Goal: Contribute content: Add original content to the website for others to see

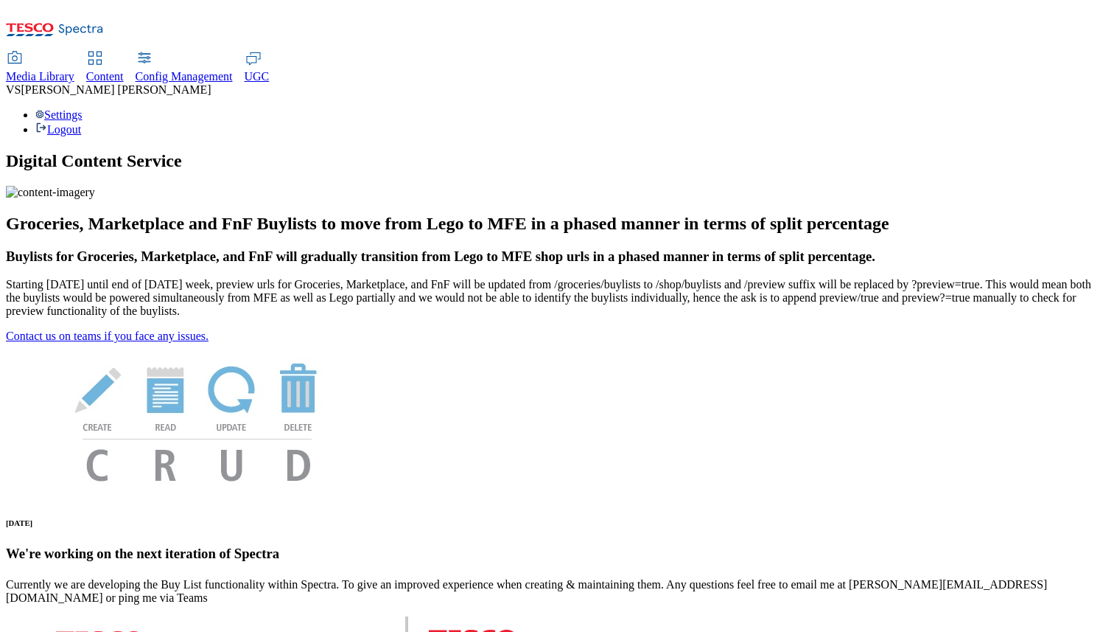
click at [74, 70] on span "Media Library" at bounding box center [40, 76] width 69 height 13
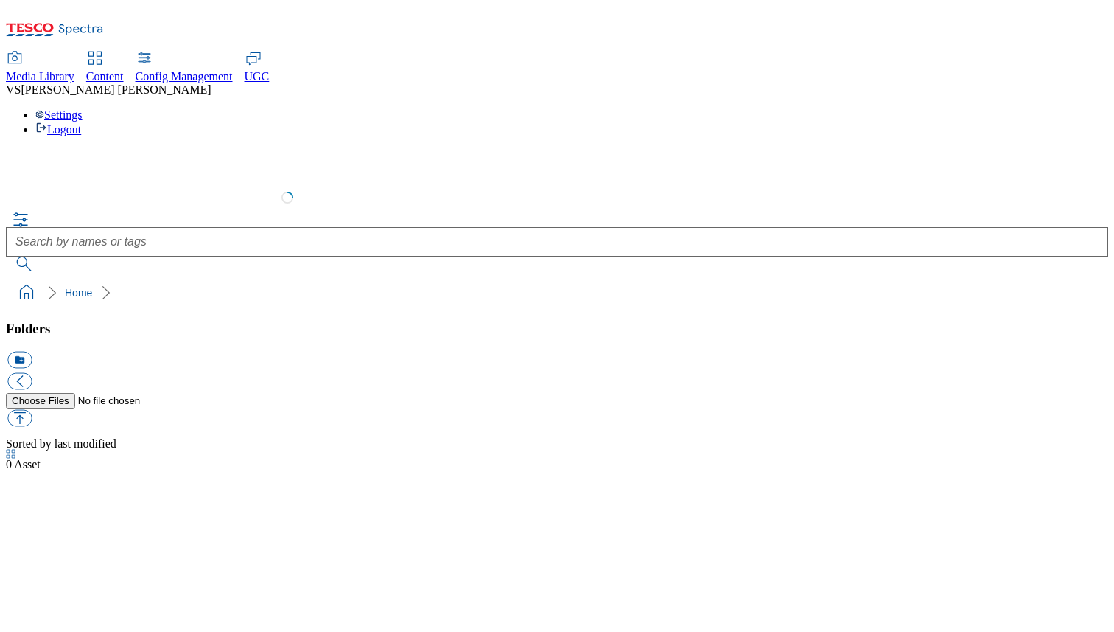
select select "flare-test"
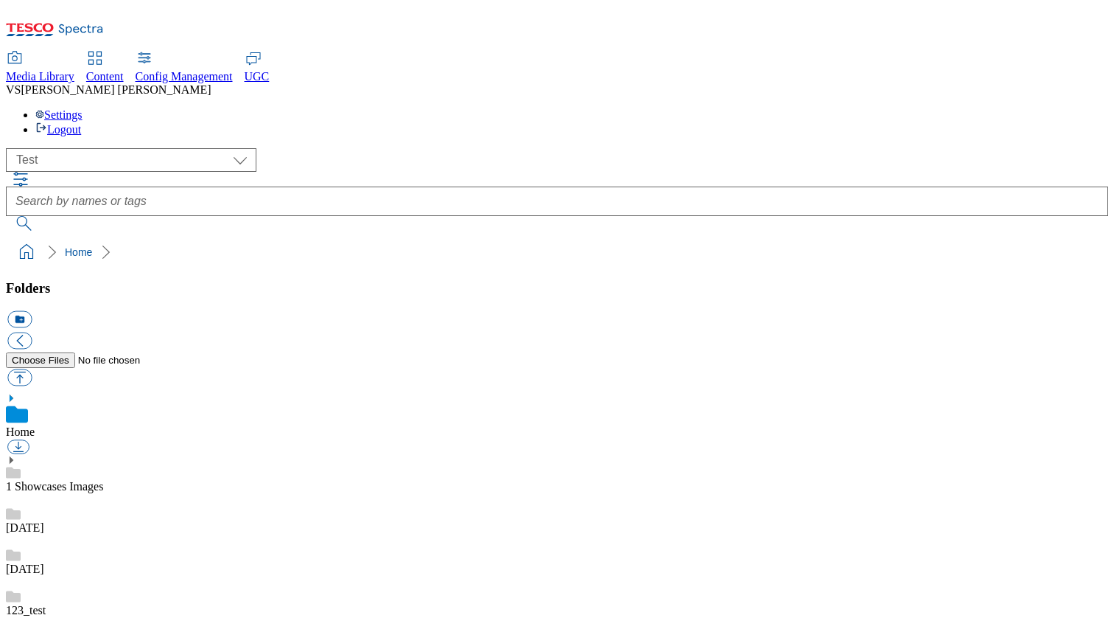
scroll to position [1, 0]
click at [32, 311] on button "icon_new_folder" at bounding box center [19, 319] width 24 height 17
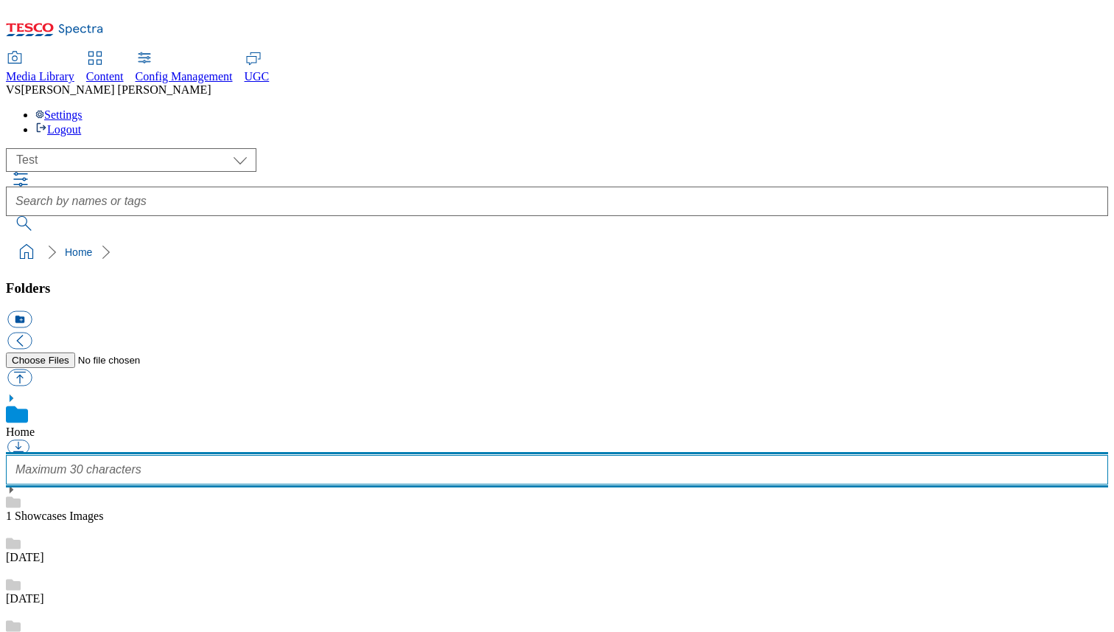
click at [114, 455] on input "text" at bounding box center [557, 469] width 1102 height 29
type input "123_test_vipul"
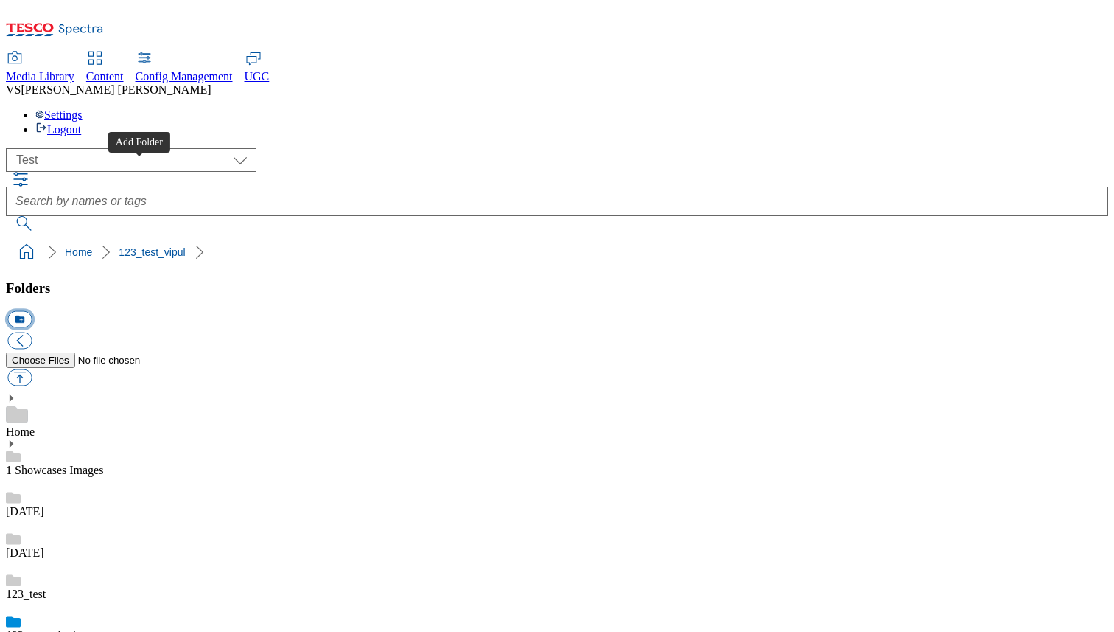
click at [32, 311] on button "icon_new_folder" at bounding box center [19, 319] width 24 height 17
click at [76, 626] on link "123_test_vipul" at bounding box center [41, 632] width 70 height 13
click at [32, 369] on button "button" at bounding box center [19, 377] width 24 height 17
type input "C:\fakepath\Screenshot 2025-10-13 at 3.37.03 PM.png"
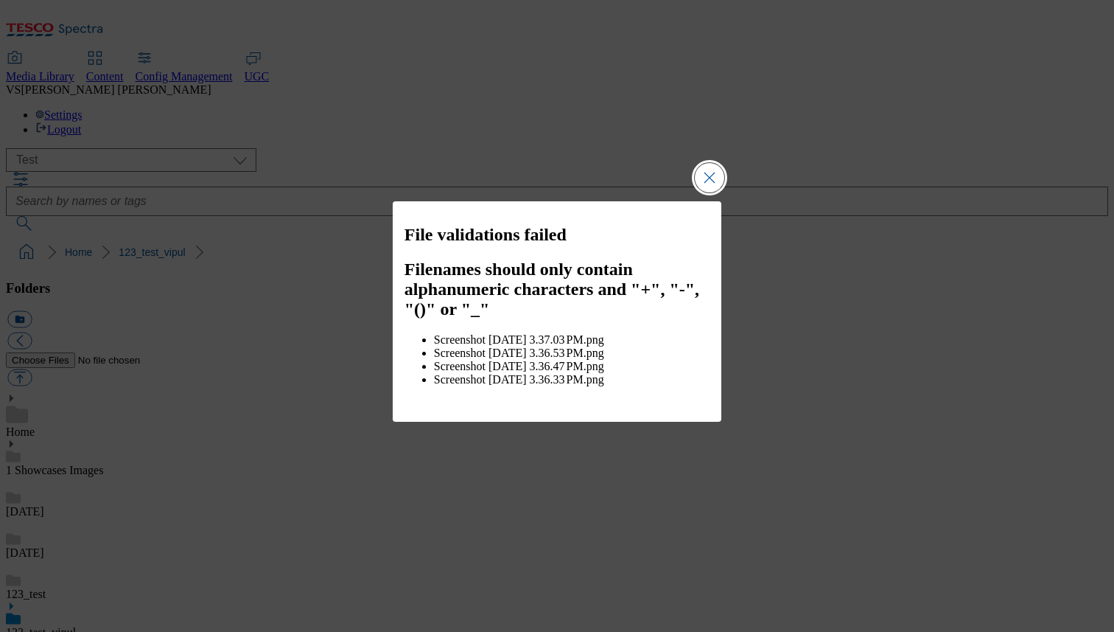
click at [709, 192] on button "Close Modal" at bounding box center [709, 177] width 29 height 29
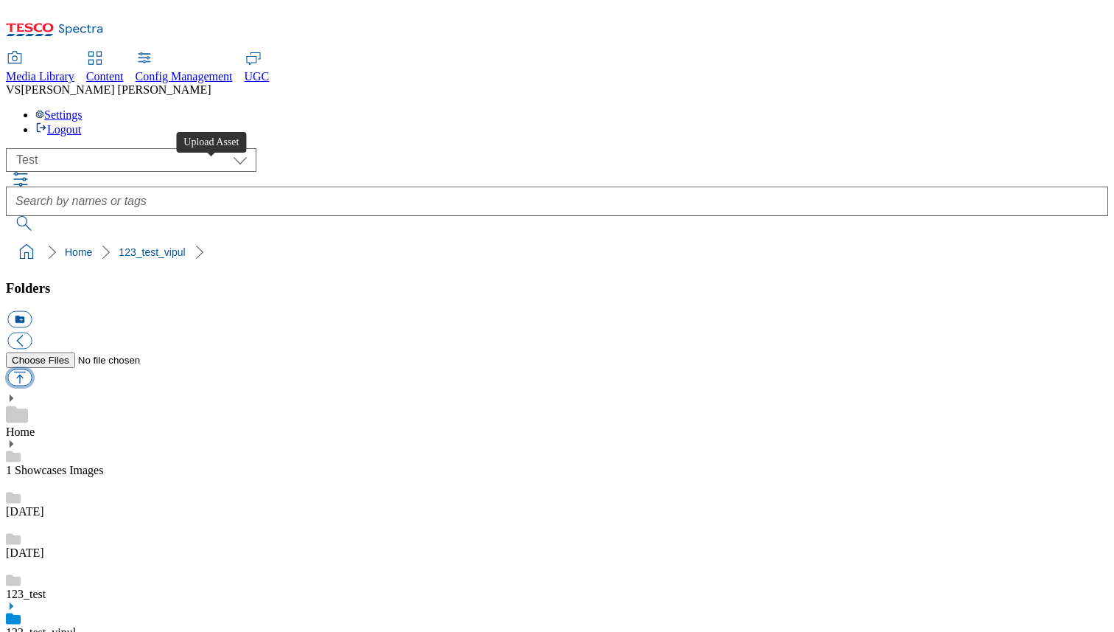
click at [32, 369] on button "button" at bounding box center [19, 377] width 24 height 17
type input "C:\fakepath\image-99.jpg"
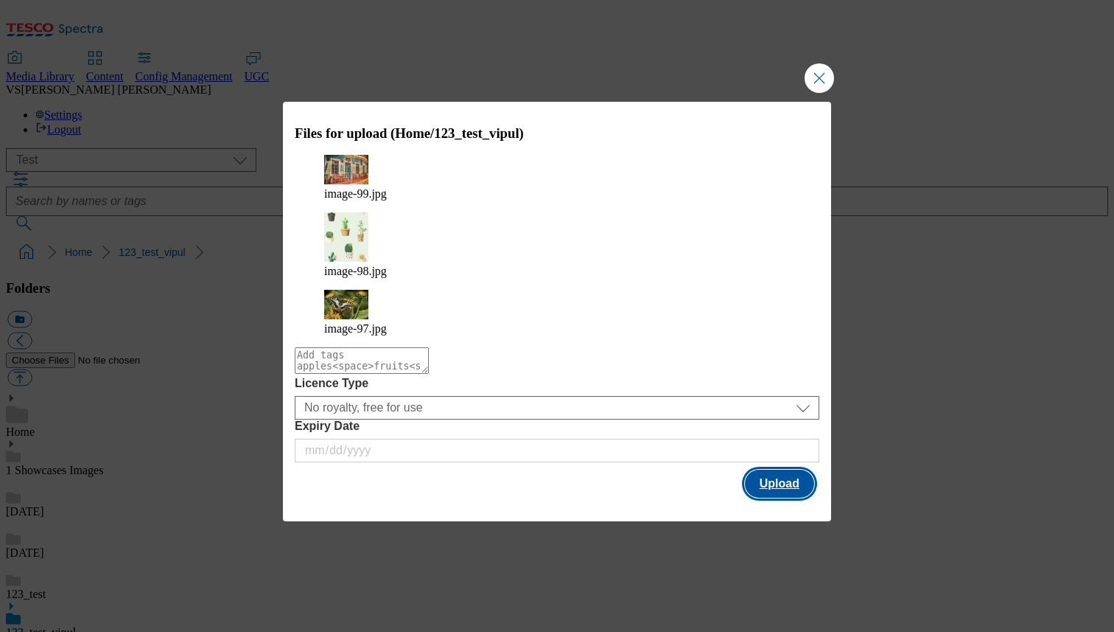
click at [786, 469] on button "Upload" at bounding box center [779, 483] width 69 height 28
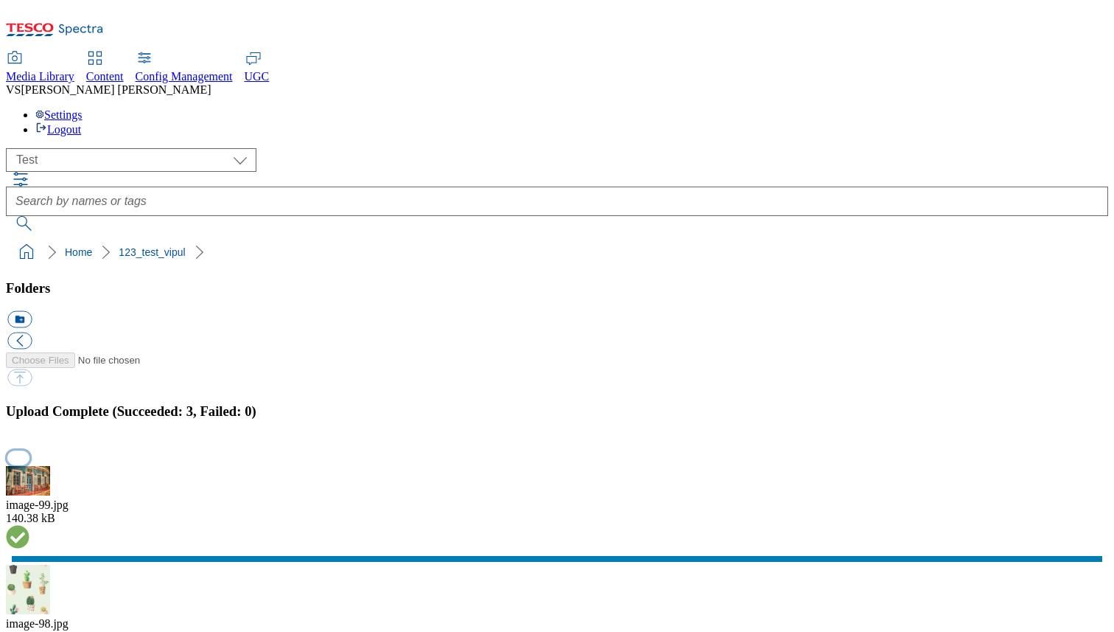
click at [29, 450] on button "button" at bounding box center [18, 457] width 22 height 14
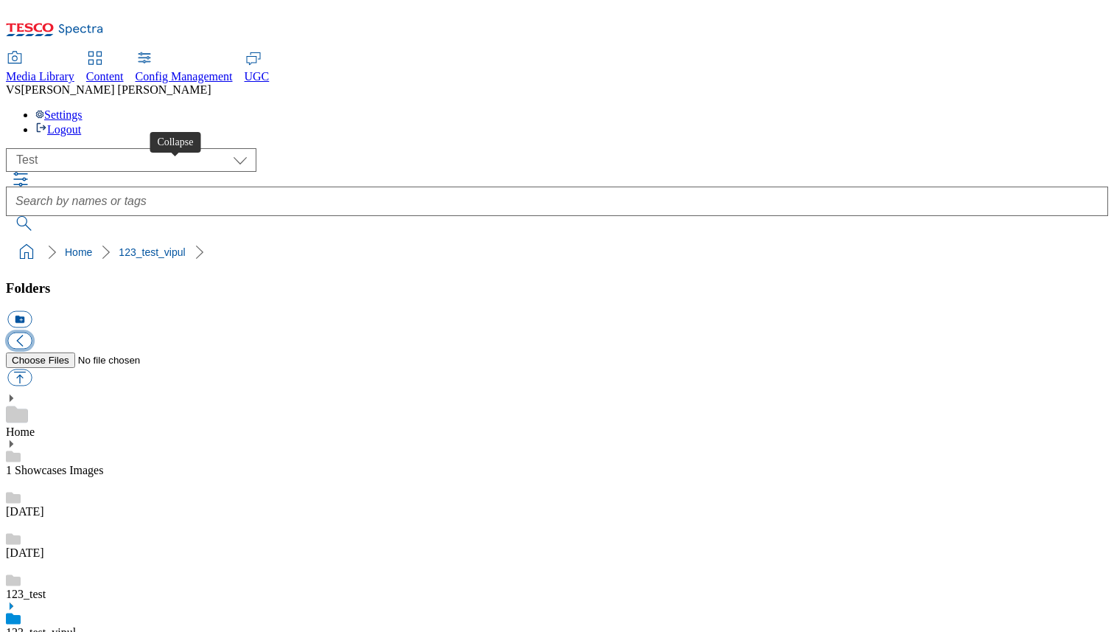
click at [32, 332] on button "button" at bounding box center [19, 340] width 24 height 17
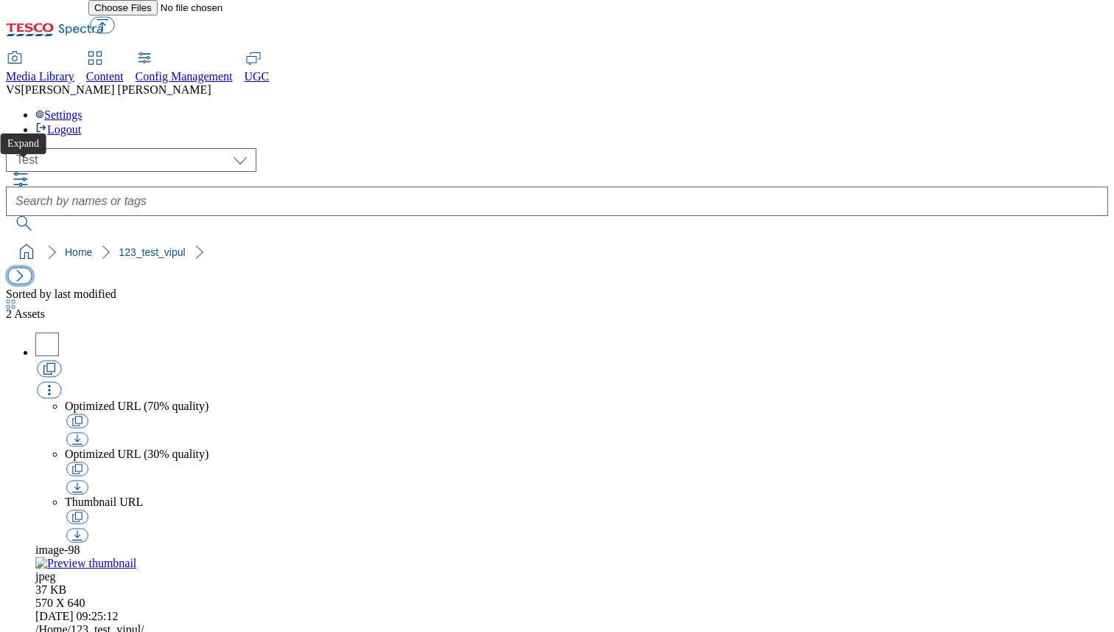
click at [15, 268] on button "button" at bounding box center [19, 276] width 24 height 17
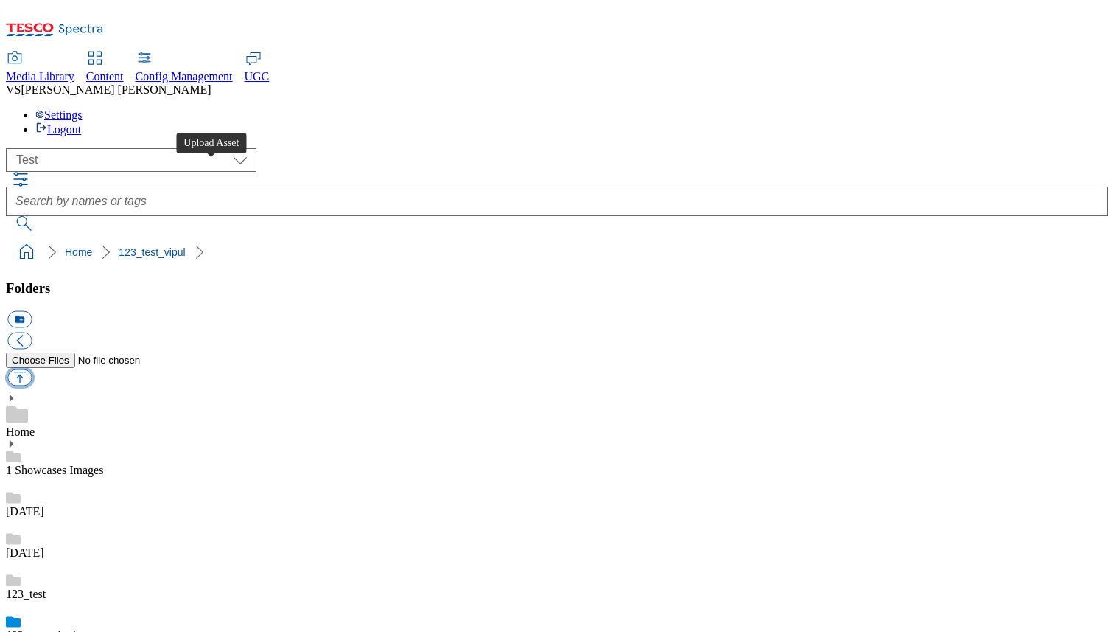
click at [32, 369] on button "button" at bounding box center [19, 377] width 24 height 17
type input "C:\fakepath\image-89.jpg"
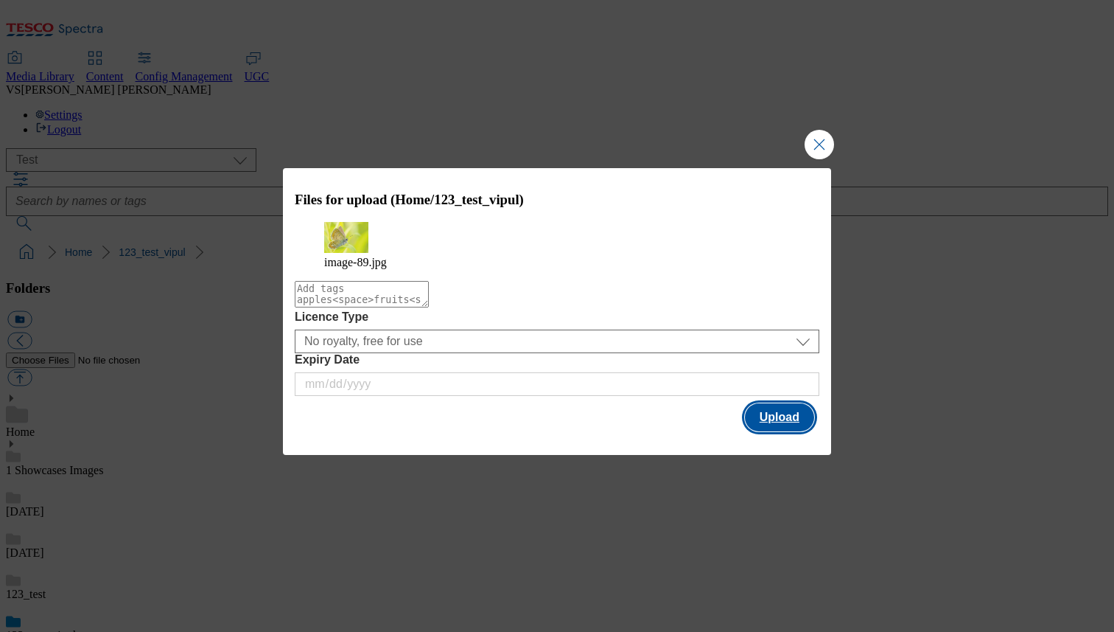
click at [775, 420] on button "Upload" at bounding box center [779, 417] width 69 height 28
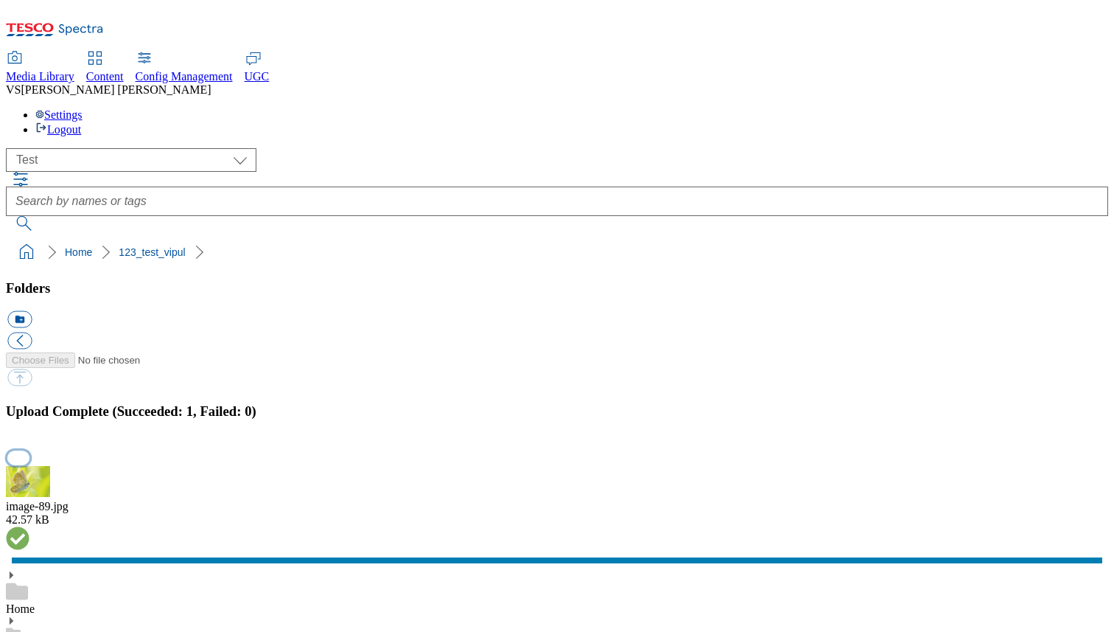
click at [29, 450] on button "button" at bounding box center [18, 457] width 22 height 14
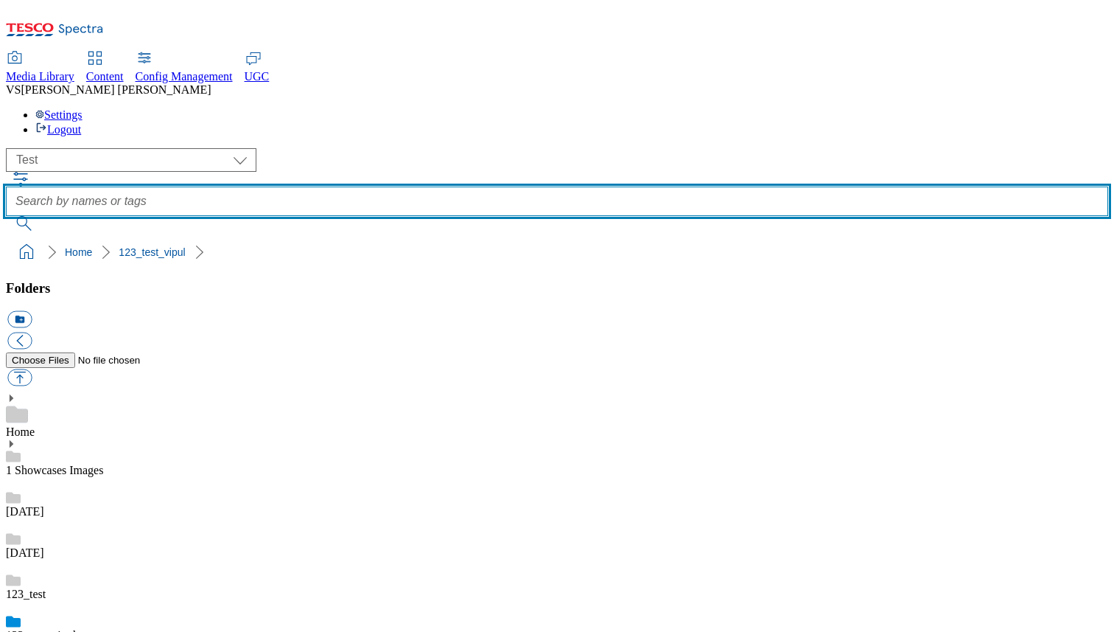
click at [419, 186] on input "text" at bounding box center [557, 200] width 1102 height 29
type input "test"
click at [6, 216] on button "submit" at bounding box center [25, 223] width 38 height 15
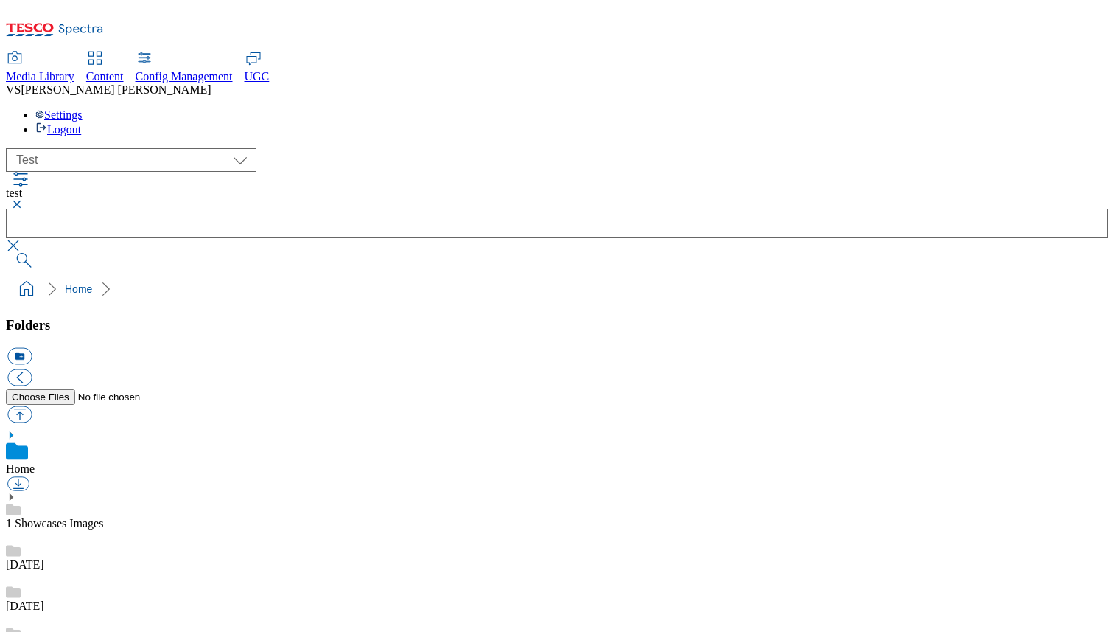
scroll to position [653, 0]
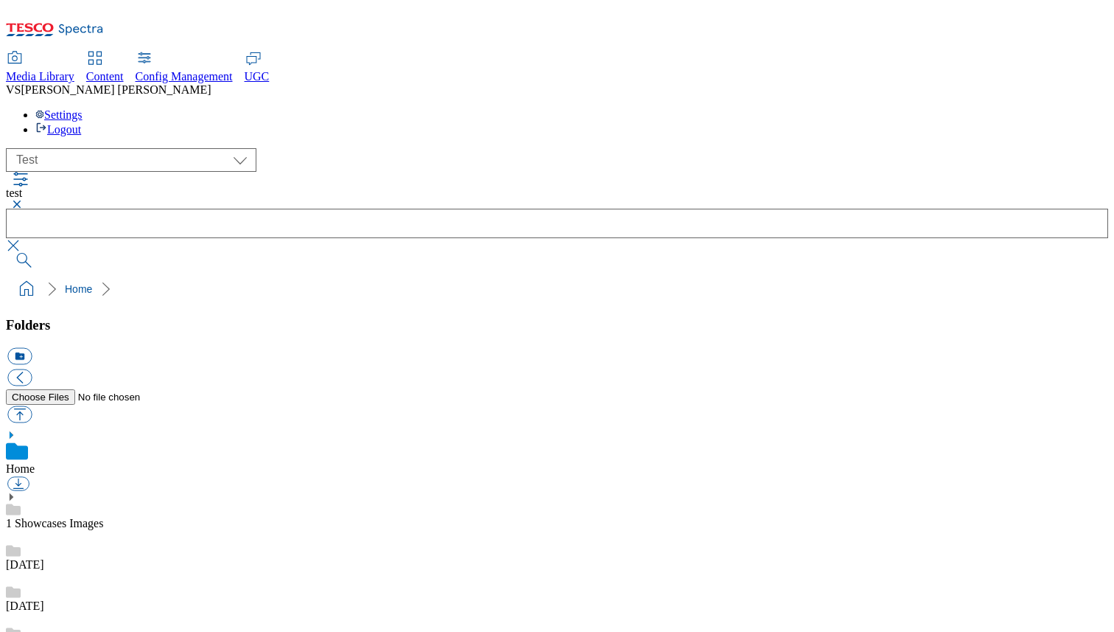
scroll to position [0, 0]
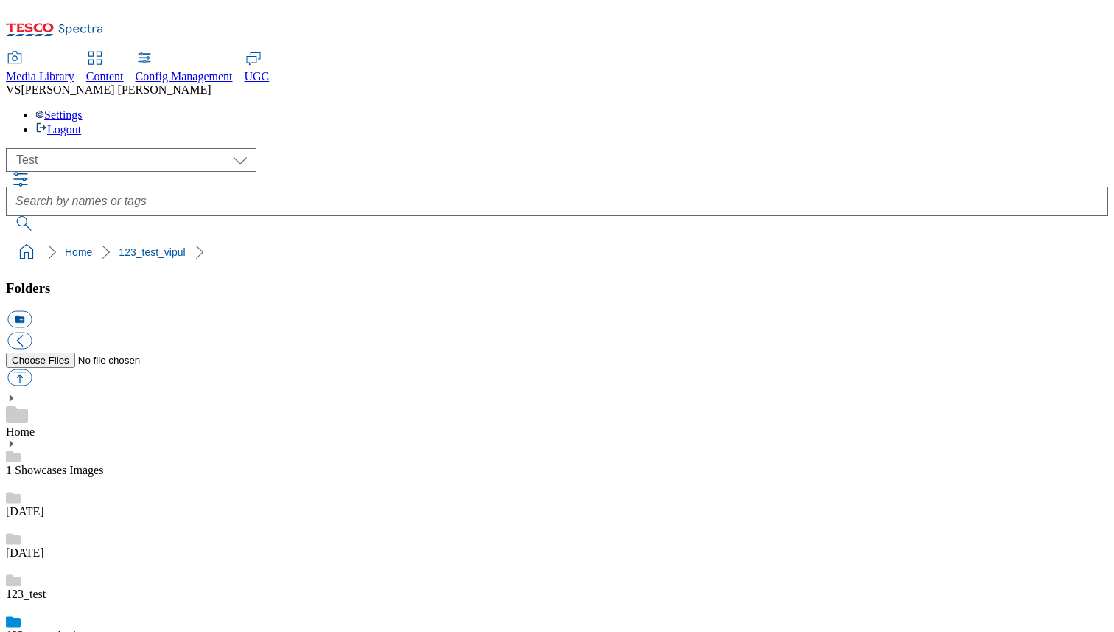
click at [76, 629] on link "123_test_vipul" at bounding box center [41, 635] width 70 height 13
click at [89, 393] on div "Home" at bounding box center [557, 416] width 1102 height 46
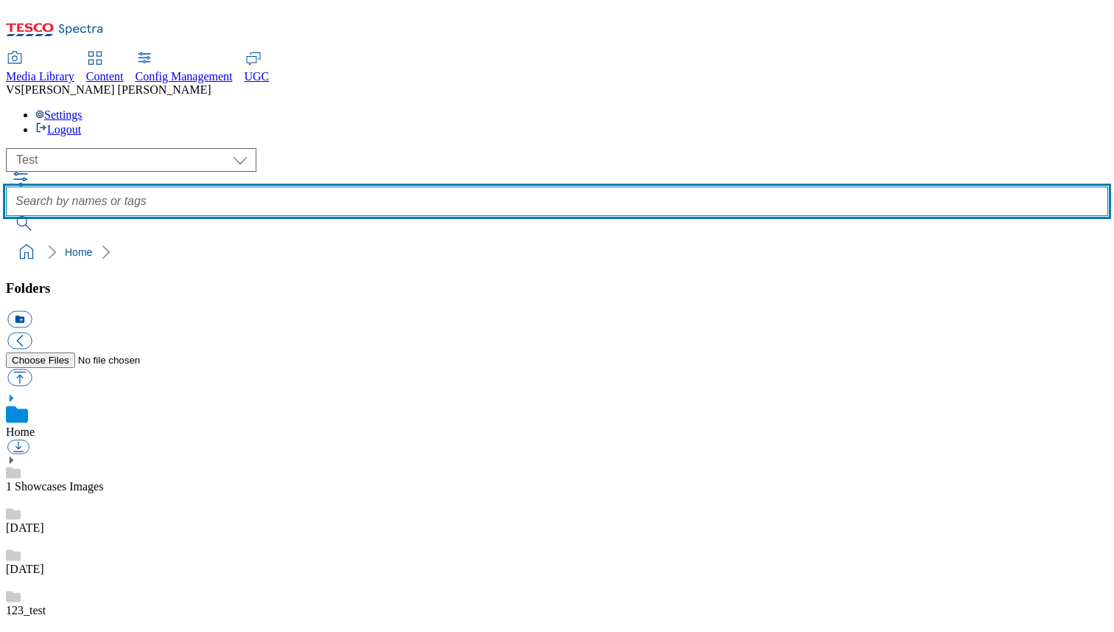
click at [432, 186] on input "text" at bounding box center [557, 200] width 1102 height 29
type input "test"
click at [6, 216] on button "submit" at bounding box center [25, 223] width 38 height 15
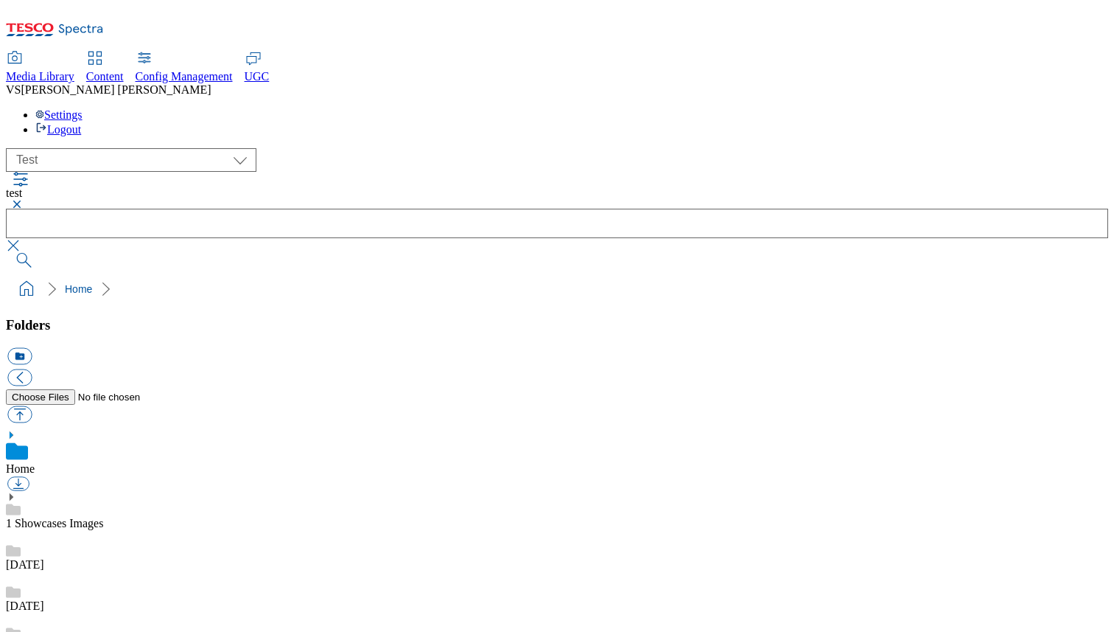
click at [24, 238] on button "button" at bounding box center [15, 245] width 18 height 15
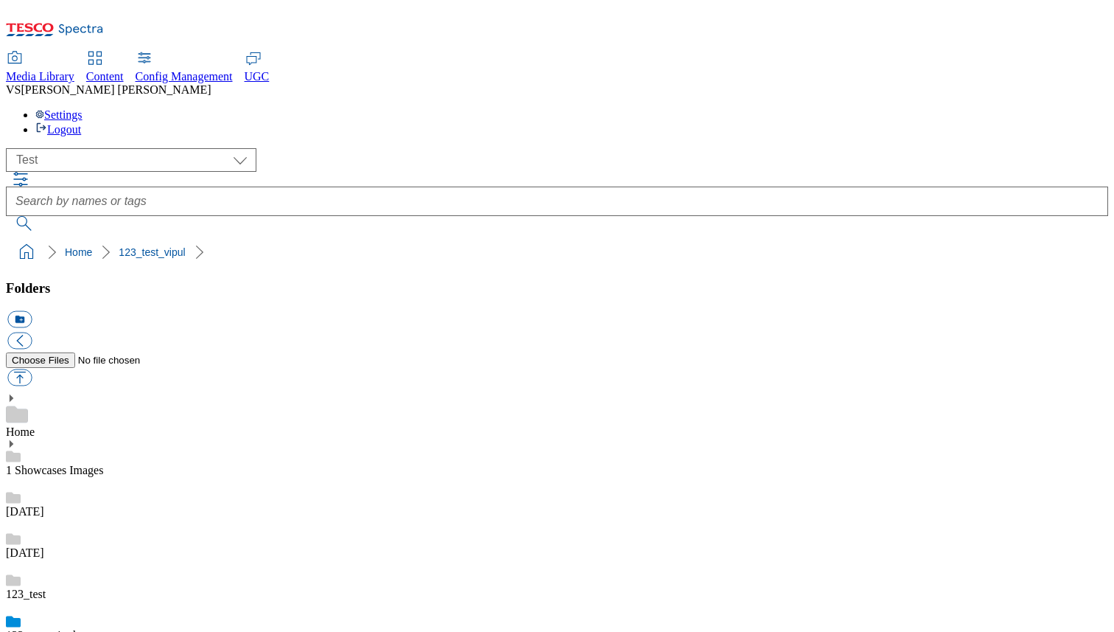
type input "titli"
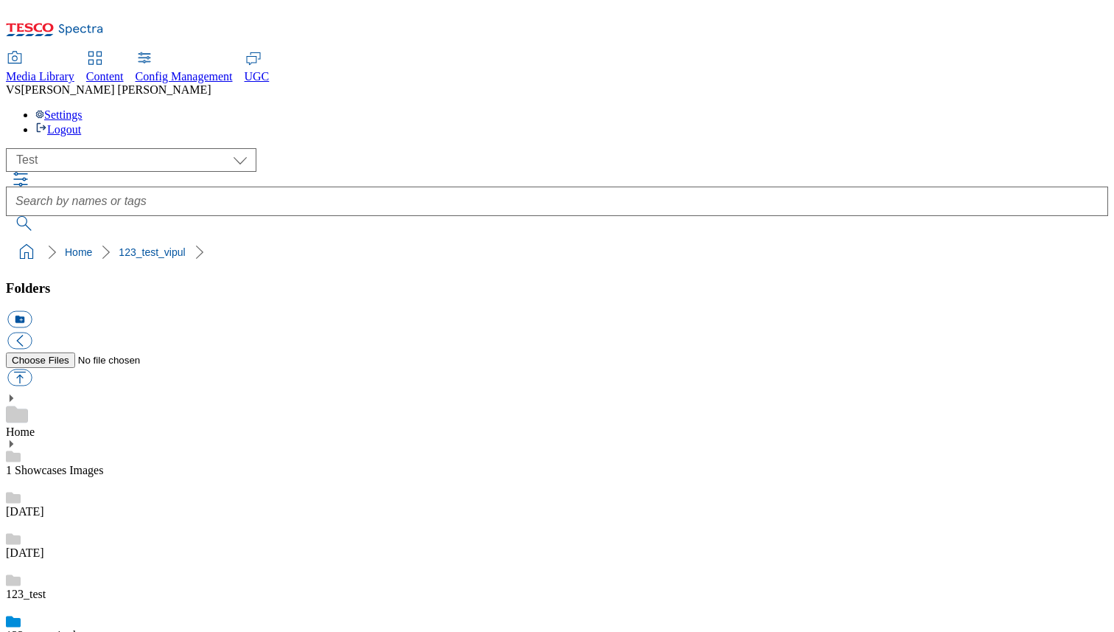
scroll to position [0, 0]
checkbox input "true"
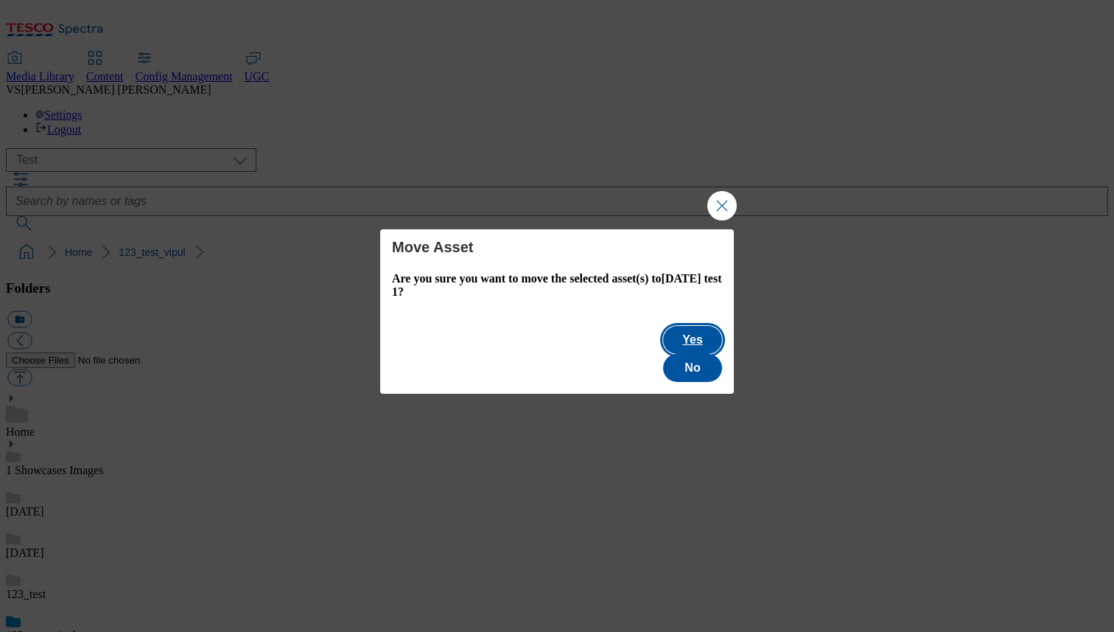
click at [663, 354] on button "Yes" at bounding box center [692, 340] width 59 height 28
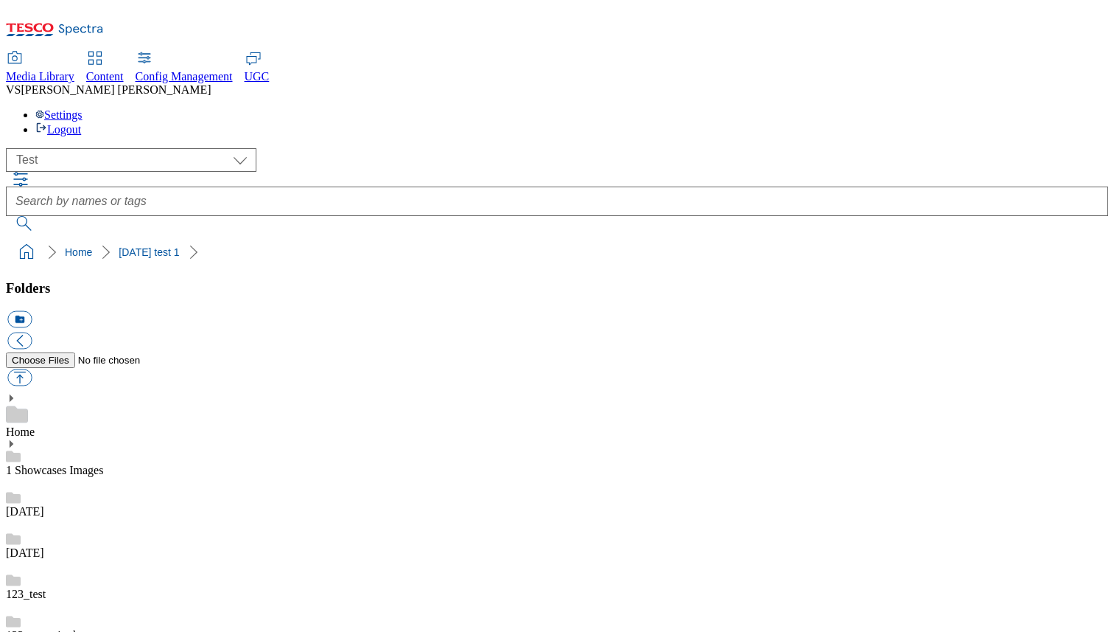
click at [137, 601] on div "123_test_vipul" at bounding box center [557, 621] width 1102 height 41
click at [124, 70] on span "Content" at bounding box center [105, 76] width 38 height 13
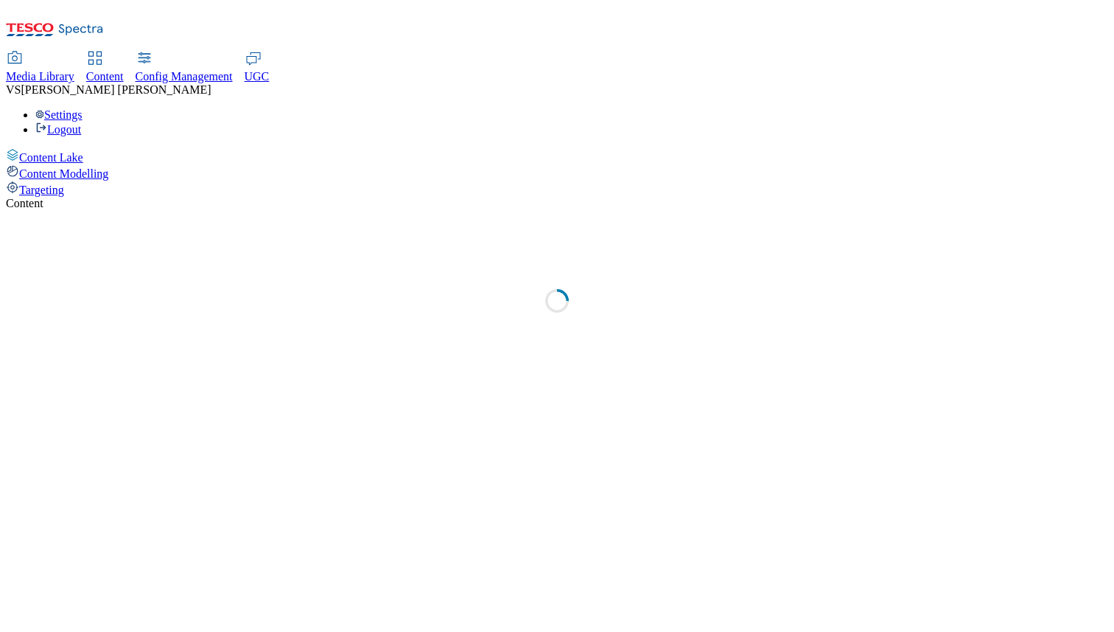
select select "group-comms"
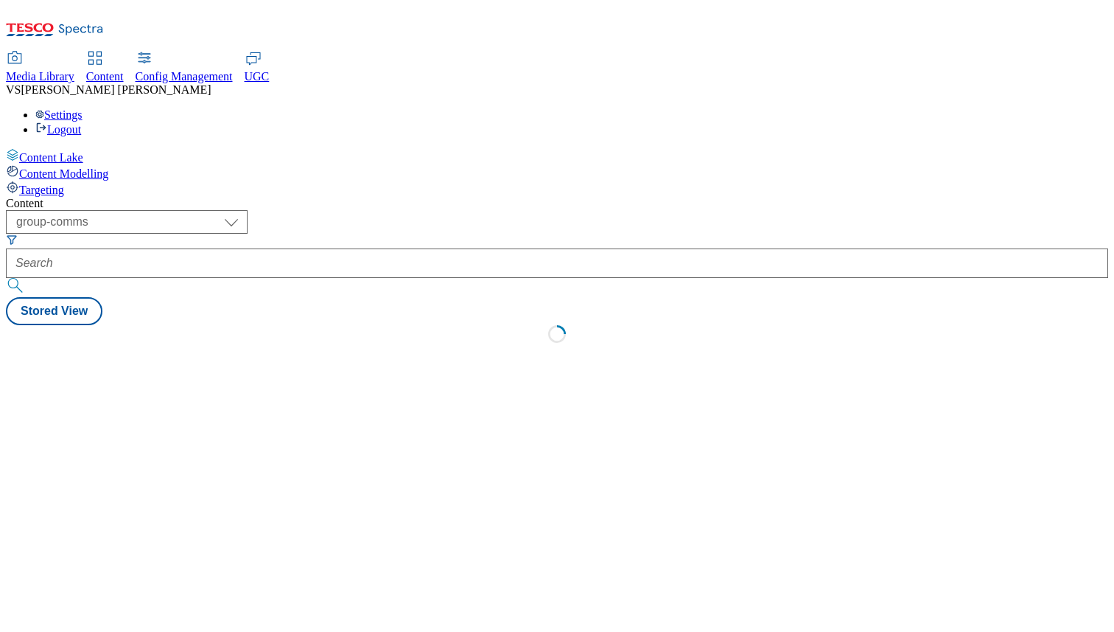
click at [97, 181] on div "Targeting" at bounding box center [557, 189] width 1102 height 16
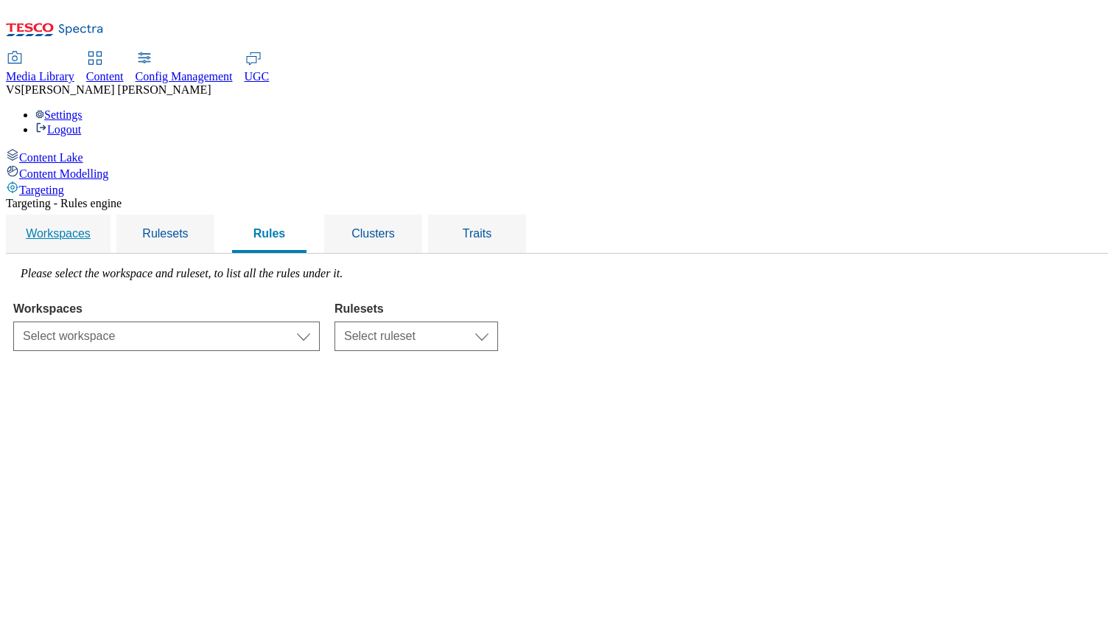
click at [91, 227] on span "Workspaces" at bounding box center [58, 233] width 65 height 13
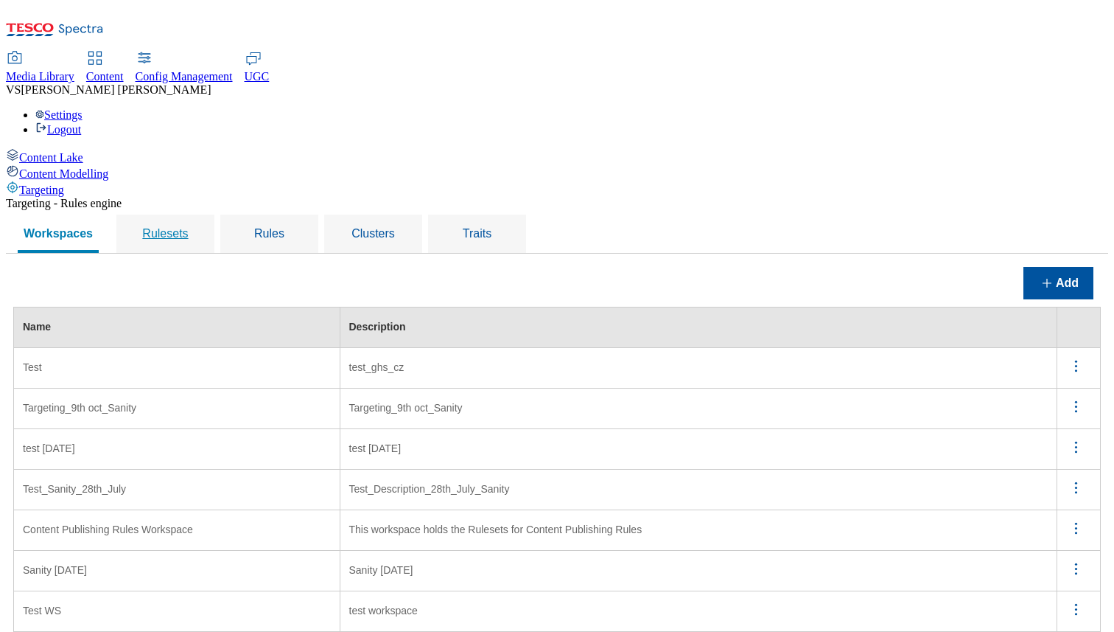
click at [209, 214] on link "Rulesets" at bounding box center [165, 233] width 86 height 38
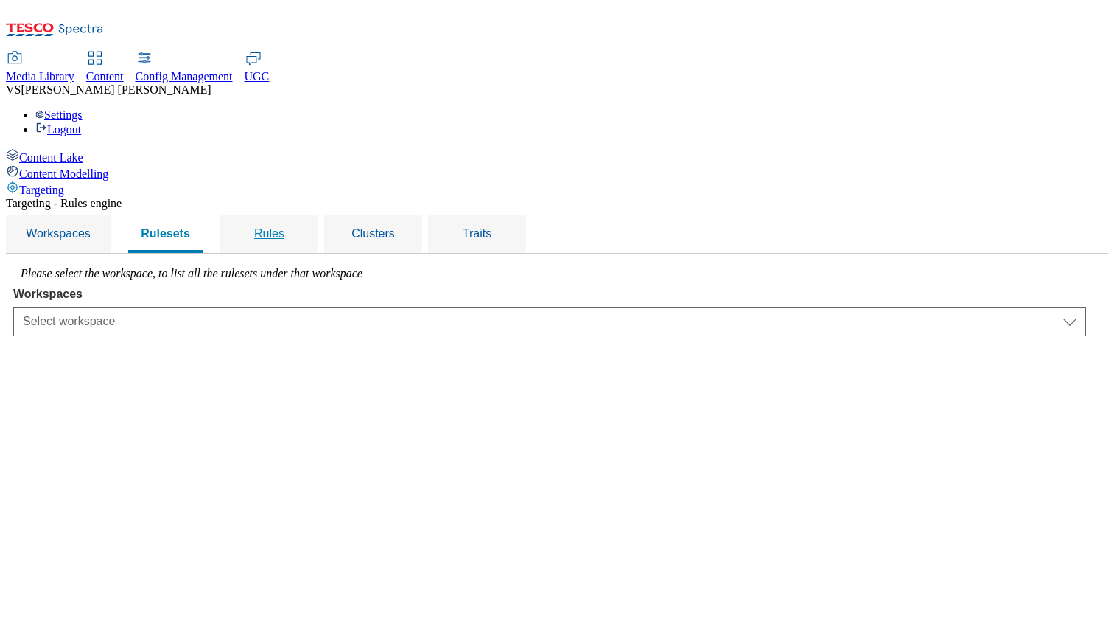
click at [301, 214] on div "Rules" at bounding box center [269, 233] width 63 height 38
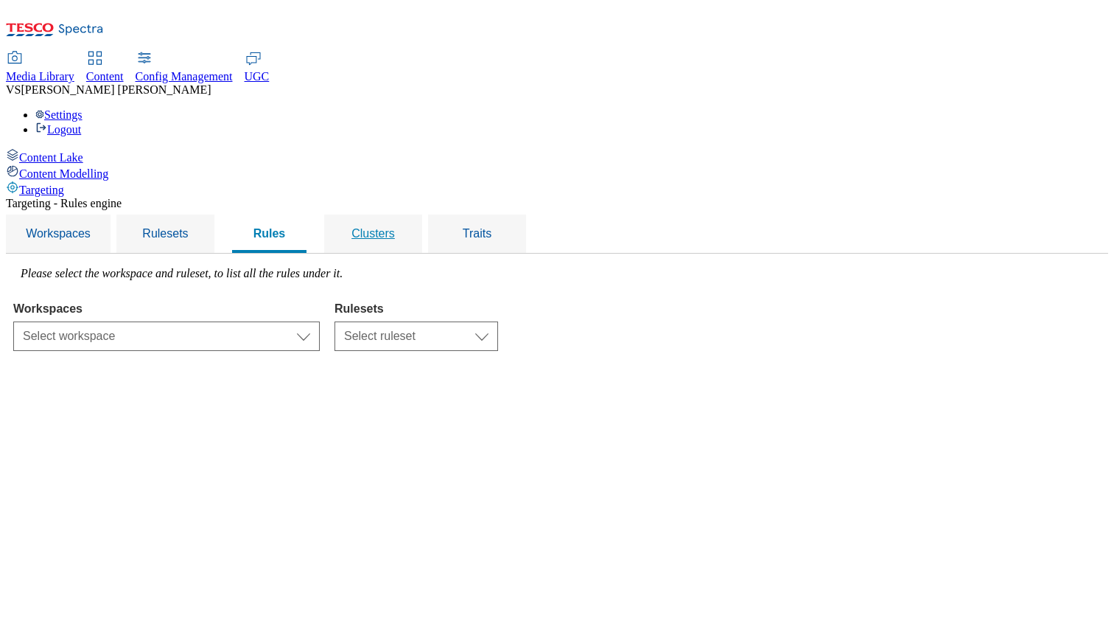
click at [405, 214] on div "Clusters" at bounding box center [373, 233] width 63 height 38
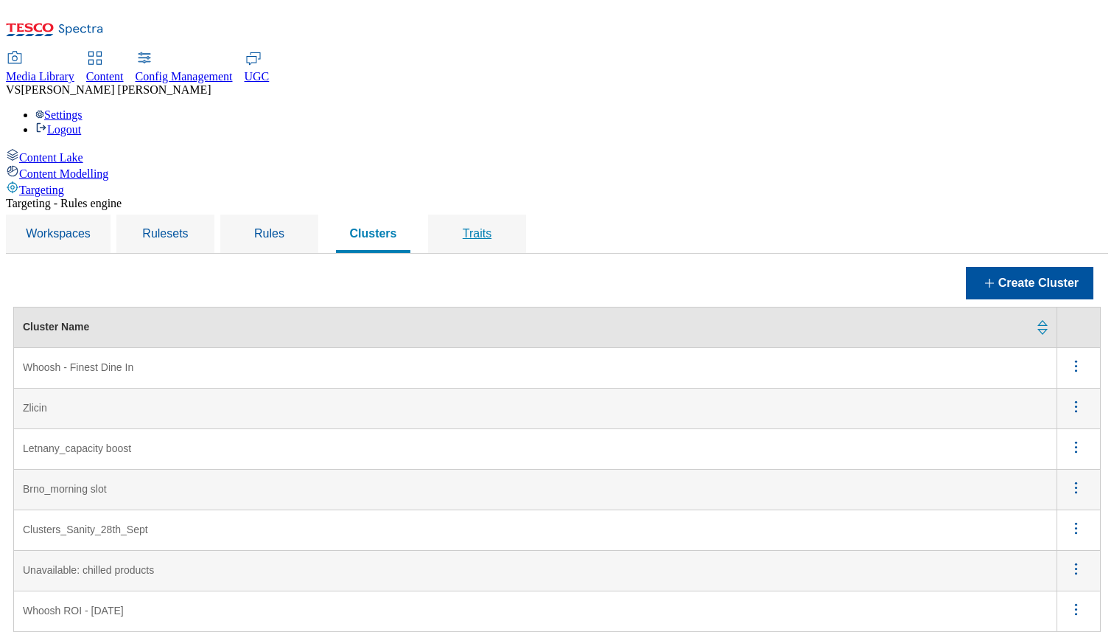
click at [508, 214] on div "Traits" at bounding box center [477, 233] width 63 height 38
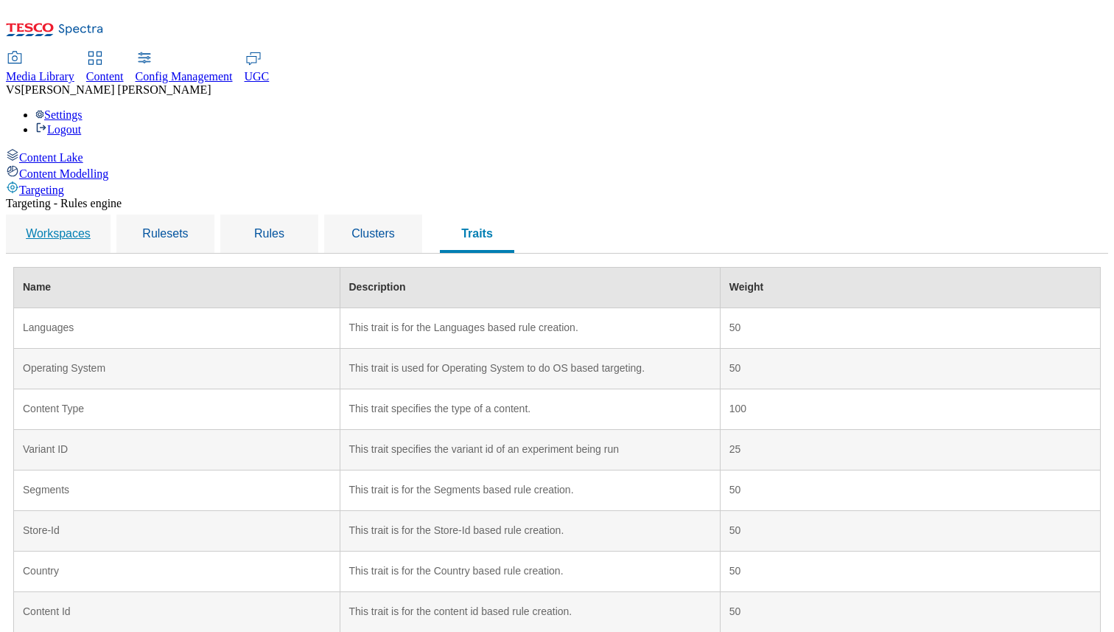
click at [91, 227] on span "Workspaces" at bounding box center [58, 233] width 65 height 13
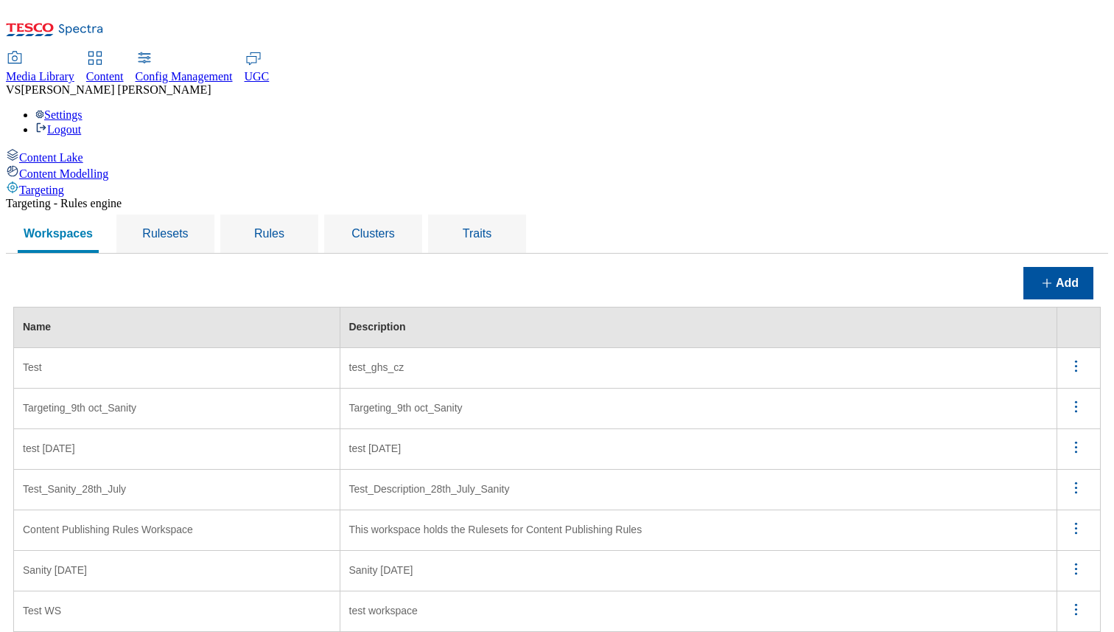
click at [1069, 357] on icon "menus" at bounding box center [1076, 366] width 18 height 18
click at [1058, 374] on button "Edit" at bounding box center [1068, 385] width 66 height 23
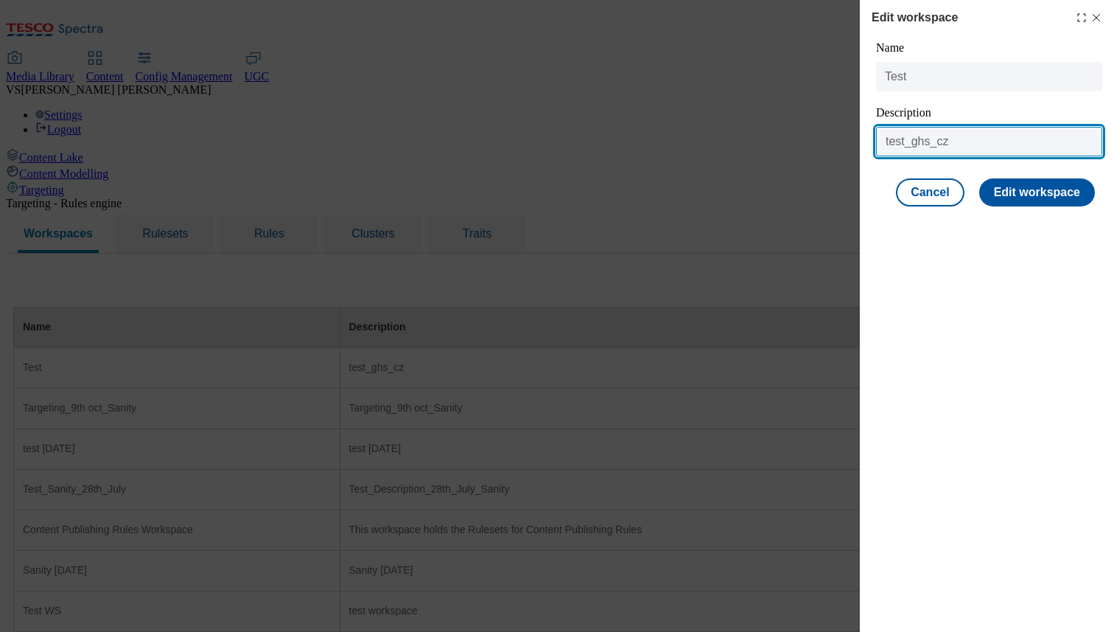
click at [954, 141] on input "test_ghs_cz" at bounding box center [989, 141] width 226 height 29
type input "test_ghs_cz_"
click at [955, 238] on div "Edit workspace Name Test Description test_ghs_cz_ Cancel Edit workspace" at bounding box center [987, 316] width 254 height 632
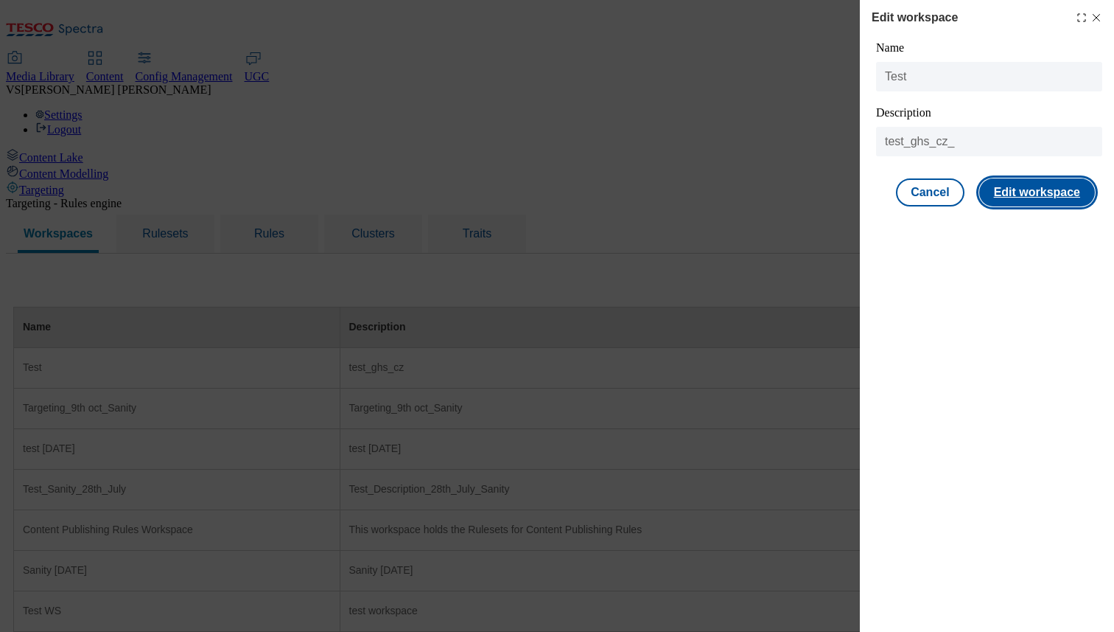
click at [1033, 191] on button "Edit workspace" at bounding box center [1037, 192] width 116 height 28
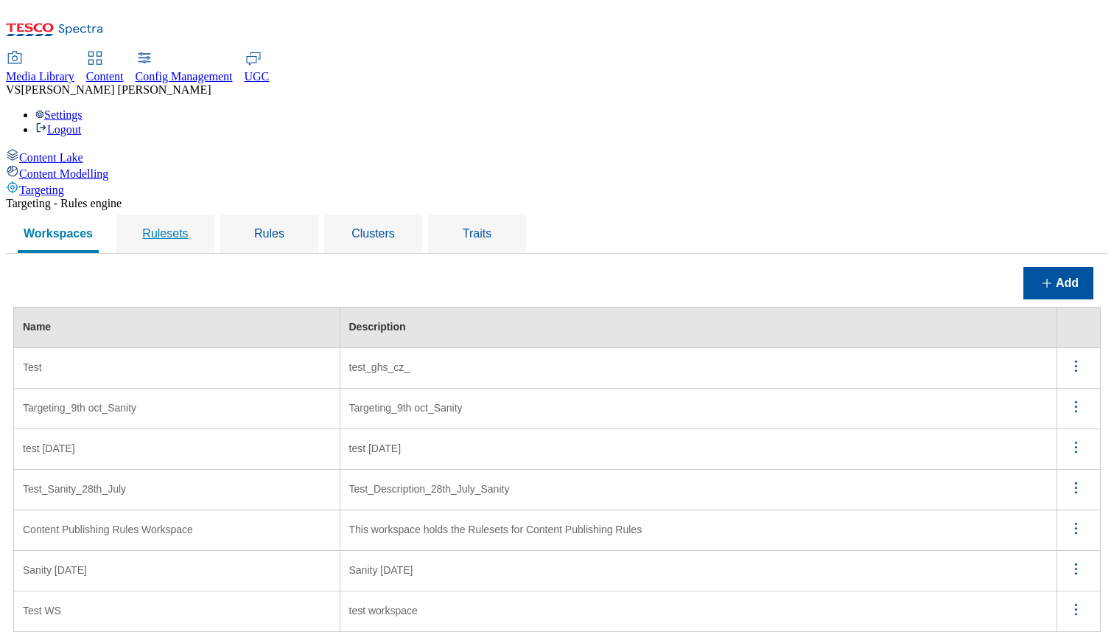
click at [188, 227] on span "Rulesets" at bounding box center [165, 233] width 46 height 13
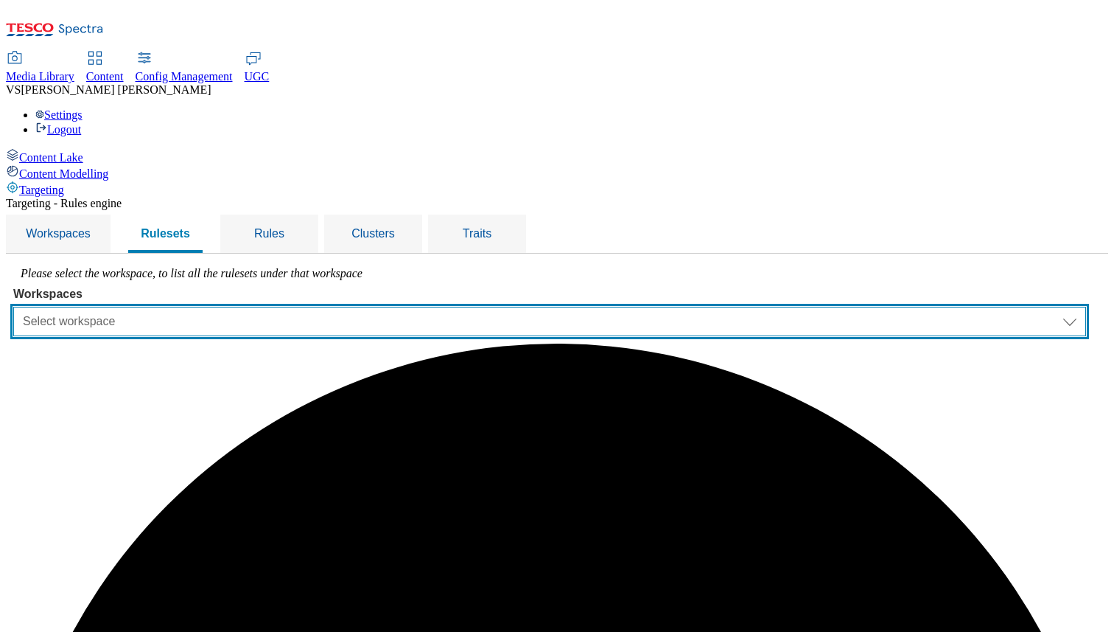
click at [331, 307] on select "Select workspace Test Targeting_9th oct_Sanity test 20th march Test_Sanity_28th…" at bounding box center [549, 321] width 1073 height 29
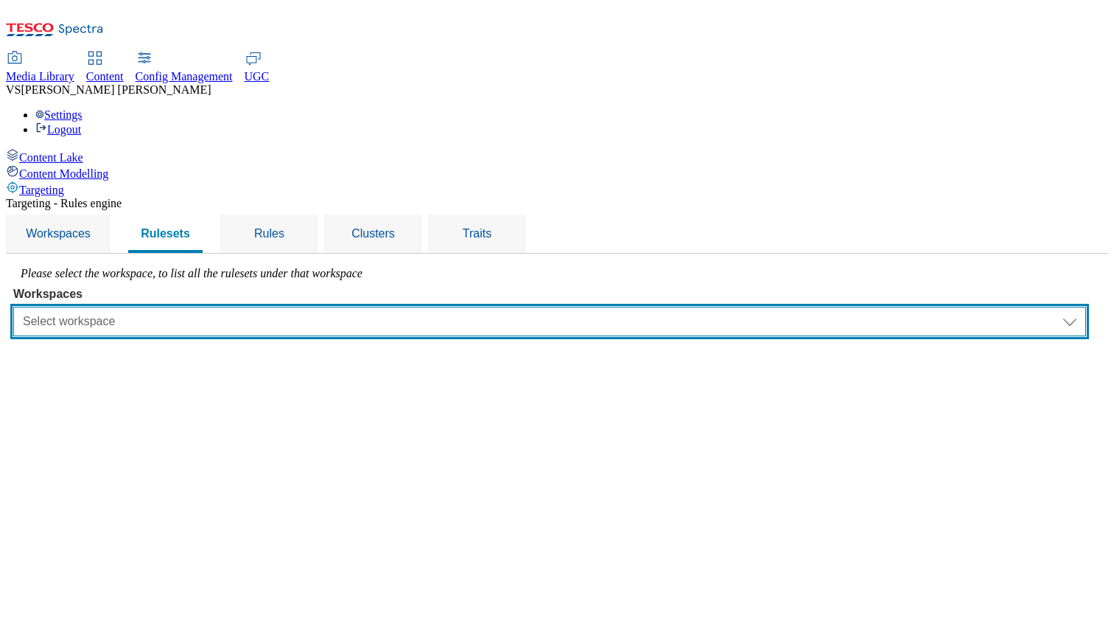
select select "0a6dd34b-2200-428d-a2fc-1be2b70d3cb6"
click at [199, 307] on select "Select workspace Test Targeting_9th oct_Sanity test 20th march Test_Sanity_28th…" at bounding box center [549, 321] width 1073 height 29
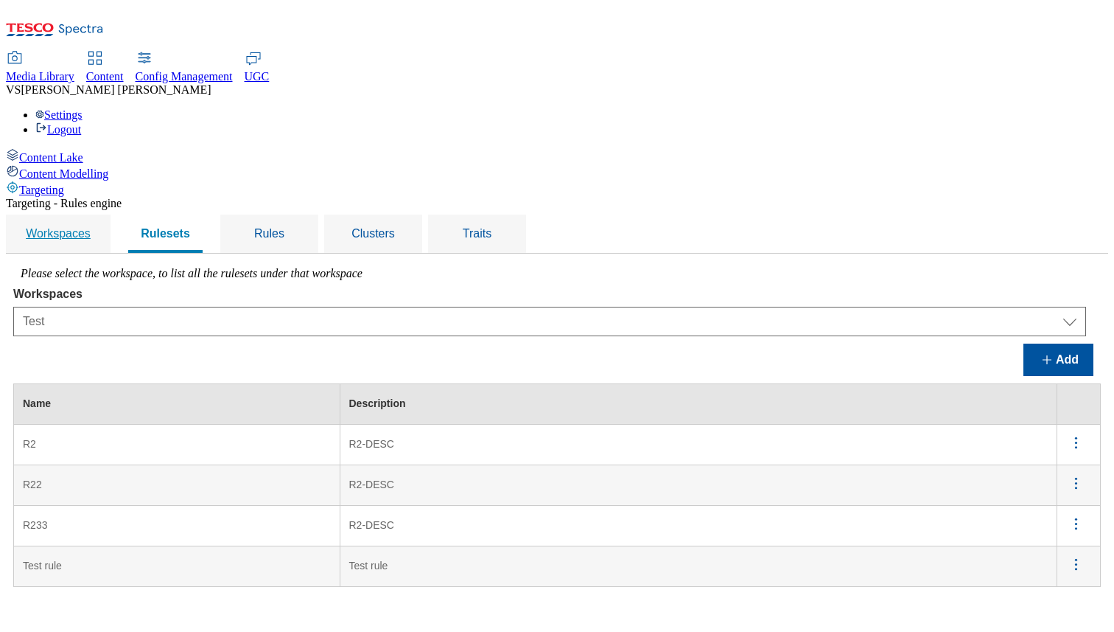
click at [93, 214] on div "Workspaces" at bounding box center [58, 233] width 69 height 38
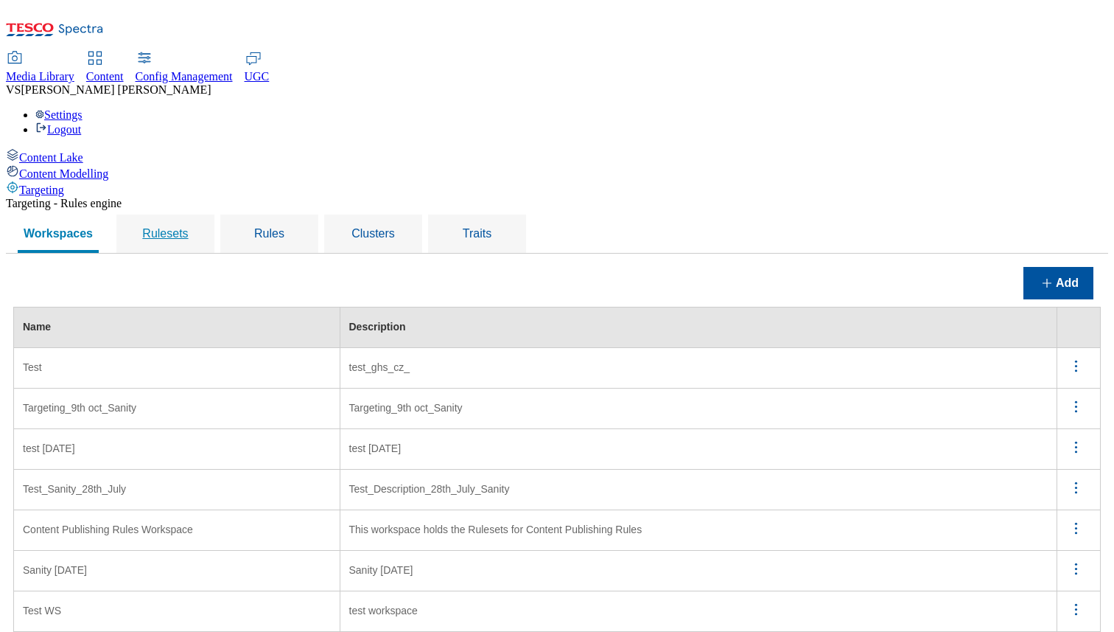
click at [188, 227] on span "Rulesets" at bounding box center [165, 233] width 46 height 13
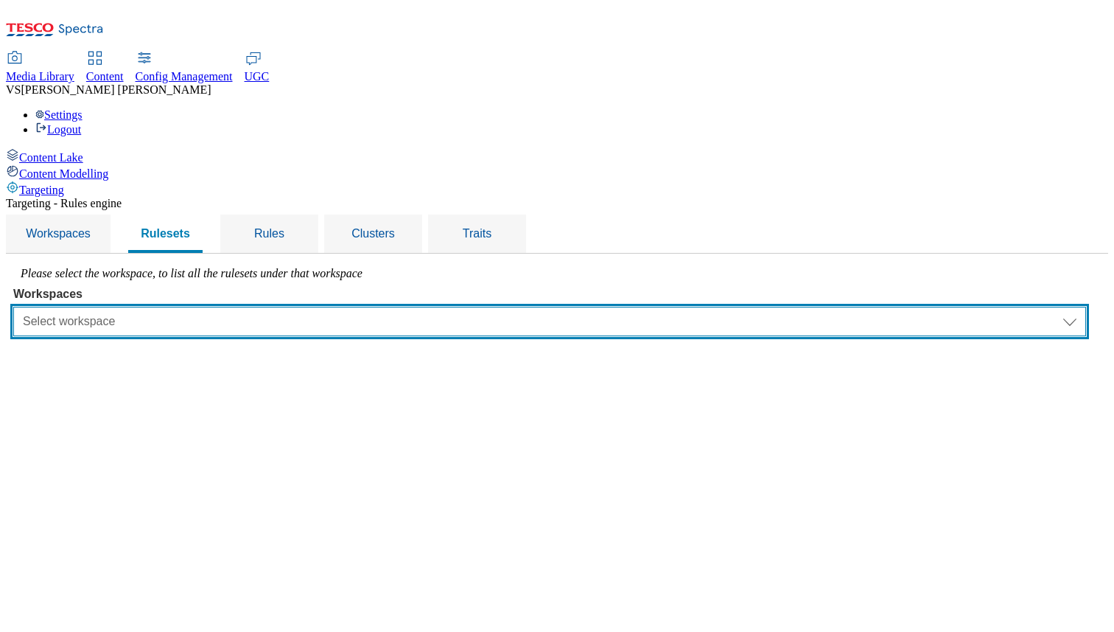
click at [377, 307] on select "Select workspace Test Targeting_9th oct_Sanity test 20th march Test_Sanity_28th…" at bounding box center [549, 321] width 1073 height 29
select select "426de785-2df4-4ad9-b697-e4532924c380"
click at [199, 307] on select "Select workspace Test Targeting_9th oct_Sanity test 20th march Test_Sanity_28th…" at bounding box center [549, 321] width 1073 height 29
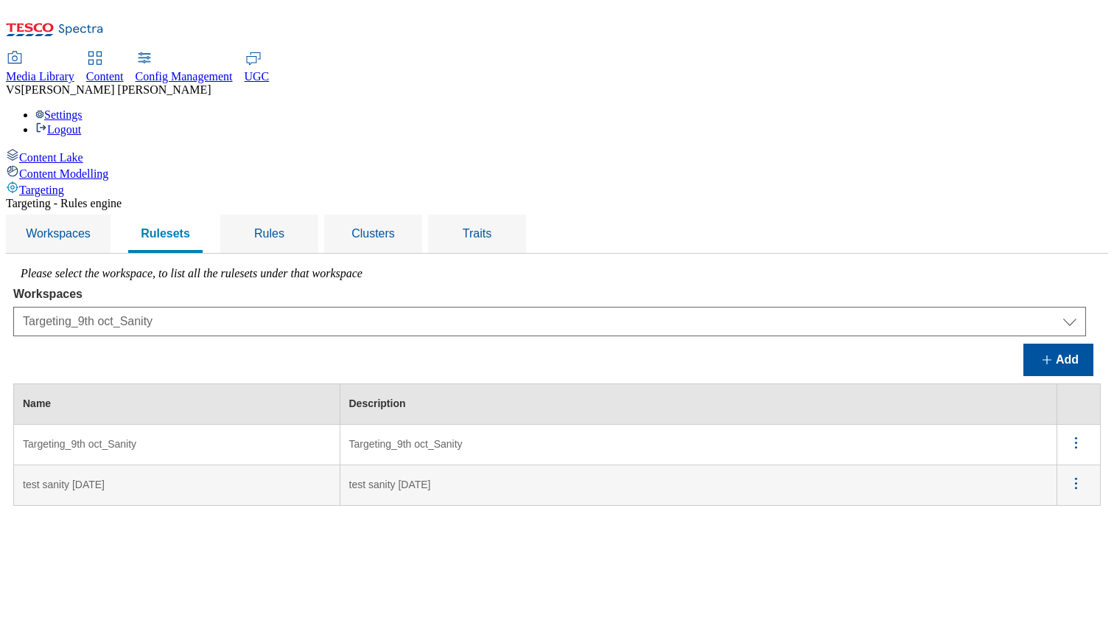
click at [1080, 433] on icon "menus" at bounding box center [1076, 442] width 18 height 18
click at [1062, 456] on span "Edit" at bounding box center [1056, 461] width 17 height 11
select select "426de785-2df4-4ad9-b697-e4532924c380"
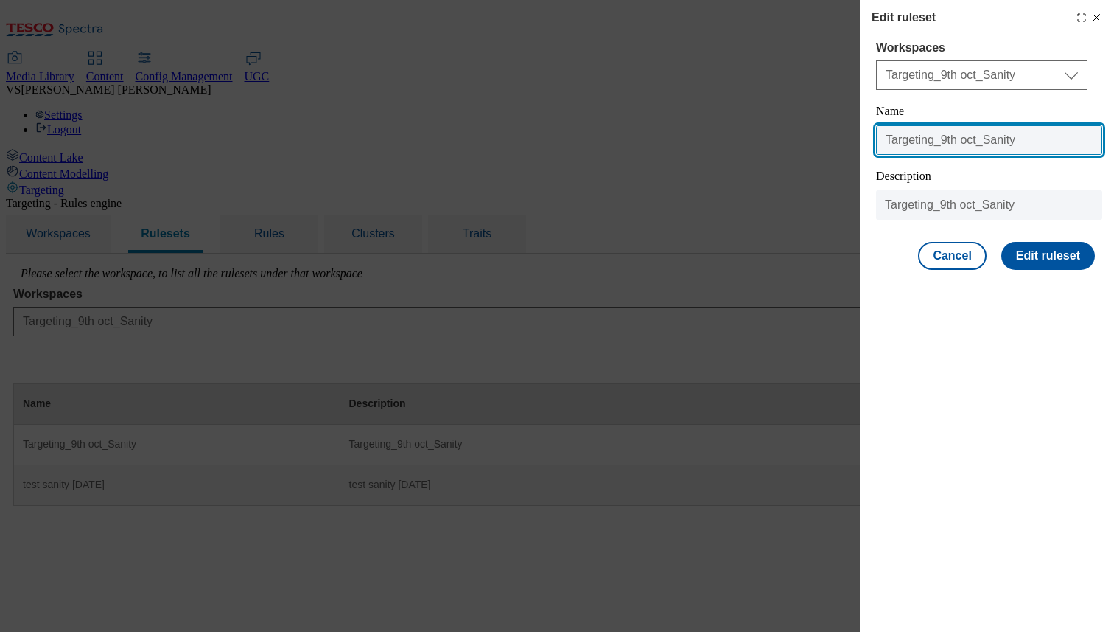
click at [946, 139] on input "Targeting_9th oct_Sanity" at bounding box center [989, 139] width 226 height 29
type input "Targeting_15th oct_Sanity"
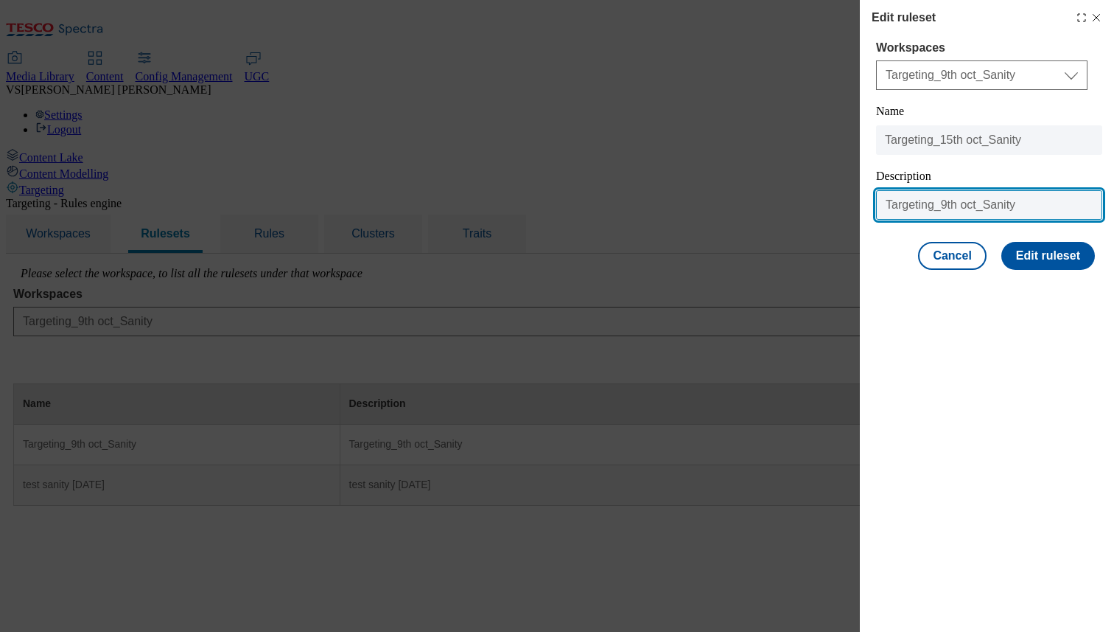
click at [946, 203] on input "Targeting_9th oct_Sanity" at bounding box center [989, 204] width 226 height 29
type input "Targeting_15th oct_Sanity"
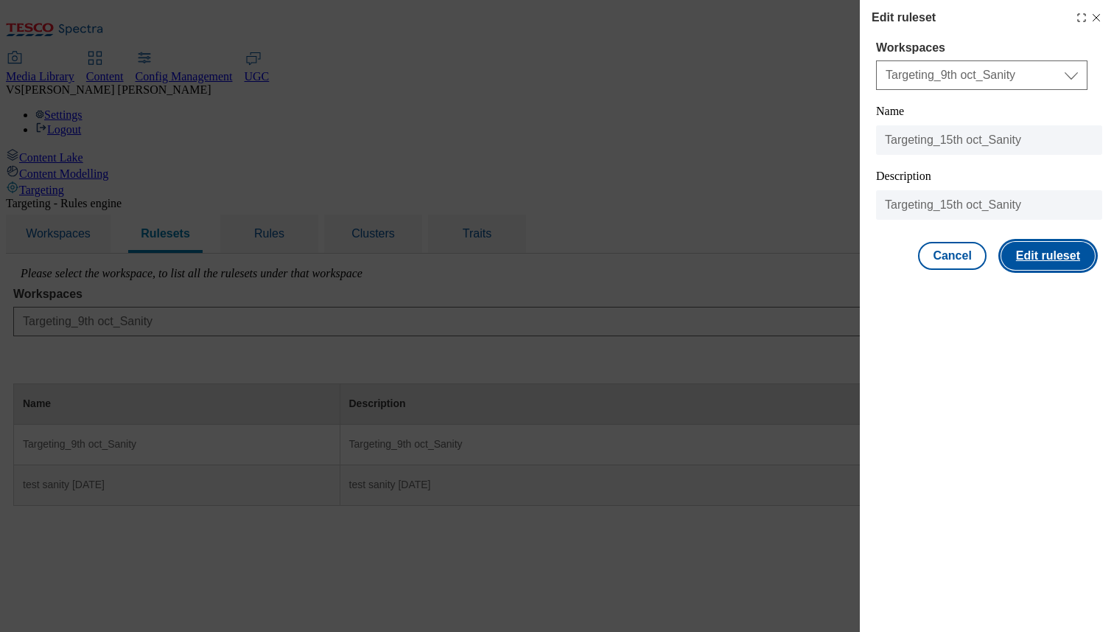
click at [1037, 253] on button "Edit ruleset" at bounding box center [1049, 256] width 94 height 28
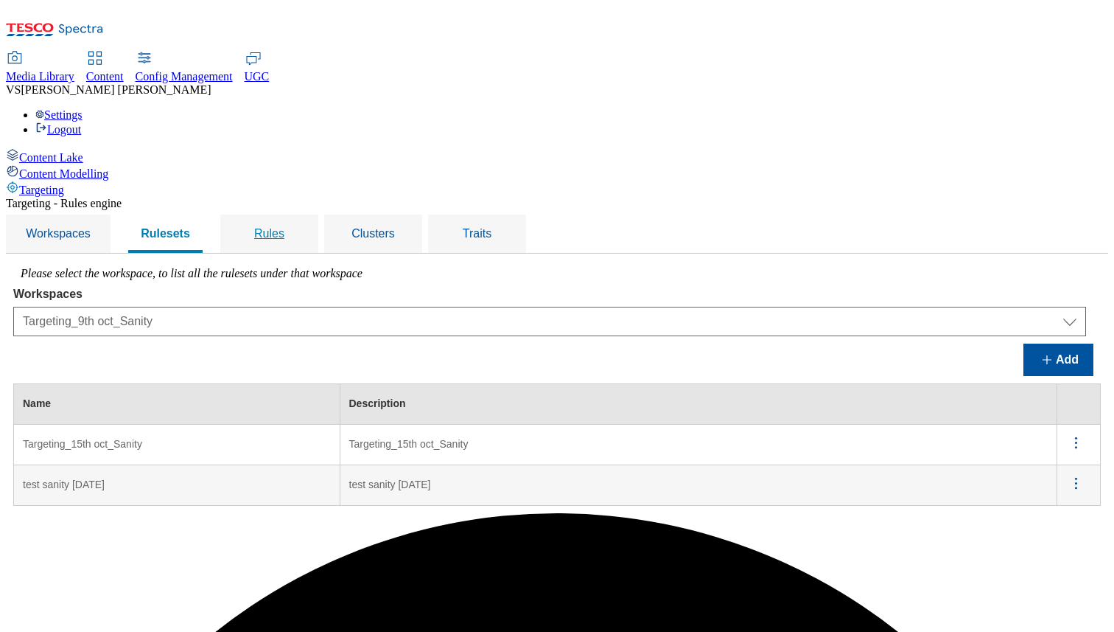
click at [284, 227] on span "Rules" at bounding box center [269, 233] width 30 height 13
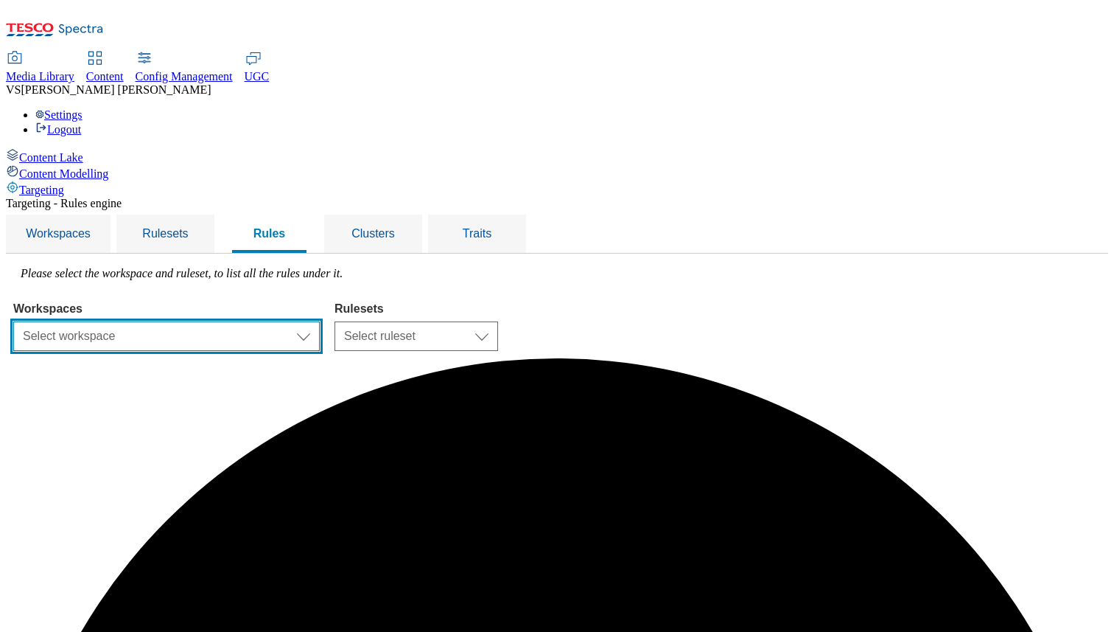
click at [320, 321] on select "Select workspace Test Targeting_9th oct_Sanity test 20th march Test_Sanity_28th…" at bounding box center [166, 335] width 307 height 29
select select "0a6dd34b-2200-428d-a2fc-1be2b70d3cb6"
click at [199, 321] on select "Select workspace Test Targeting_9th oct_Sanity test 20th march Test_Sanity_28th…" at bounding box center [166, 335] width 307 height 29
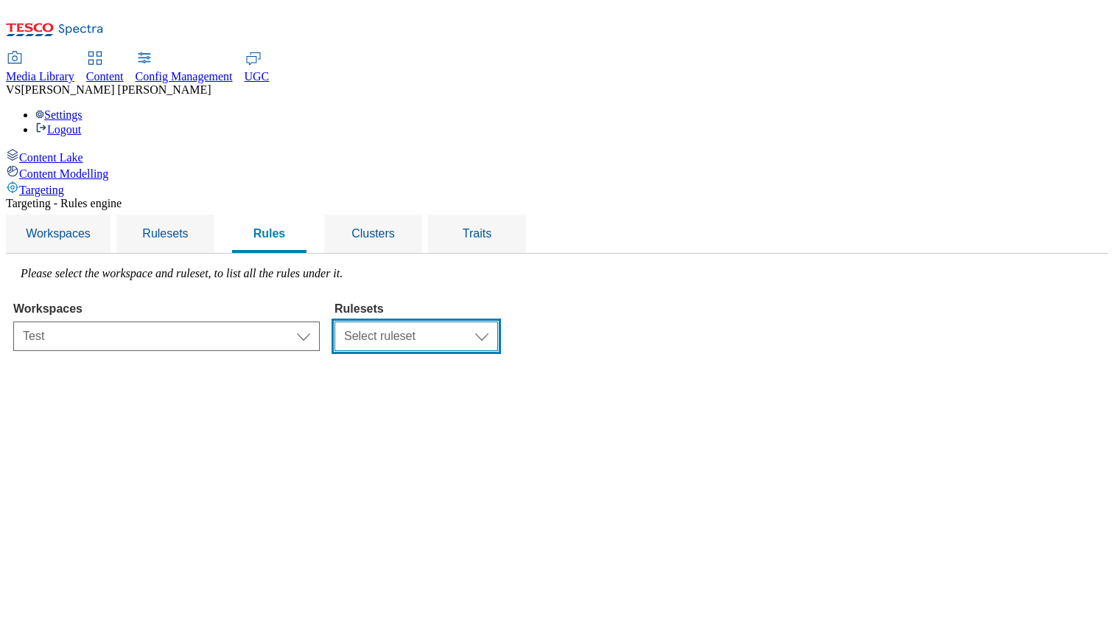
click at [498, 321] on select "Select ruleset R2 R22 R233 Test rule" at bounding box center [417, 335] width 164 height 29
select select "37692583-89eb-45bf-aa54-ce91e1acffb3"
click at [498, 321] on select "Select ruleset R2 R22 R233 Test rule" at bounding box center [417, 335] width 164 height 29
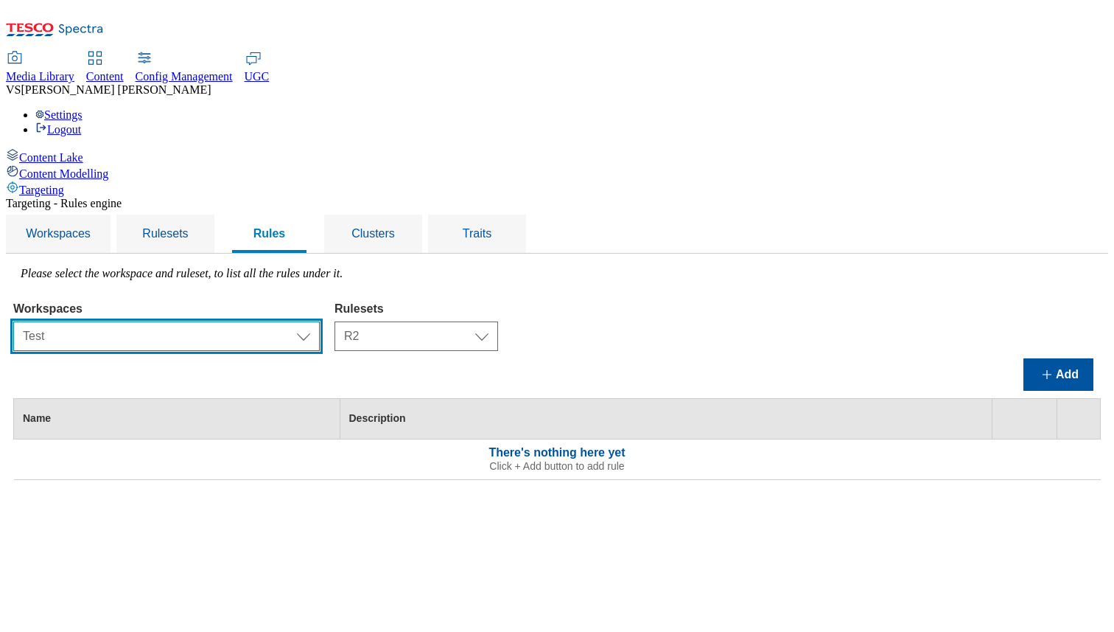
click at [320, 321] on select "Select workspace Test Targeting_9th oct_Sanity test 20th march Test_Sanity_28th…" at bounding box center [166, 335] width 307 height 29
select select "426de785-2df4-4ad9-b697-e4532924c380"
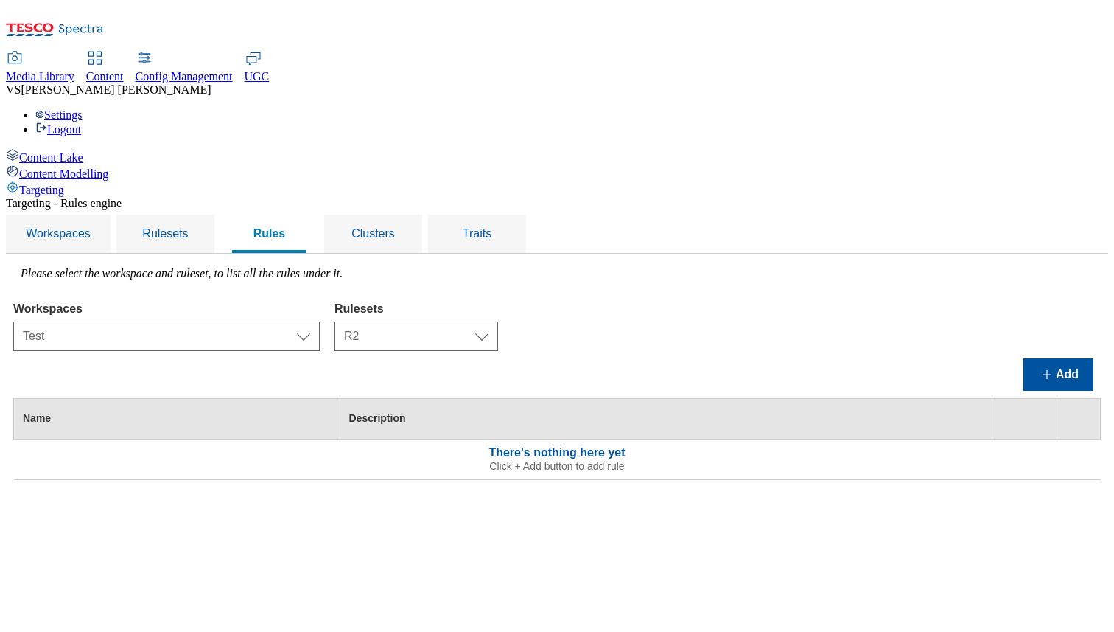
click at [199, 321] on select "Select workspace Test Targeting_9th oct_Sanity test 20th march Test_Sanity_28th…" at bounding box center [166, 335] width 307 height 29
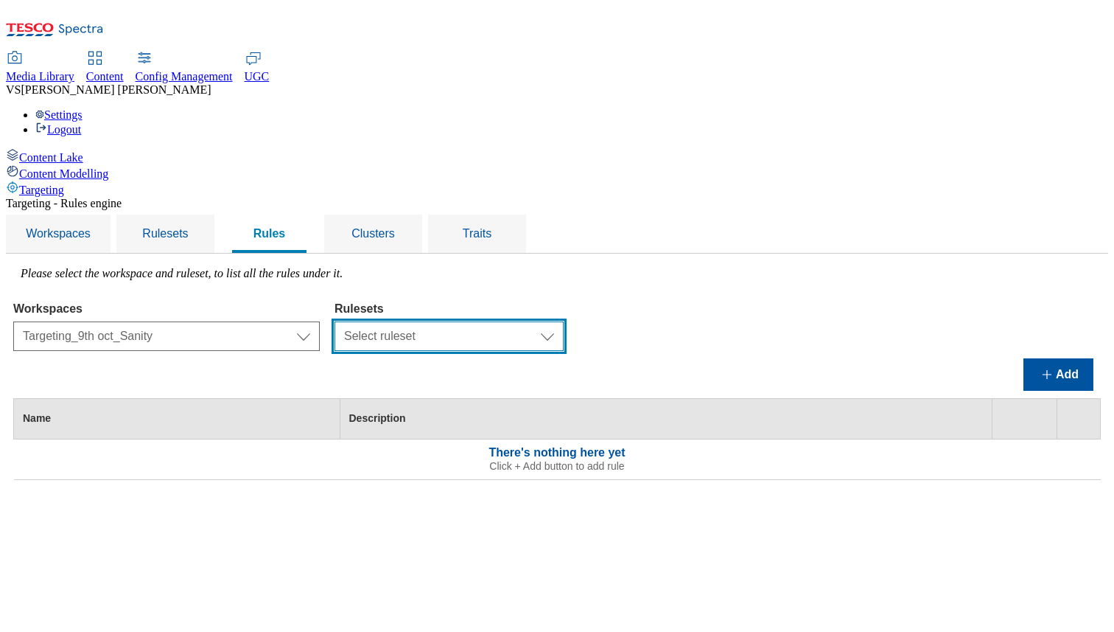
click at [564, 321] on select "Select ruleset Targeting_15th oct_Sanity test sanity 23rd june" at bounding box center [449, 335] width 229 height 29
select select "6e6b914b-3108-4288-b02f-51932298298e"
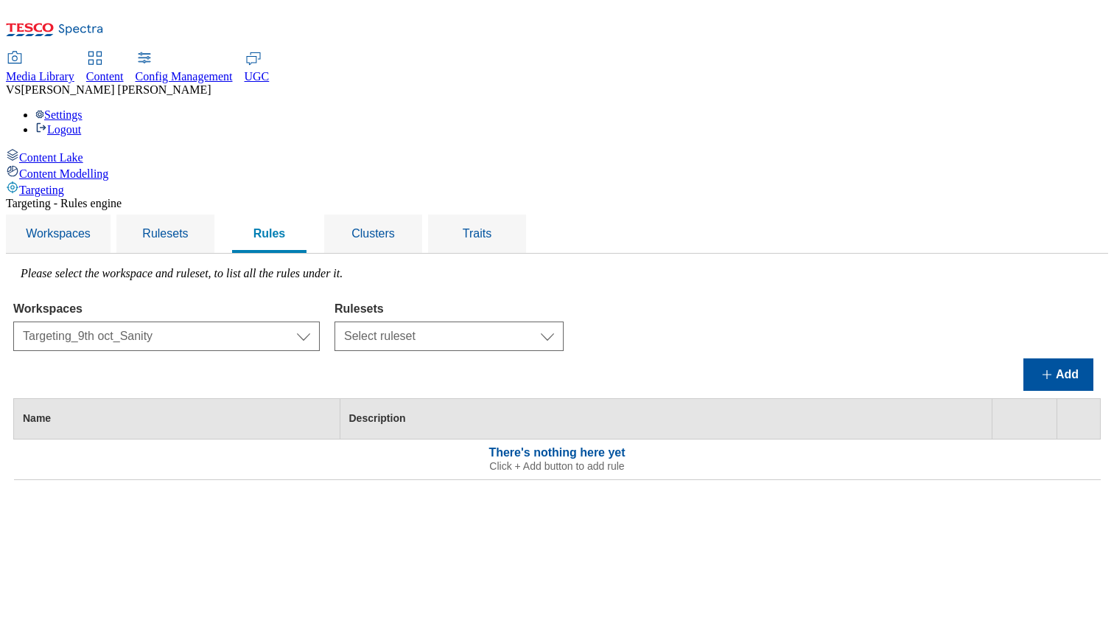
click at [520, 321] on select "Select ruleset Targeting_15th oct_Sanity test sanity 23rd june" at bounding box center [449, 335] width 229 height 29
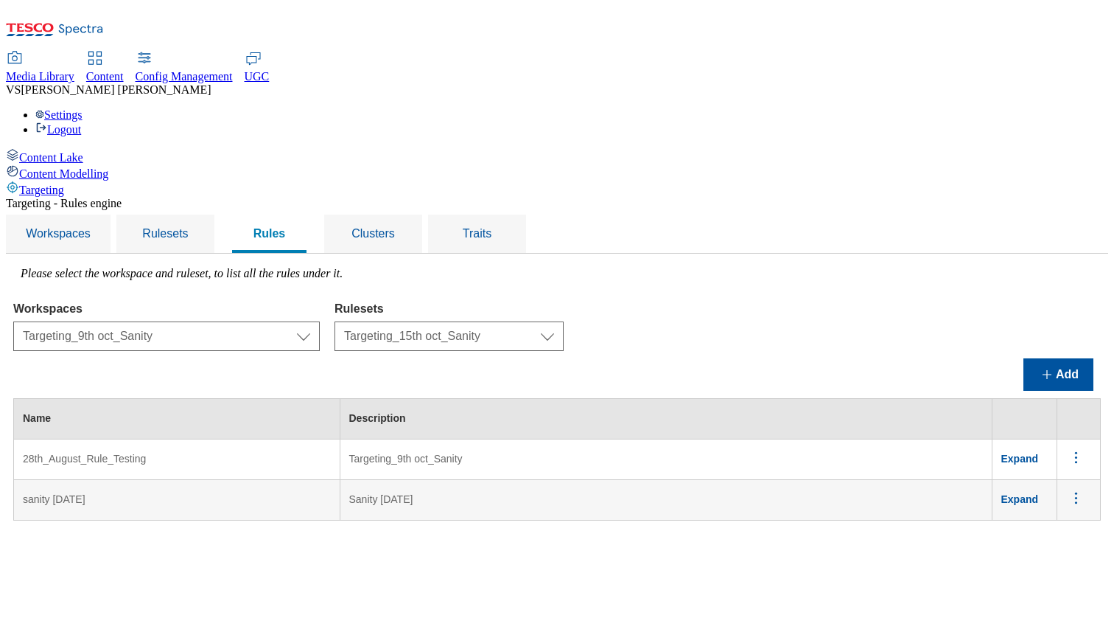
click at [1039, 452] on span "Expand" at bounding box center [1021, 458] width 38 height 12
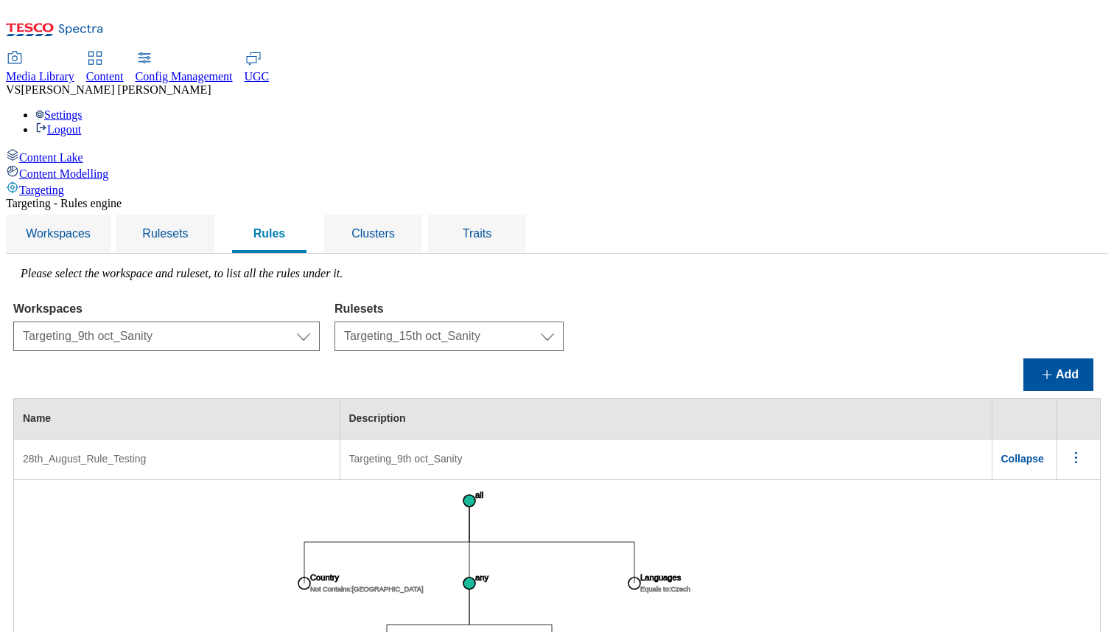
click at [1077, 448] on icon "menus" at bounding box center [1076, 457] width 18 height 18
click at [1053, 471] on span "Edit" at bounding box center [1056, 476] width 17 height 11
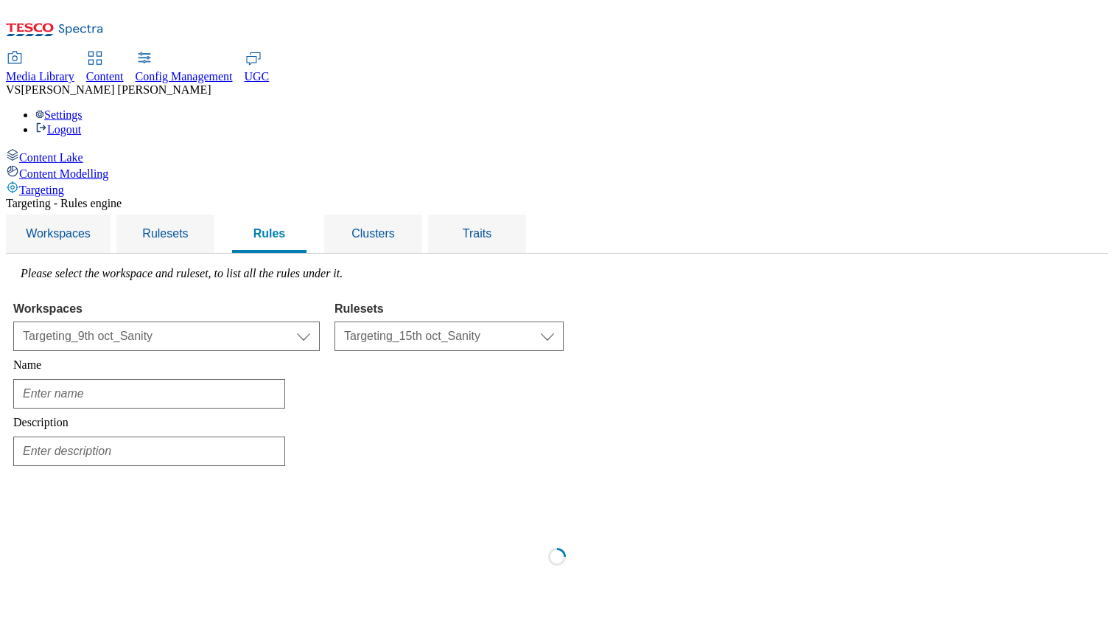
type input "28th_August_Rule_Testing"
type input "Targeting_9th oct_Sanity"
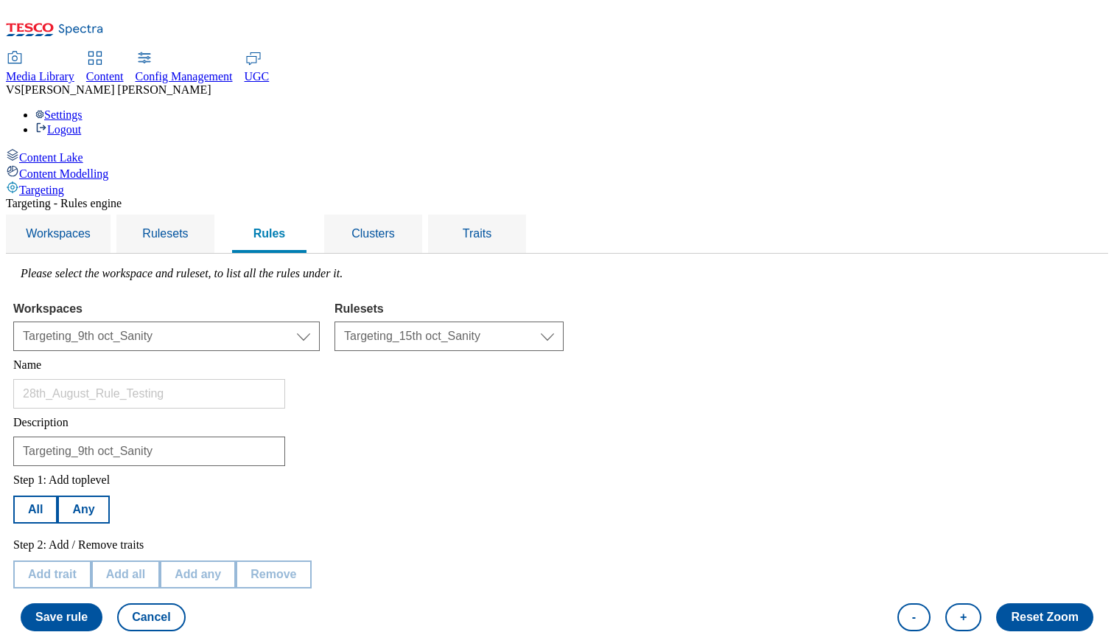
scroll to position [300, 0]
click at [91, 560] on button "Edit trait" at bounding box center [51, 574] width 77 height 28
select select "languages"
select select "equals"
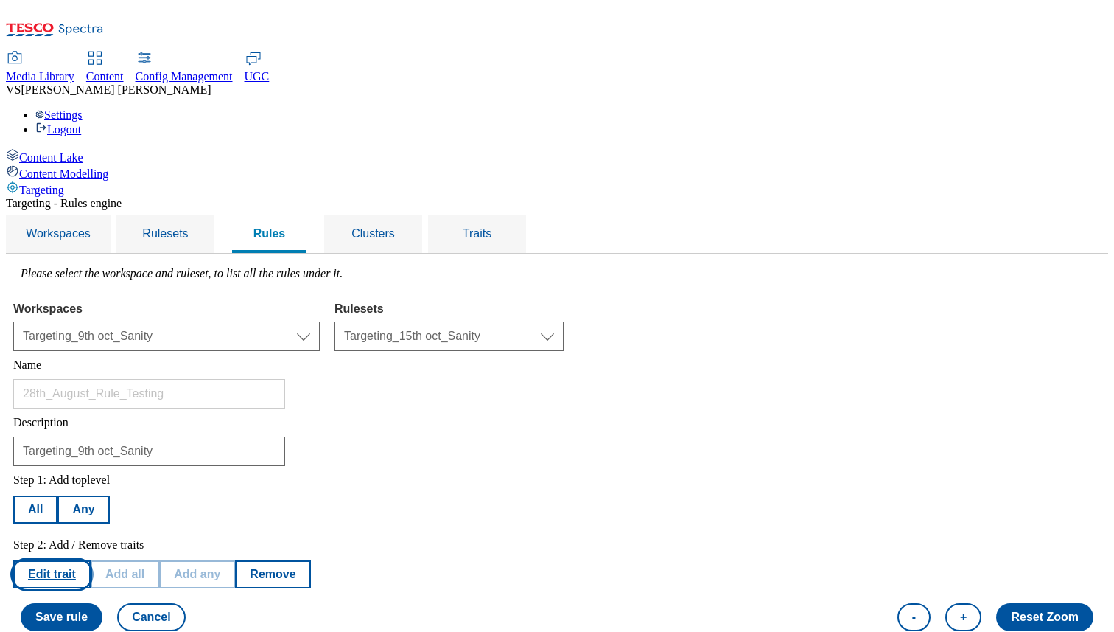
select select "cs_CZ"
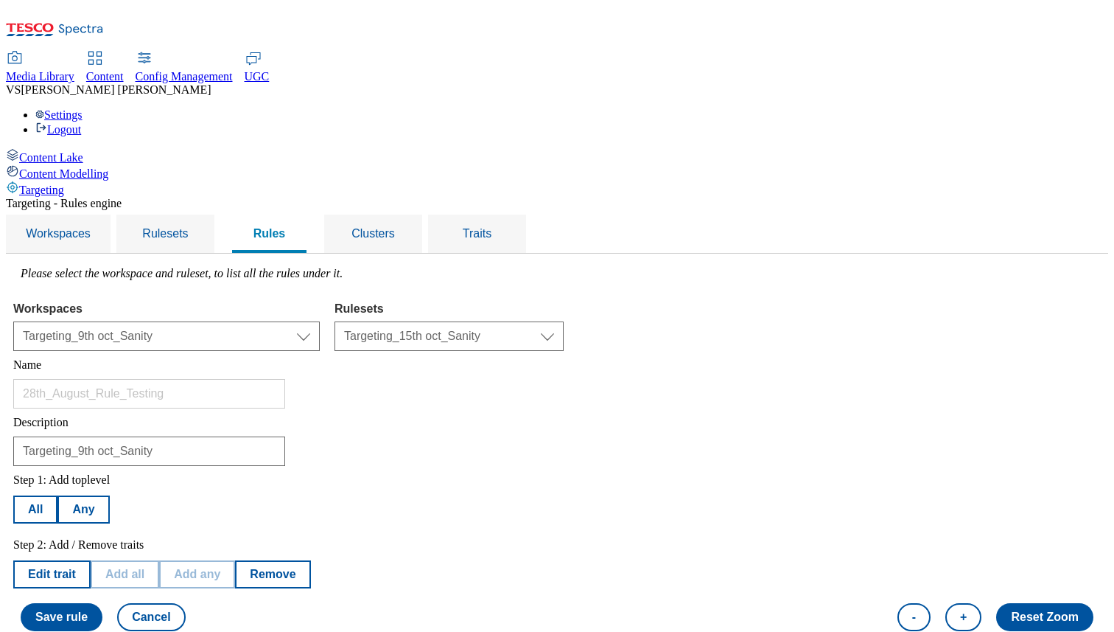
select select "locationCluster"
select select "contains"
select select "e9c01ce7-e82a-4e7e-a0df-981643f169fd"
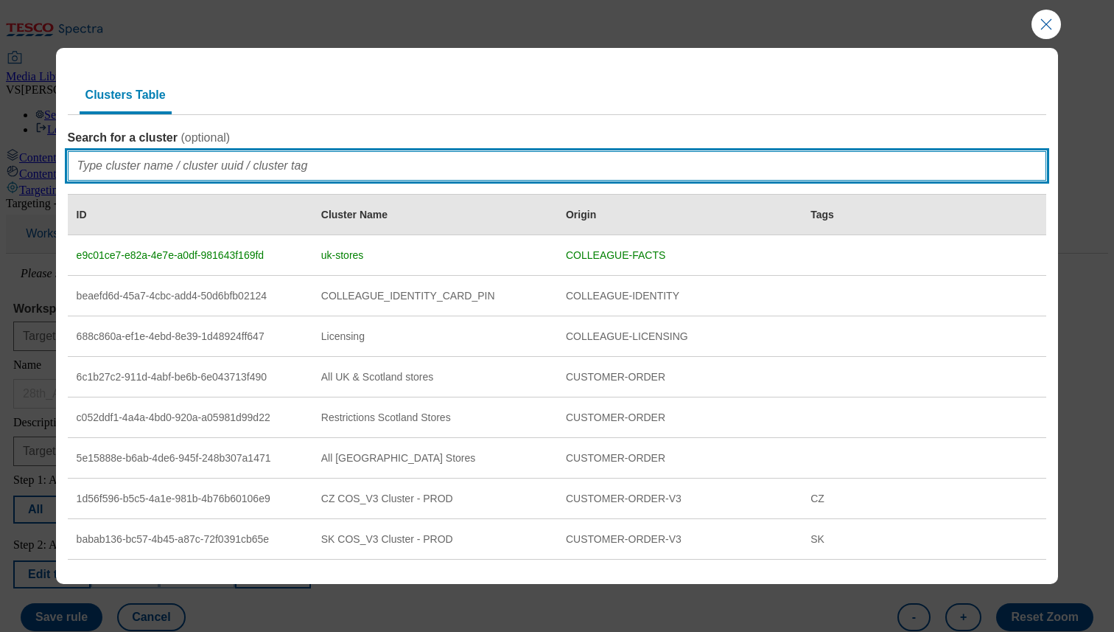
click at [202, 171] on input "Search for a cluster ( optional )" at bounding box center [557, 165] width 979 height 29
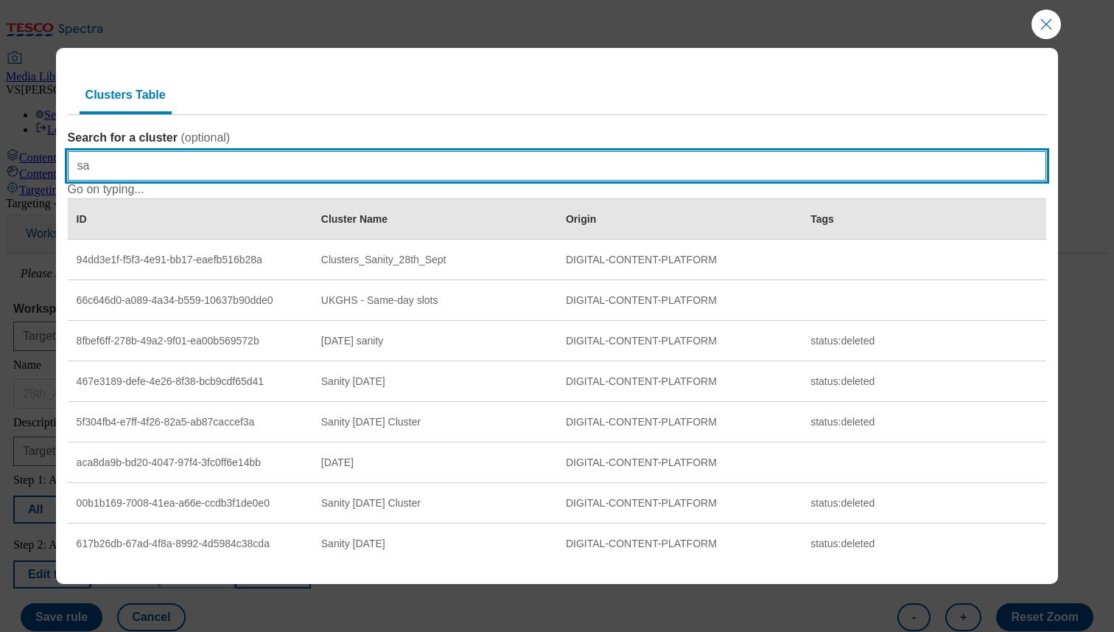
type input "sanity"
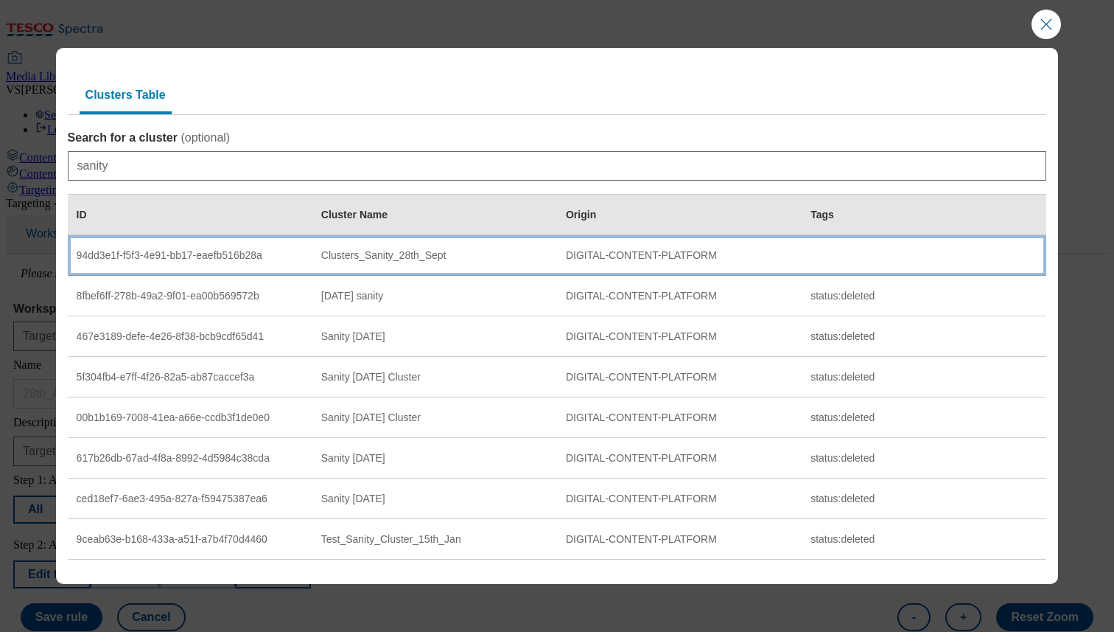
click at [166, 256] on div "94dd3e1f-f5f3-4e91-bb17-eaefb516b28a" at bounding box center [190, 255] width 227 height 13
select select "94dd3e1f-f5f3-4e91-bb17-eaefb516b28a"
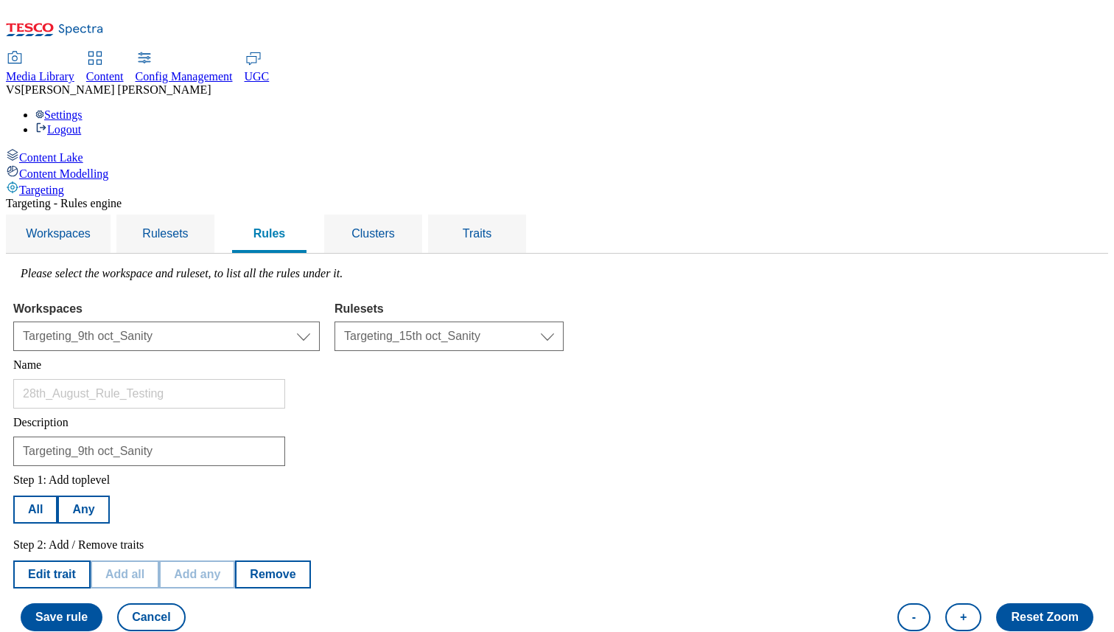
click at [405, 214] on div "Clusters" at bounding box center [373, 233] width 63 height 38
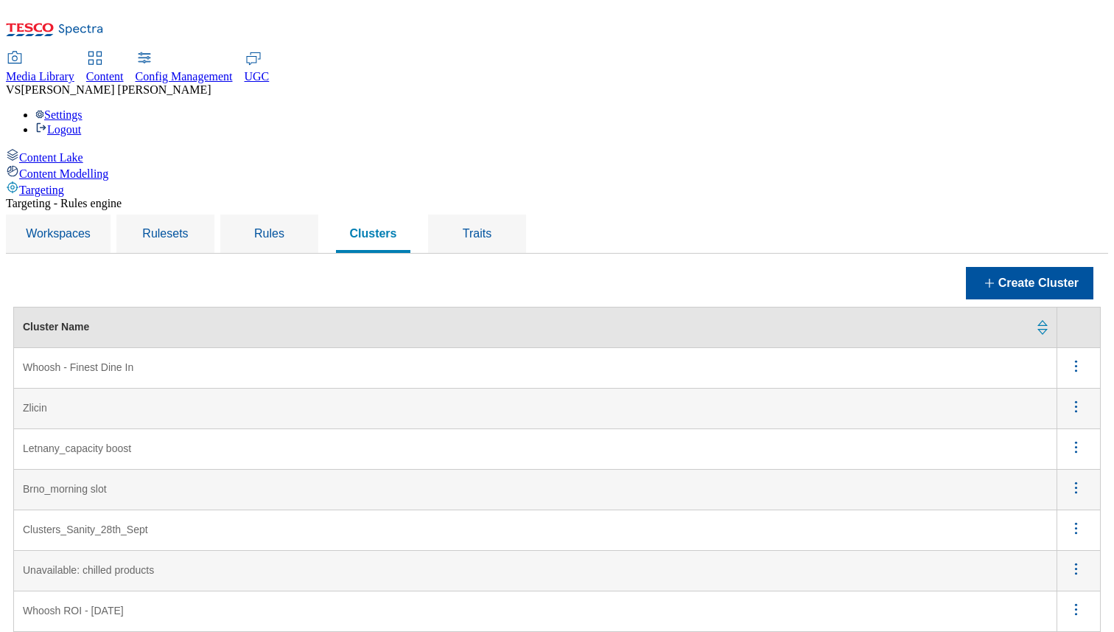
click at [108, 167] on span "Content Modelling" at bounding box center [63, 173] width 89 height 13
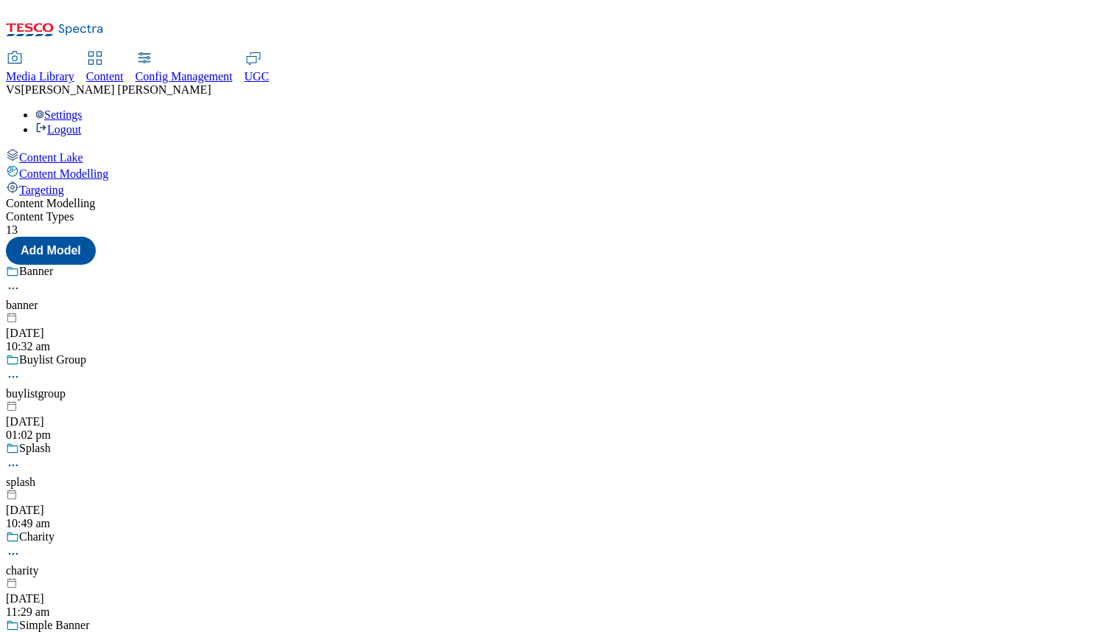
click at [83, 151] on span "Content Lake" at bounding box center [51, 157] width 64 height 13
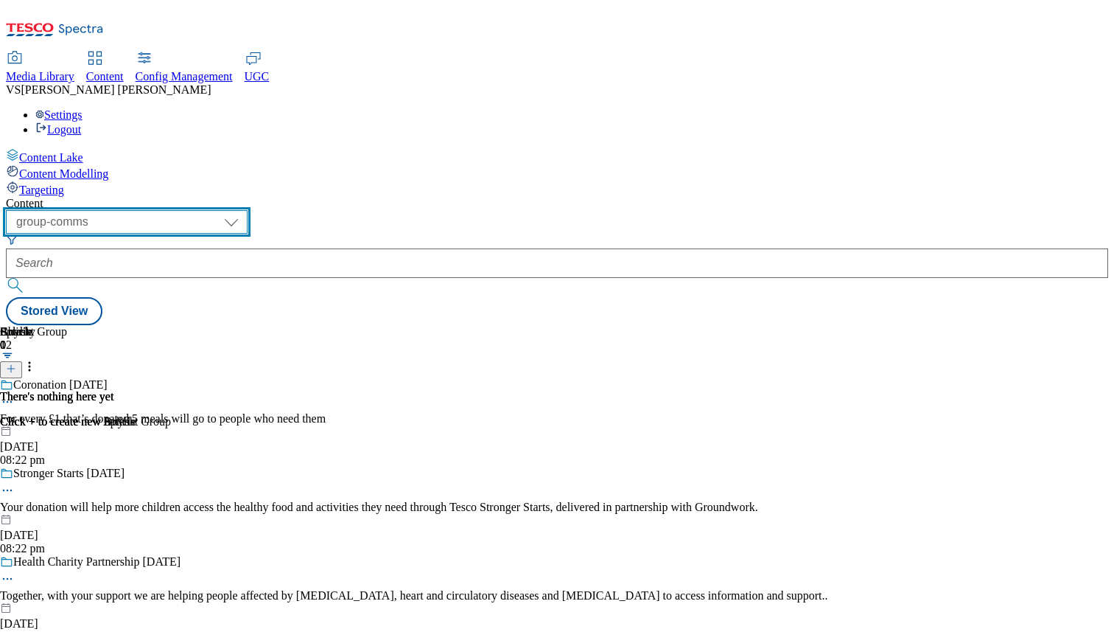
click at [248, 210] on select "dotcom-cz dotcom-hu dotcom-sk fnf-uk ghs-roi ghs-uk group-comms ighs-cz ighs-hu…" at bounding box center [127, 222] width 242 height 24
select select "flare-test"
click at [192, 210] on select "dotcom-cz dotcom-hu dotcom-sk fnf-uk ghs-roi ghs-uk group-comms ighs-cz ighs-hu…" at bounding box center [127, 222] width 242 height 24
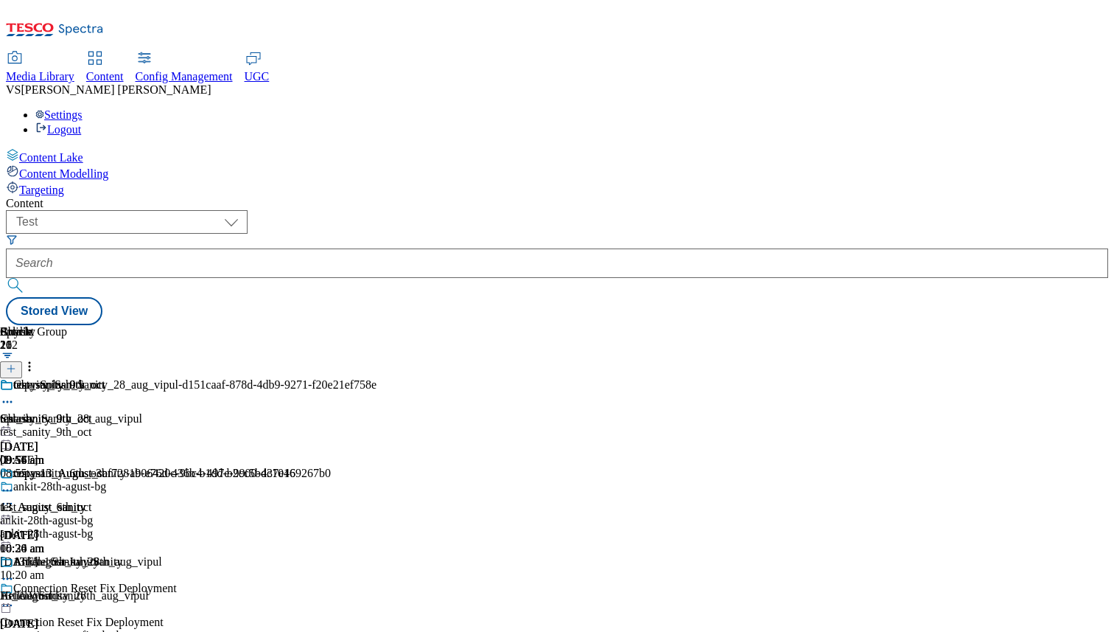
click at [16, 363] on icon at bounding box center [11, 368] width 10 height 10
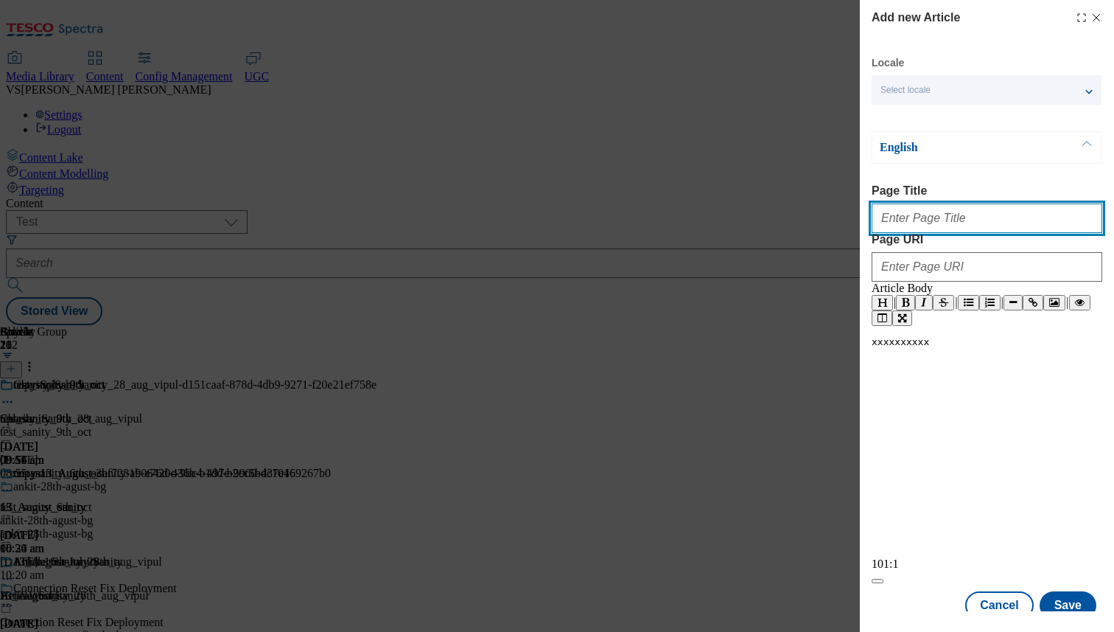
click at [993, 231] on input "Page Title" at bounding box center [987, 217] width 231 height 29
type input "r"
type input "test_15_oct_vipul"
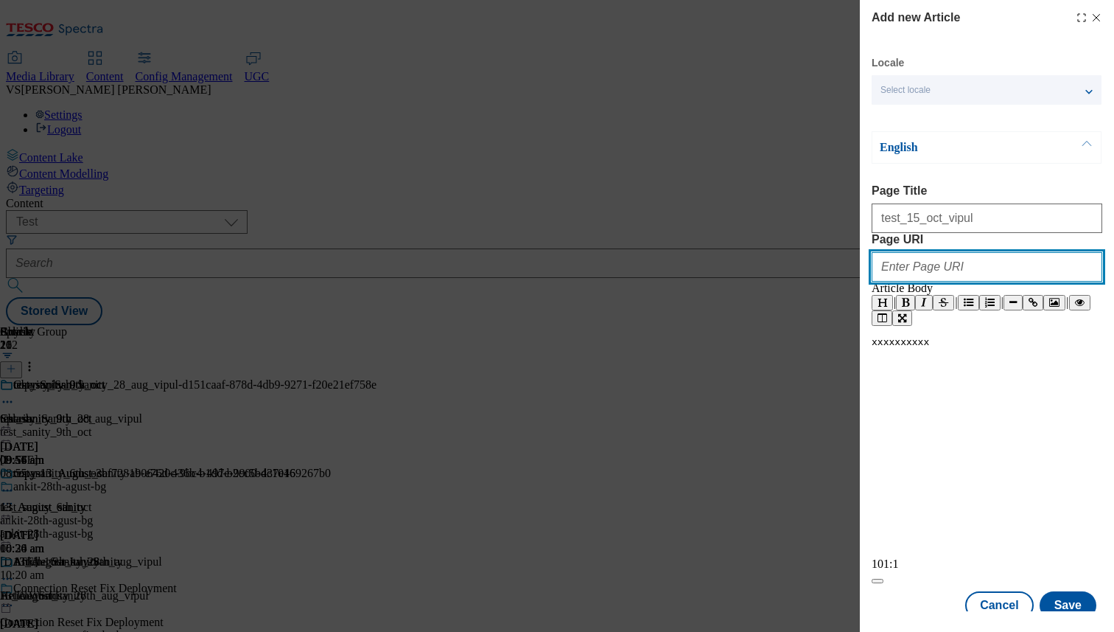
click at [975, 282] on input "Page URI" at bounding box center [987, 266] width 231 height 29
paste input "test_15_oct_vipul"
type input "test_15_oct_vipul"
click at [895, 391] on pre "​" at bounding box center [987, 385] width 231 height 11
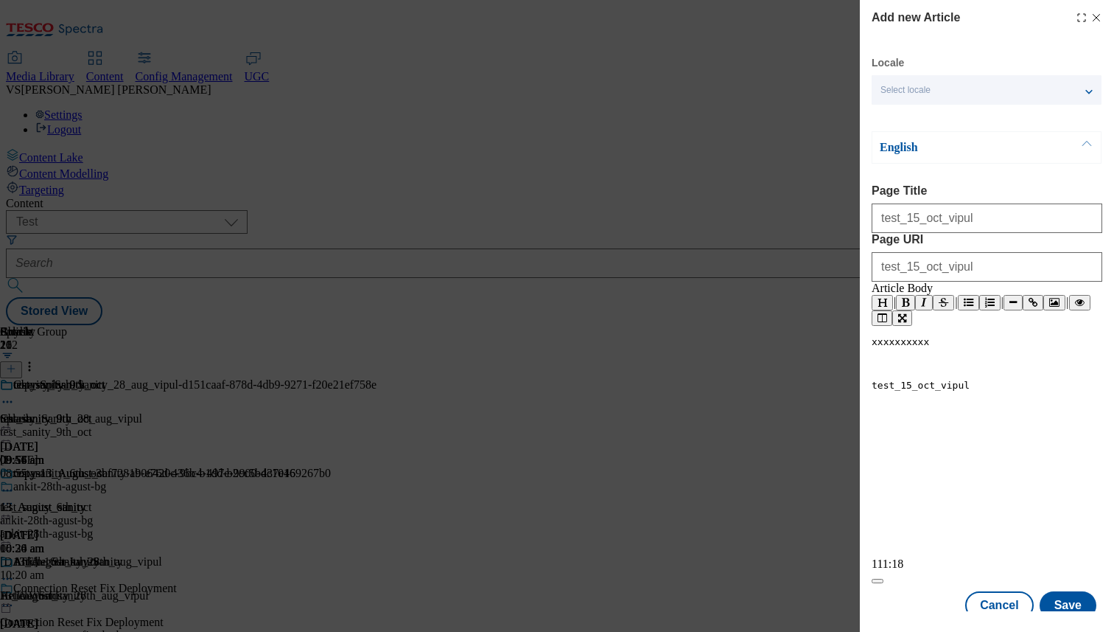
scroll to position [99, 0]
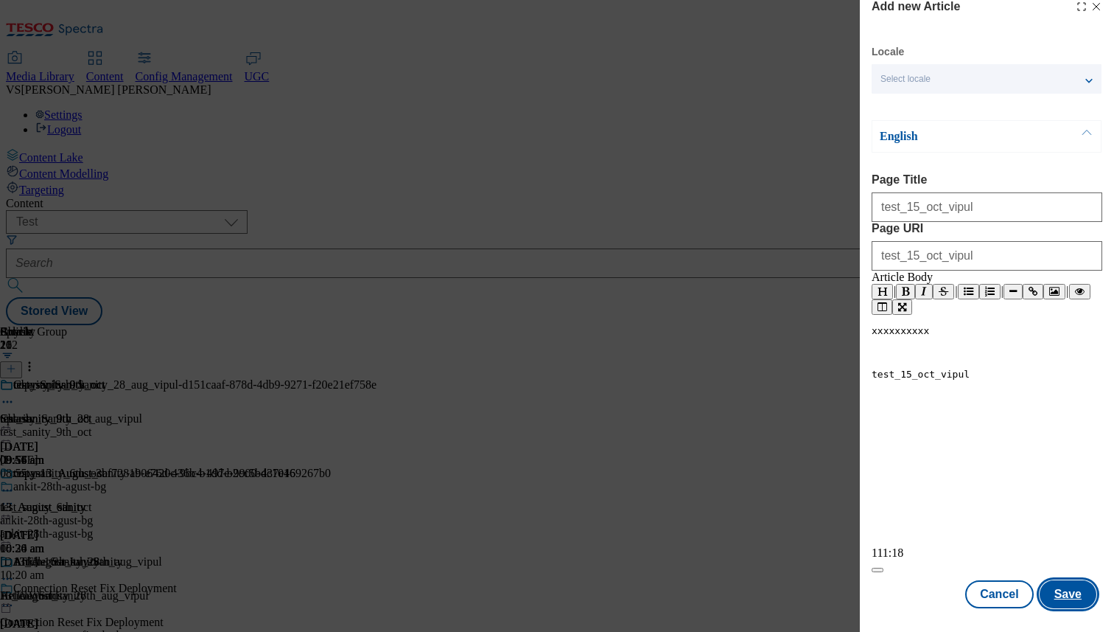
click at [1069, 591] on button "Save" at bounding box center [1068, 594] width 57 height 28
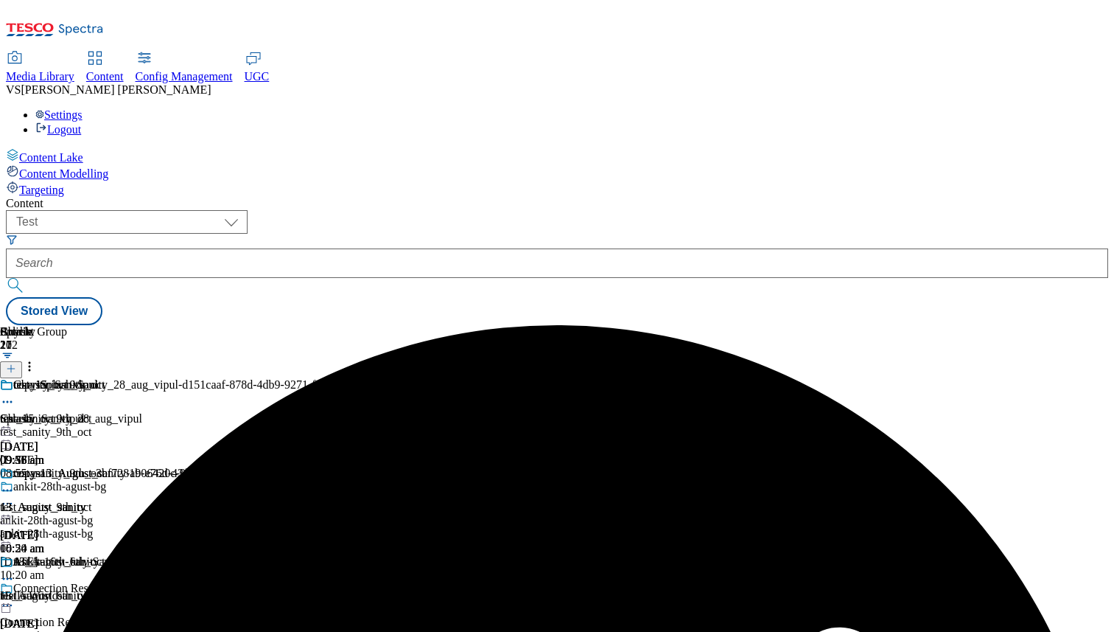
click at [16, 363] on icon at bounding box center [11, 368] width 10 height 10
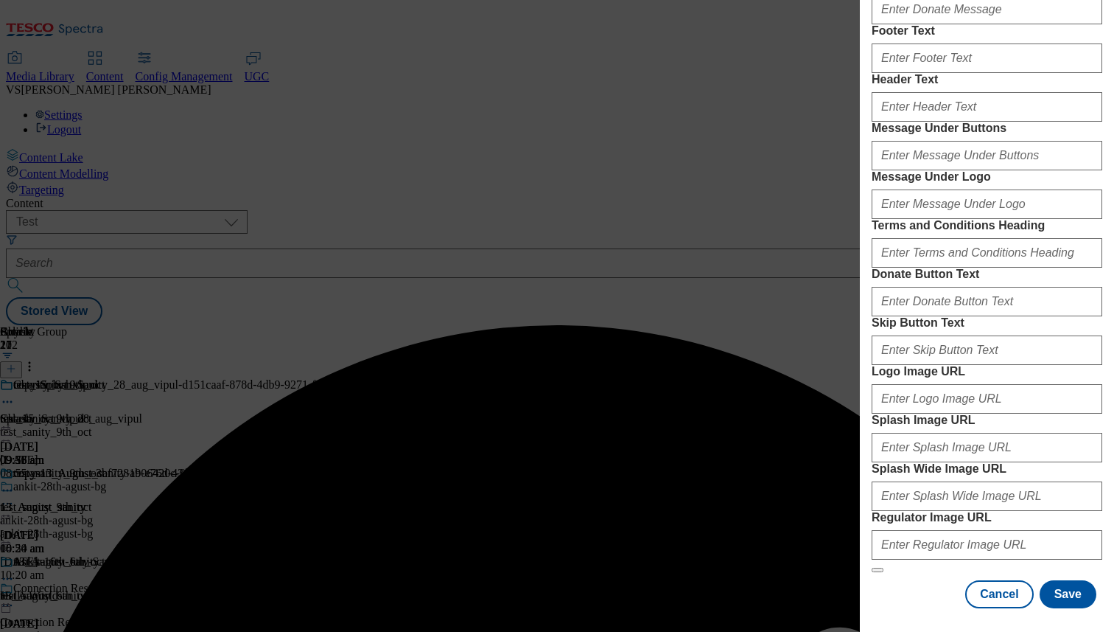
scroll to position [0, 0]
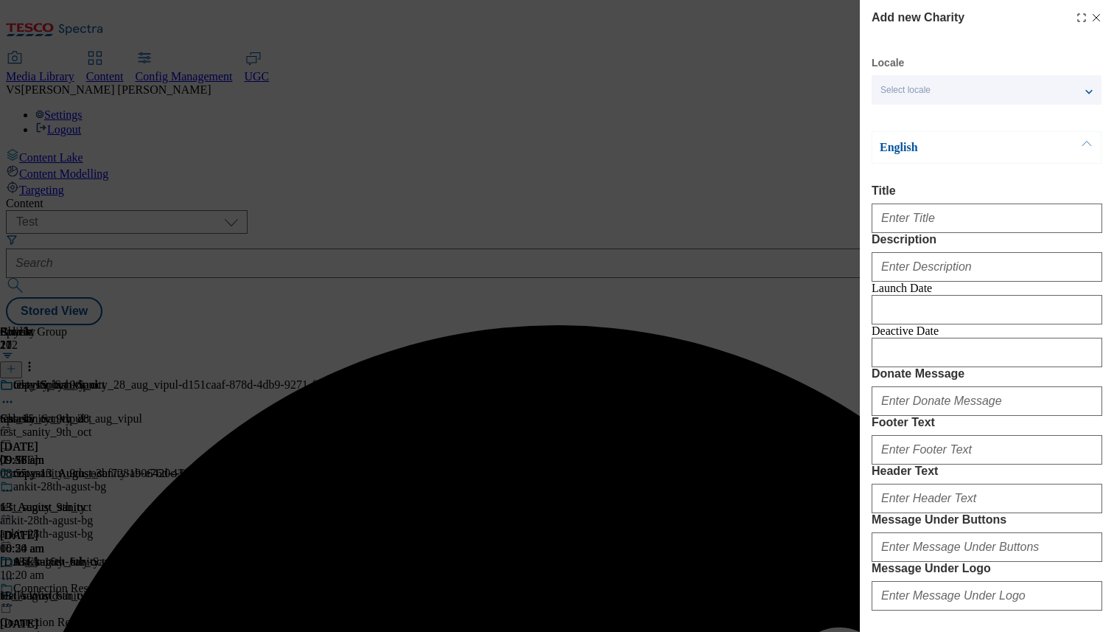
click at [1086, 31] on div "Add new Charity Locale Select locale English Welsh English Title Description La…" at bounding box center [987, 504] width 231 height 990
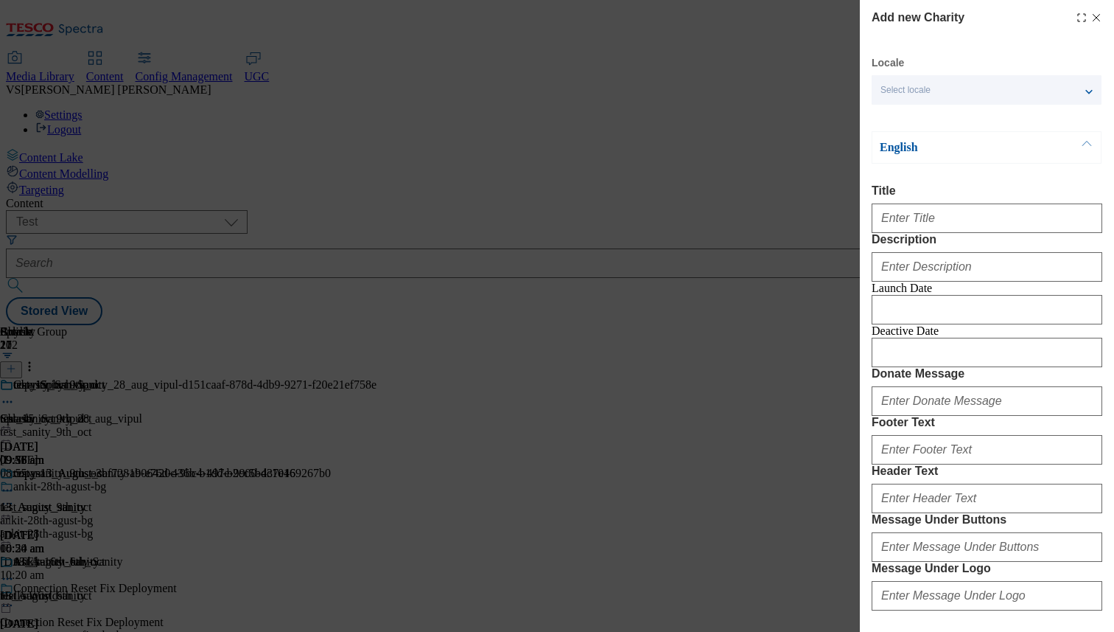
click at [1091, 20] on icon "Modal" at bounding box center [1097, 18] width 12 height 12
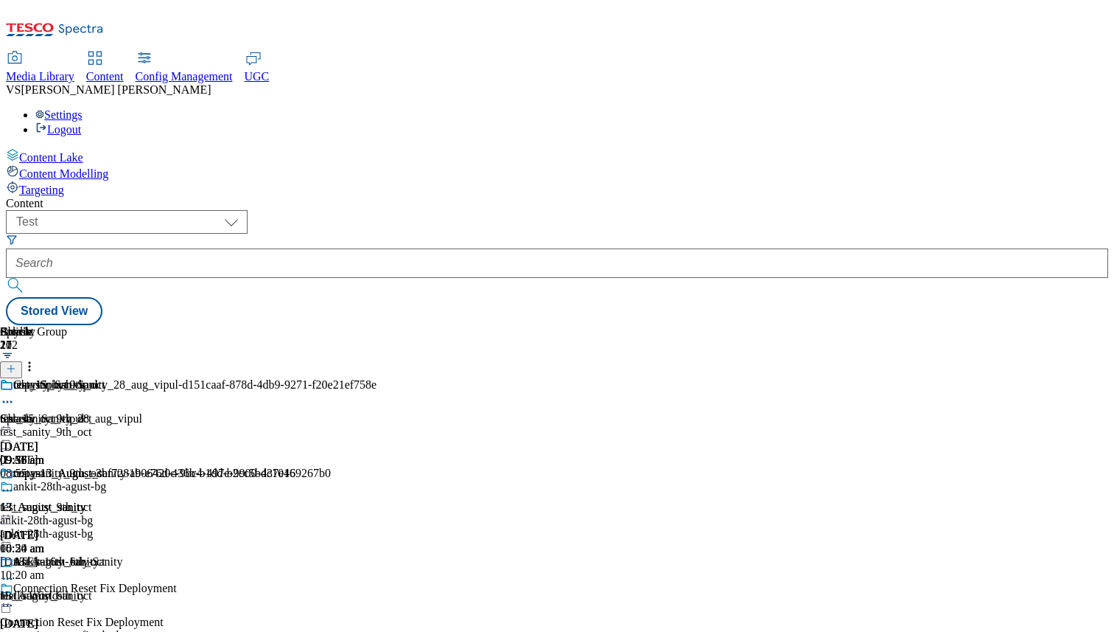
click at [162, 412] on div "test_15_oct_vipul" at bounding box center [81, 418] width 162 height 13
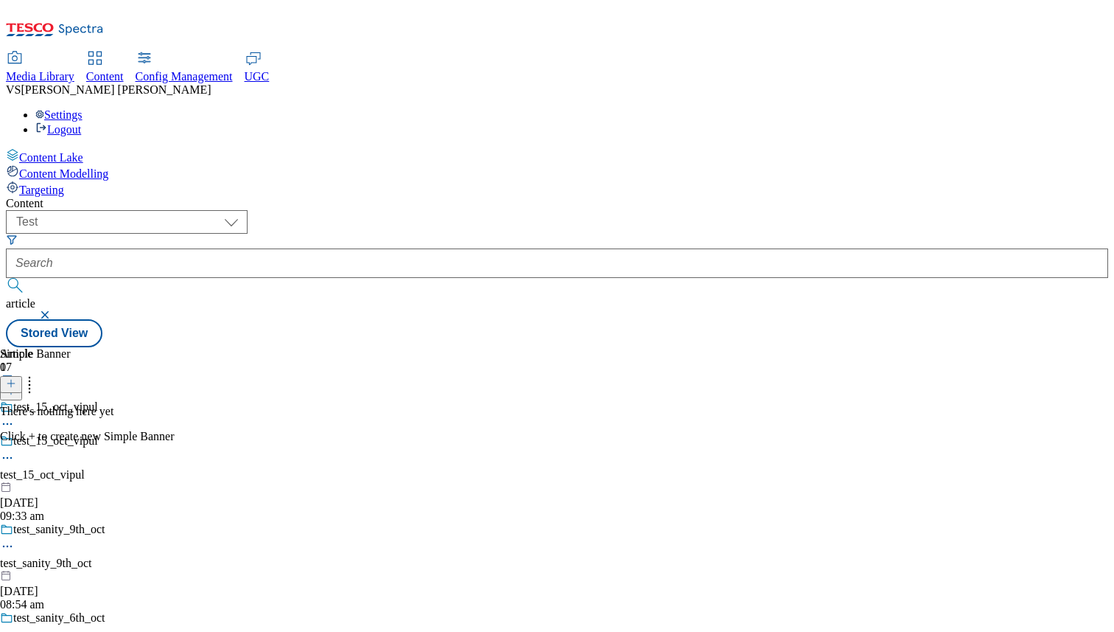
click at [16, 378] on icon at bounding box center [11, 383] width 10 height 10
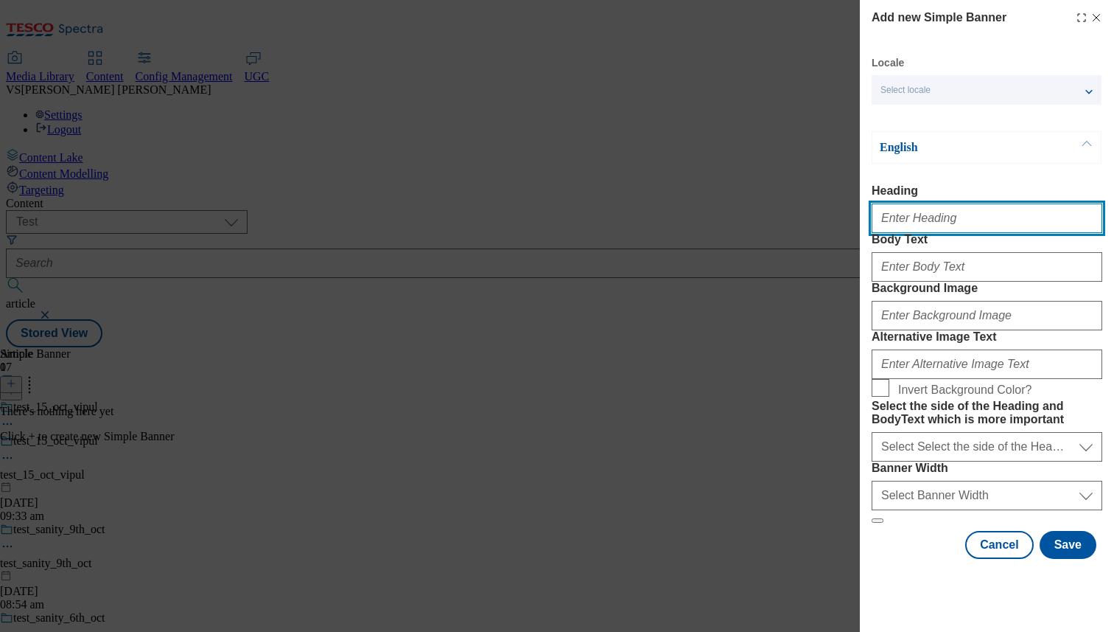
click at [944, 228] on input "Heading" at bounding box center [987, 217] width 231 height 29
paste input "test_15_oct_vipul"
type input "test_15_oct_vipul"
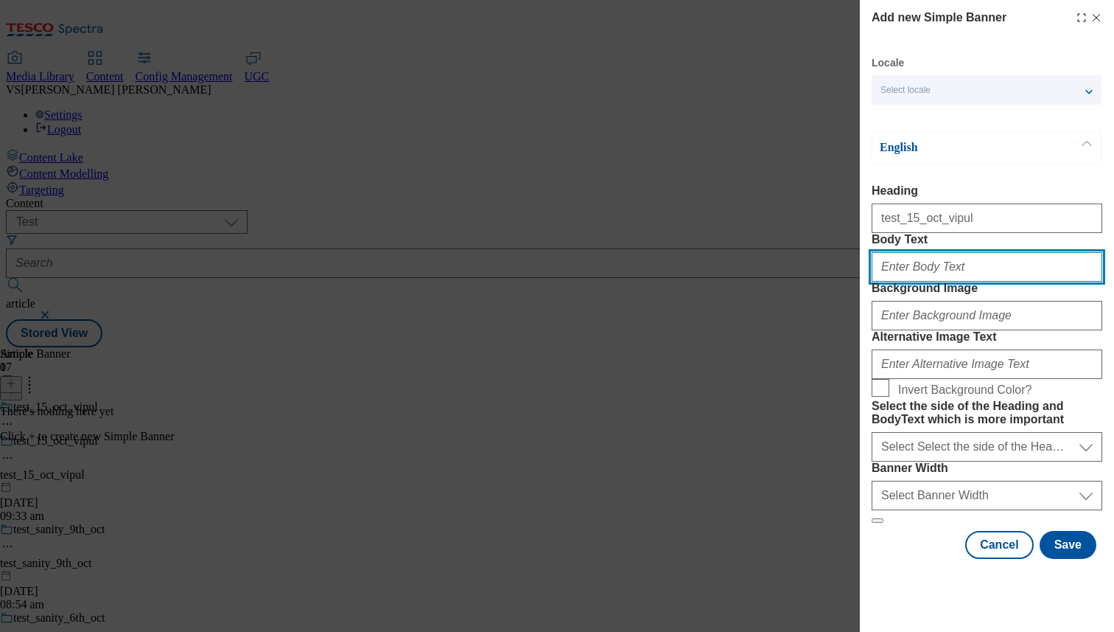
click at [926, 282] on input "Body Text" at bounding box center [987, 266] width 231 height 29
paste input "test_15_oct_vipul"
type input "test_15_oct_vipul"
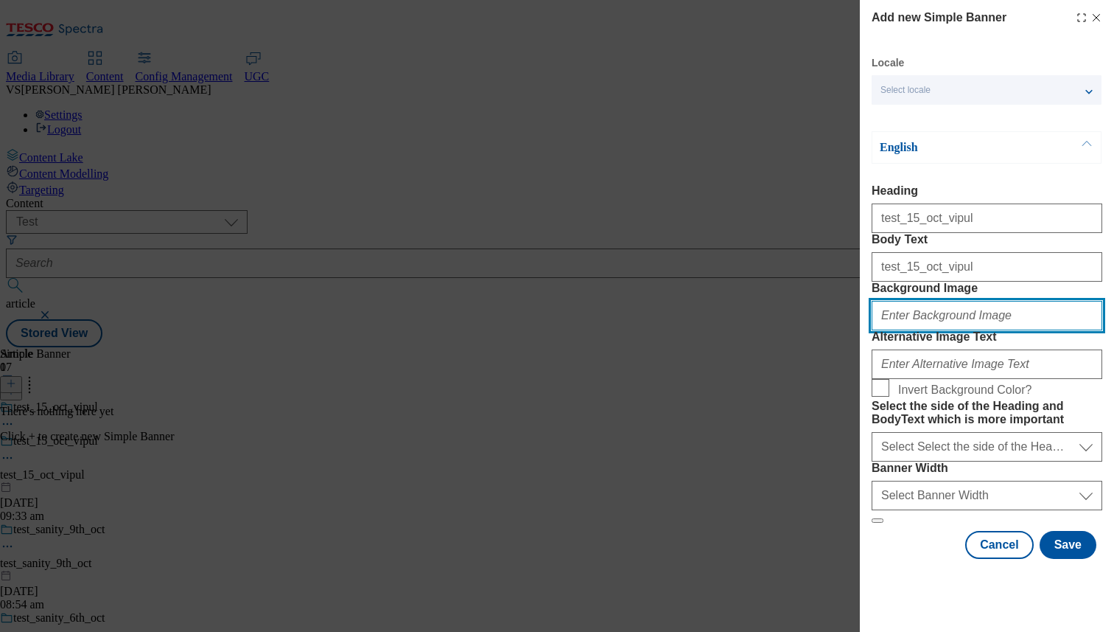
click at [918, 330] on input "Background Image" at bounding box center [987, 315] width 231 height 29
paste input "test_15_oct_vipul"
type input "test_15_oct_vipul"
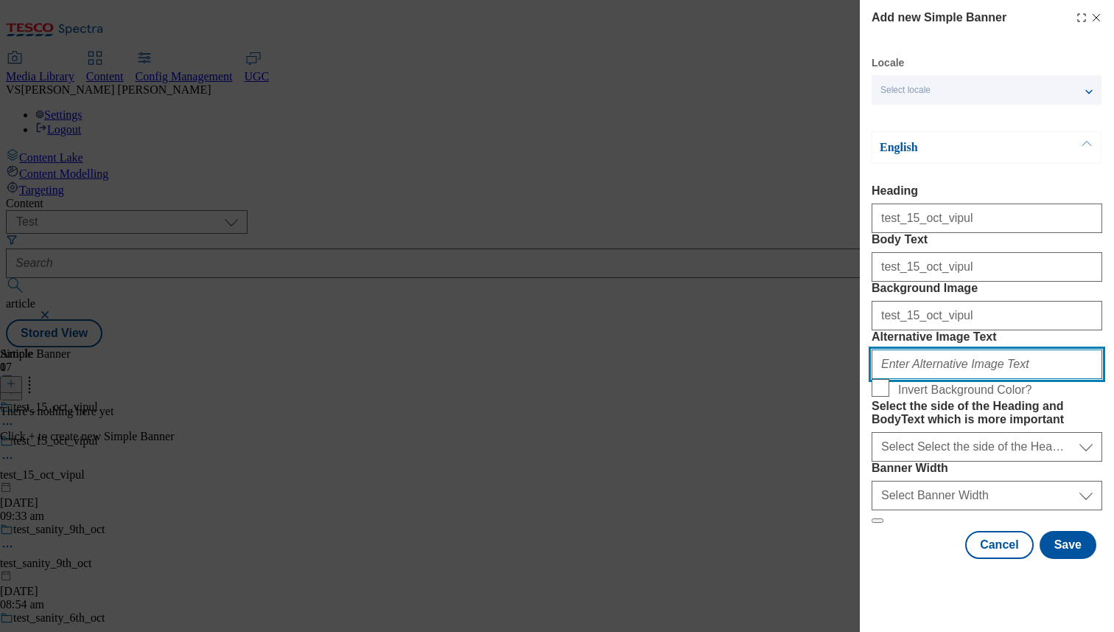
click at [912, 379] on input "Alternative Image Text" at bounding box center [987, 363] width 231 height 29
paste input "test_15_oct_vipul"
type input "test_15_oct_vipul"
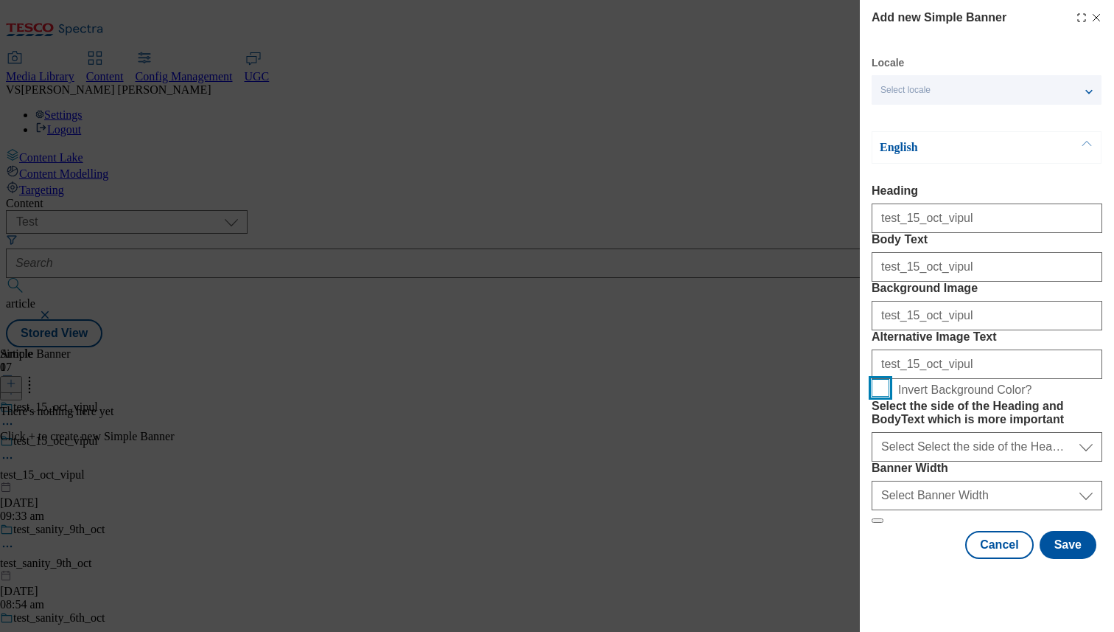
click at [879, 391] on input "Invert Background Color?" at bounding box center [881, 388] width 18 height 18
checkbox input "true"
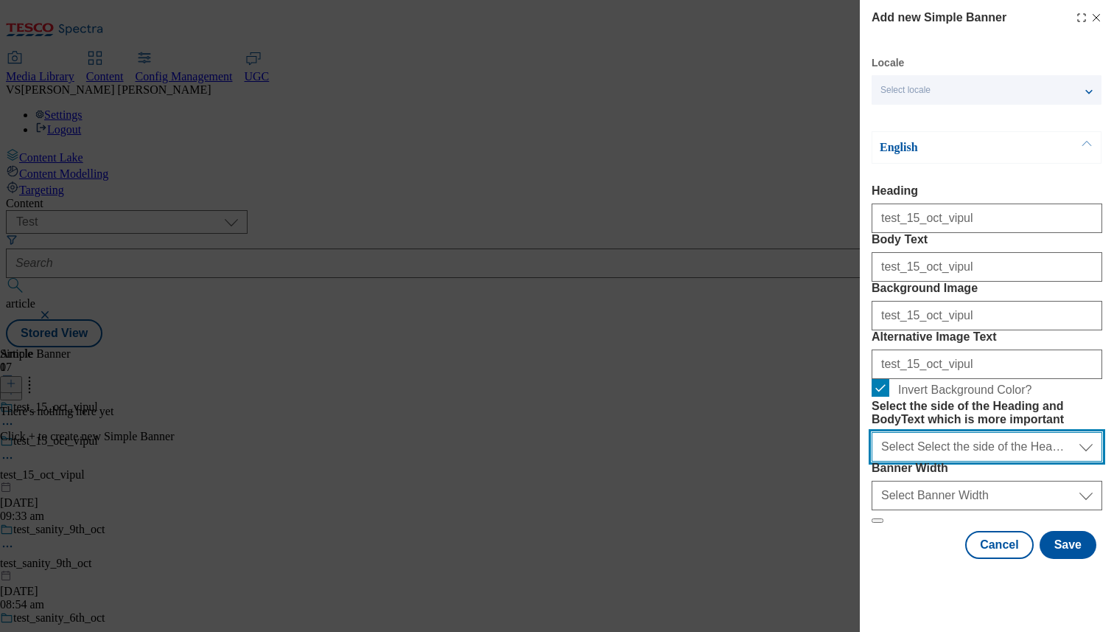
click at [906, 461] on select "Select Select the side of the Heading and BodyText which is more important left…" at bounding box center [987, 446] width 231 height 29
select select "left"
click at [872, 451] on select "Select Select the side of the Heading and BodyText which is more important left…" at bounding box center [987, 446] width 231 height 29
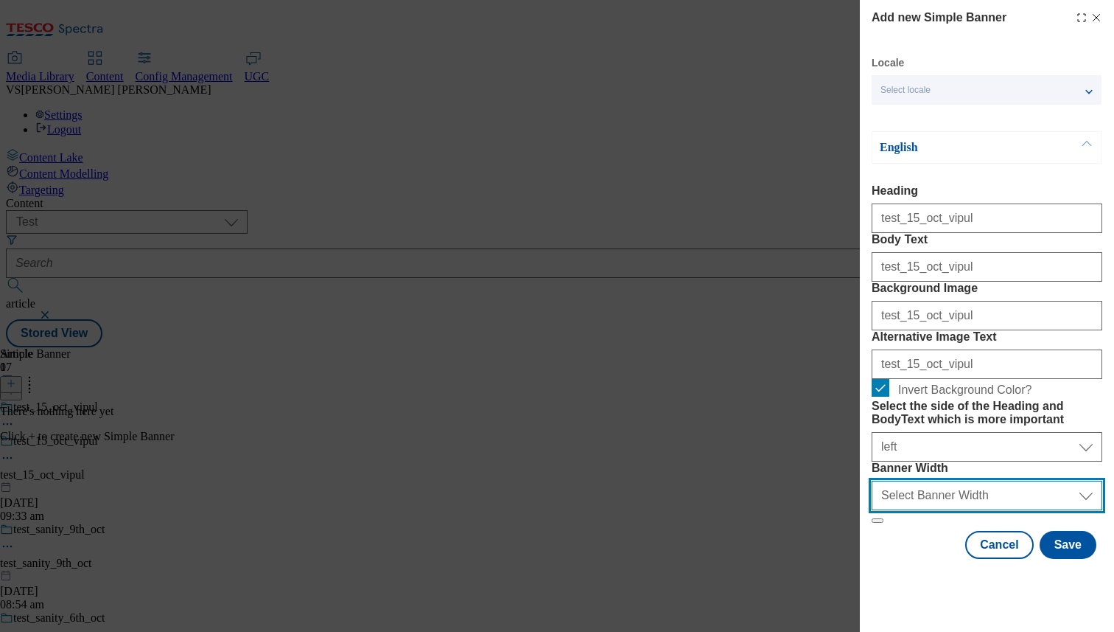
click at [915, 510] on select "Select Banner Width half full" at bounding box center [987, 494] width 231 height 29
select select "half"
click at [872, 510] on select "Select Banner Width half full" at bounding box center [987, 494] width 231 height 29
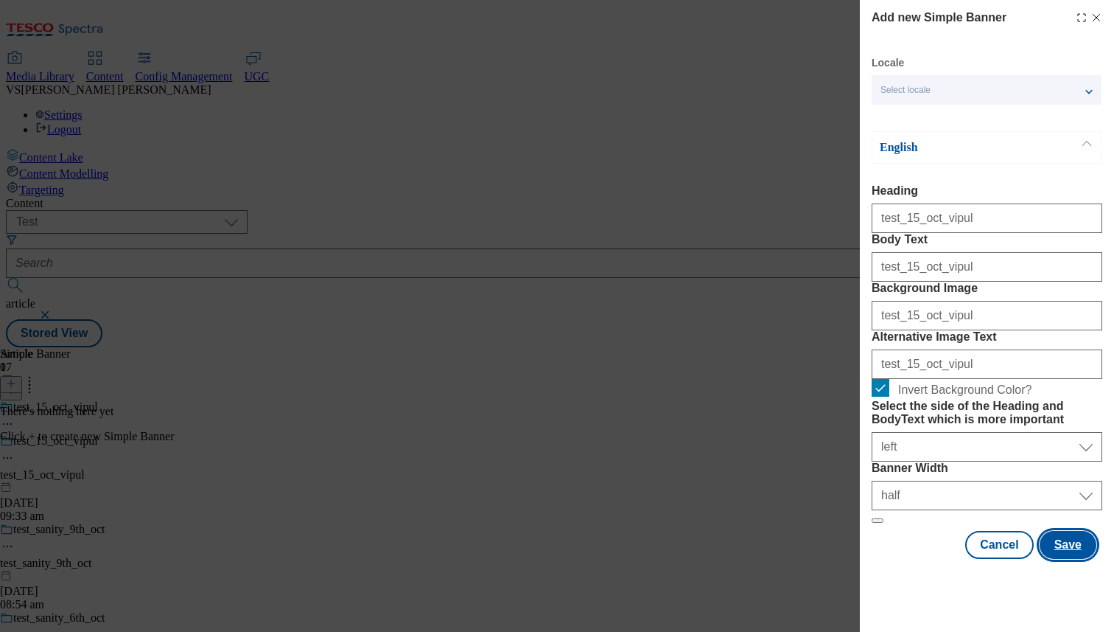
click at [1046, 559] on button "Save" at bounding box center [1068, 545] width 57 height 28
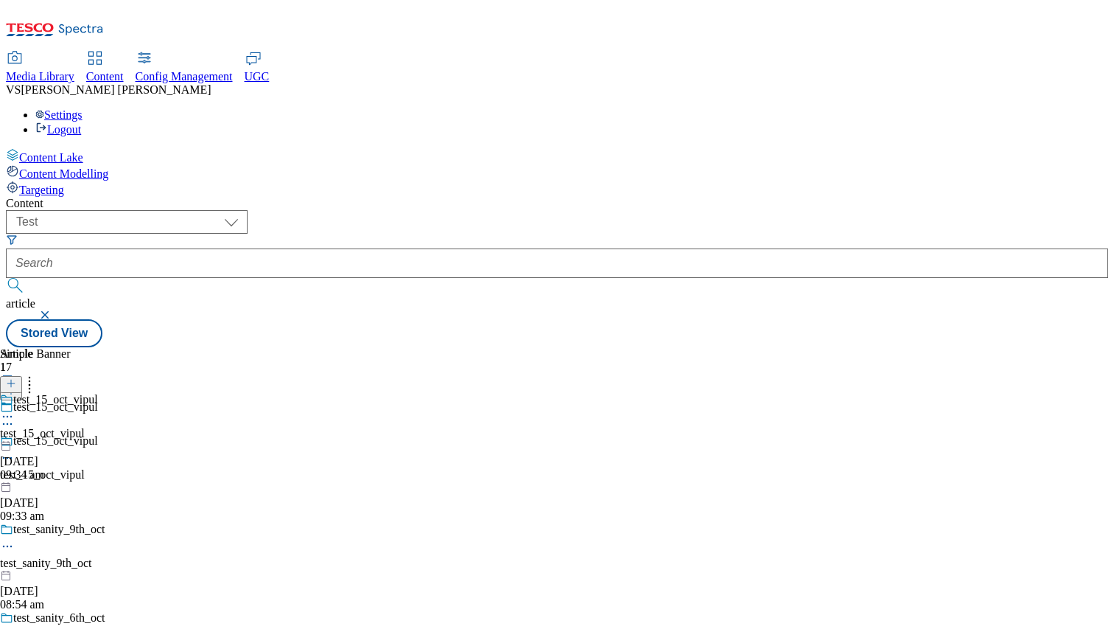
click at [233, 70] on span "Config Management" at bounding box center [184, 76] width 97 height 13
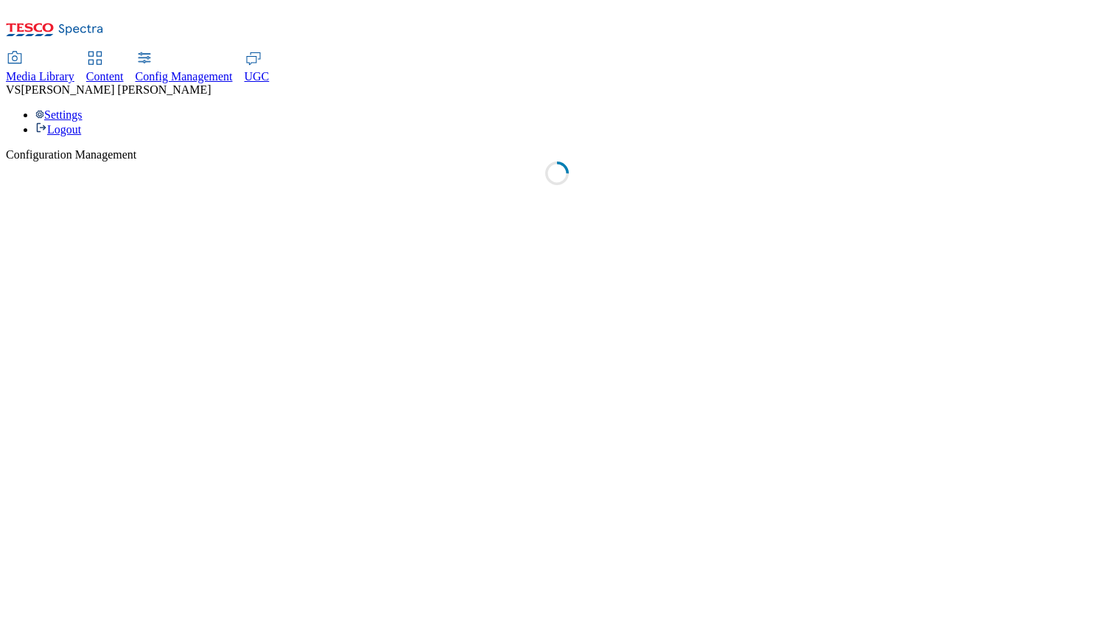
select select "uk"
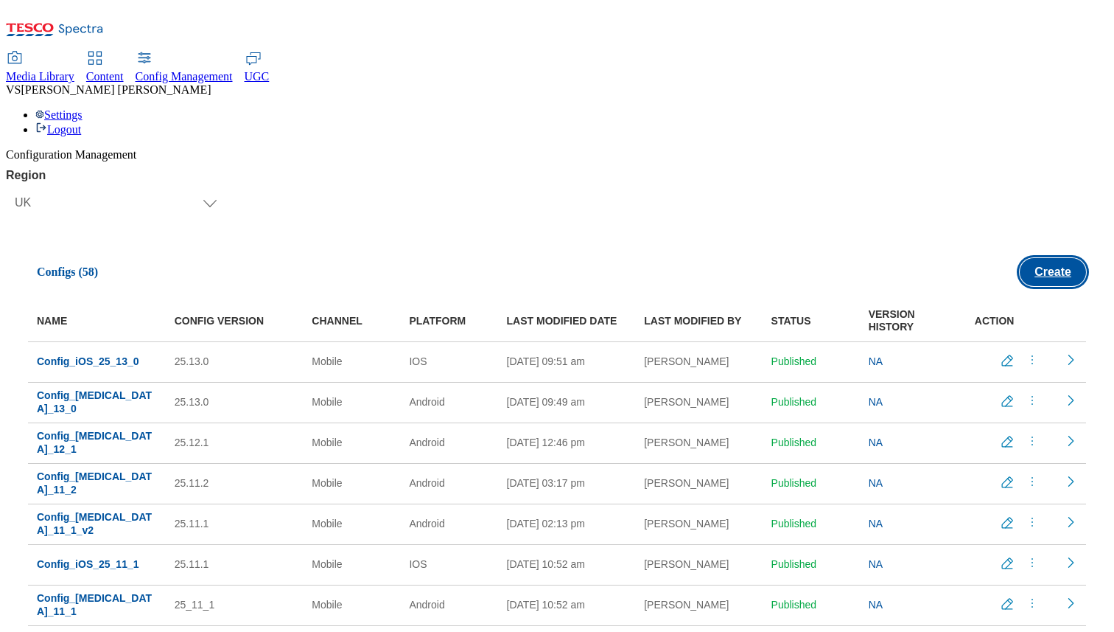
click at [1041, 258] on button "Create" at bounding box center [1053, 272] width 66 height 28
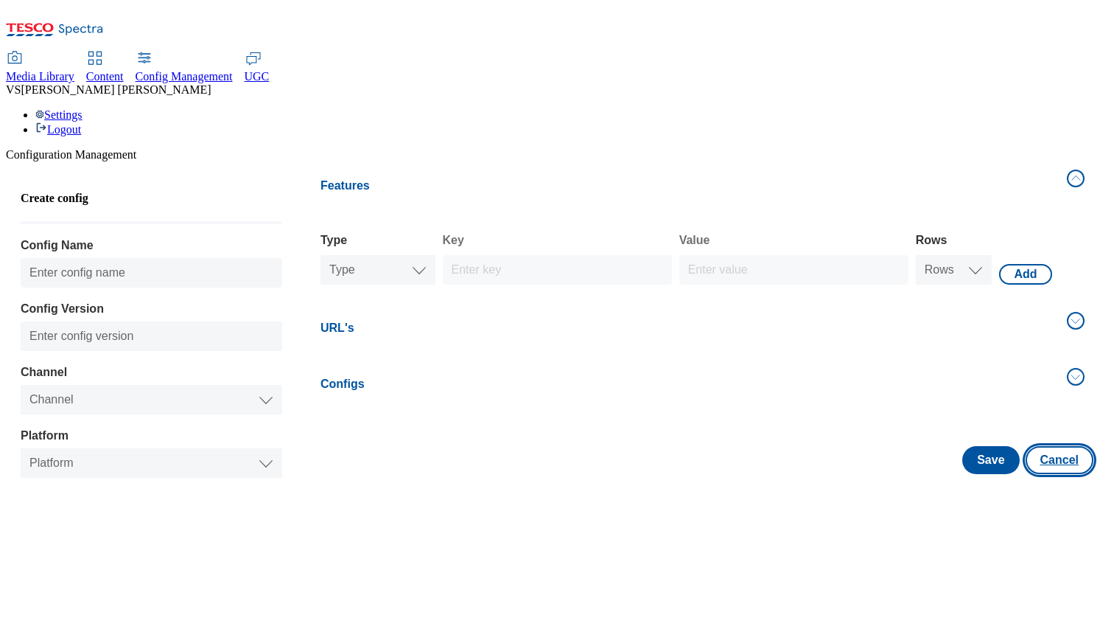
click at [1052, 446] on button "Cancel" at bounding box center [1060, 460] width 68 height 28
select select "uk"
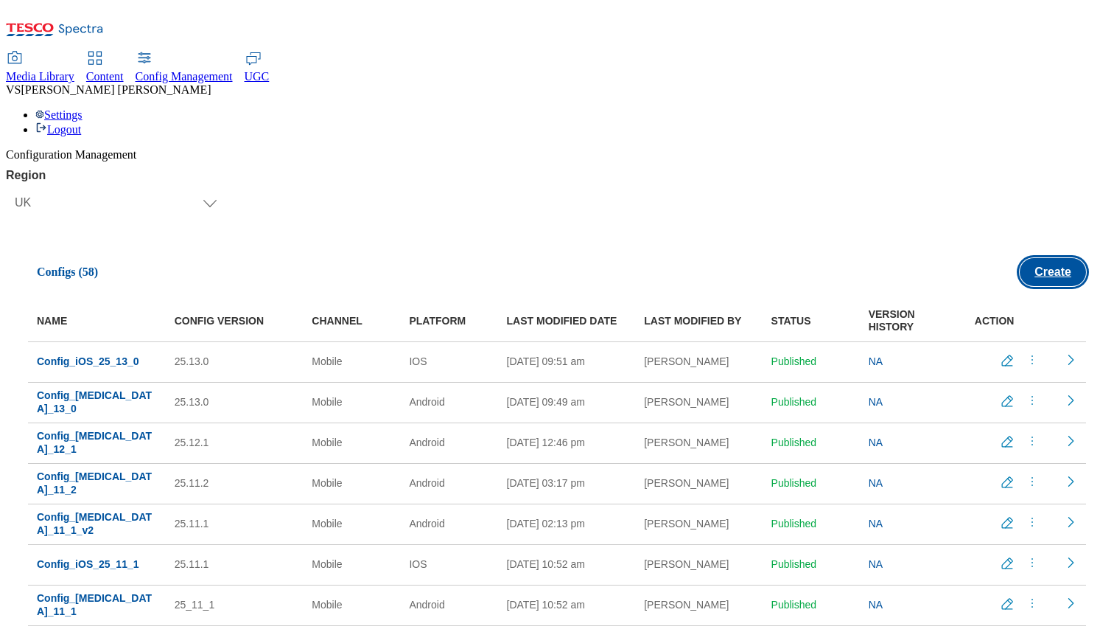
click at [1034, 258] on button "Create" at bounding box center [1053, 272] width 66 height 28
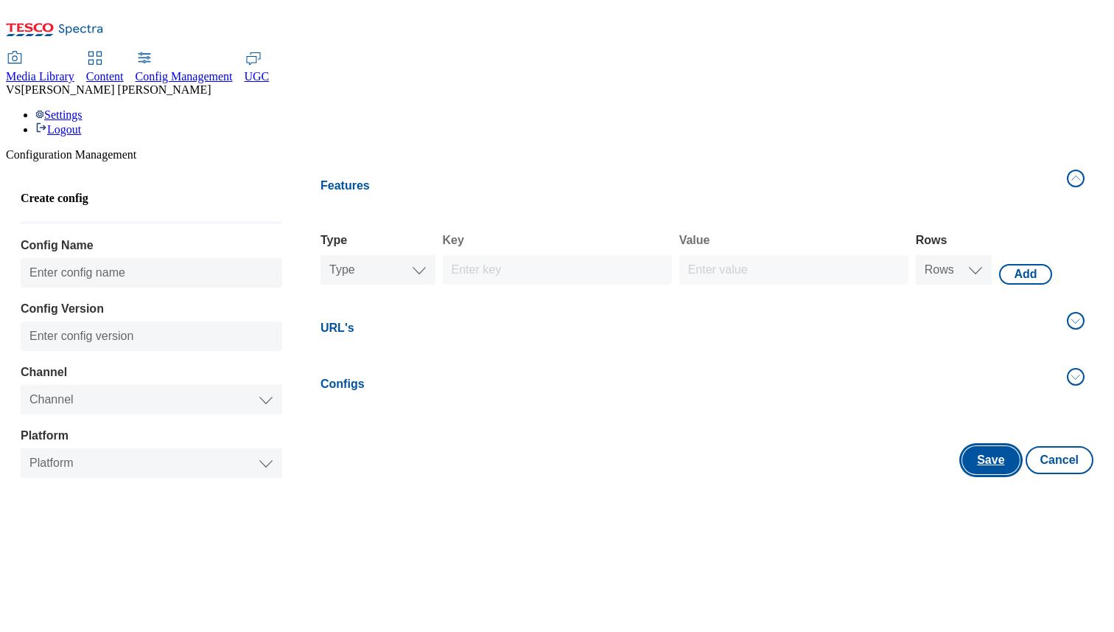
click at [984, 446] on button "Save" at bounding box center [990, 460] width 57 height 28
click at [282, 302] on label "Config Version" at bounding box center [152, 308] width 262 height 13
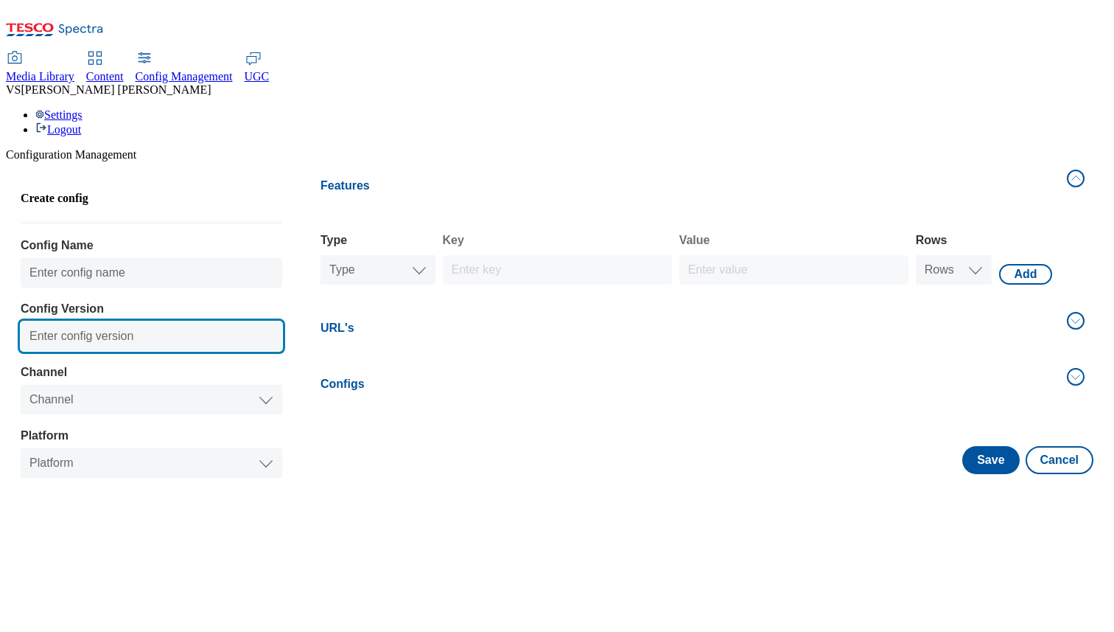
click at [282, 321] on input "Config Version" at bounding box center [152, 335] width 262 height 29
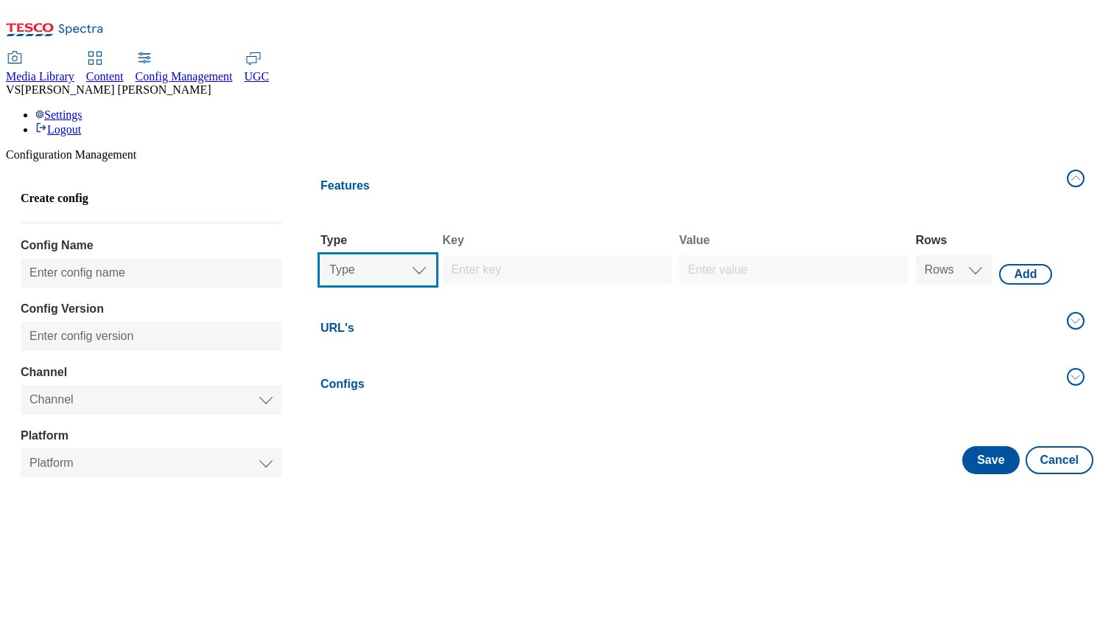
click at [416, 255] on select "Type Text Number Bool" at bounding box center [378, 269] width 115 height 29
select select "string"
click at [941, 255] on select "Rows 1 2 3 4 5 6 7 8 9 10" at bounding box center [954, 269] width 77 height 29
select select "string"
select select "1"
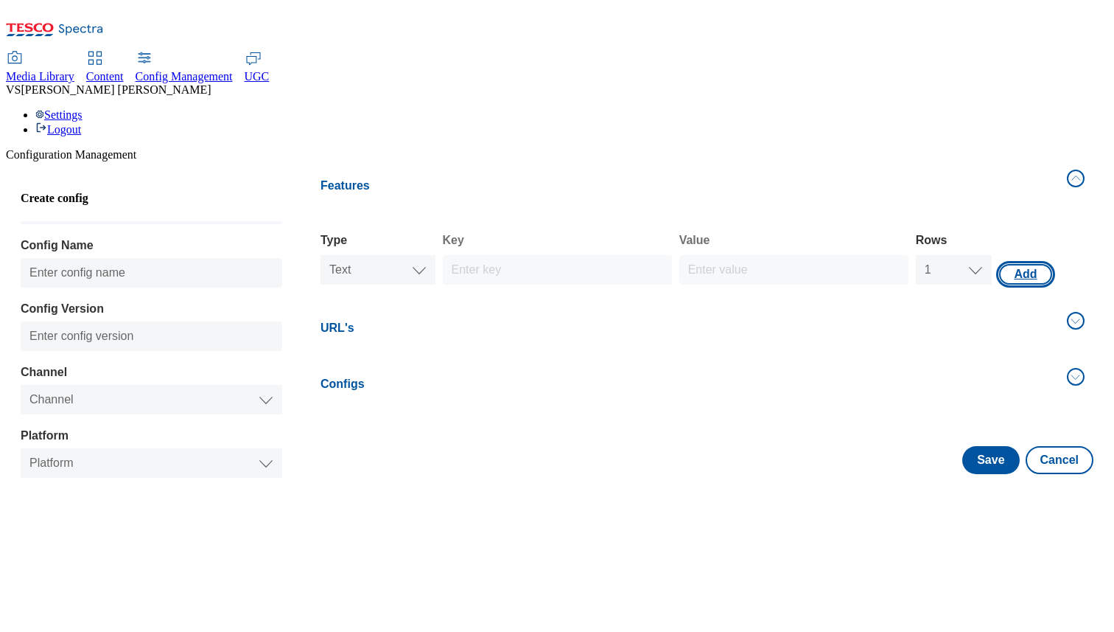
click at [1010, 264] on button "Add" at bounding box center [1025, 274] width 52 height 21
select select "string"
select select "1"
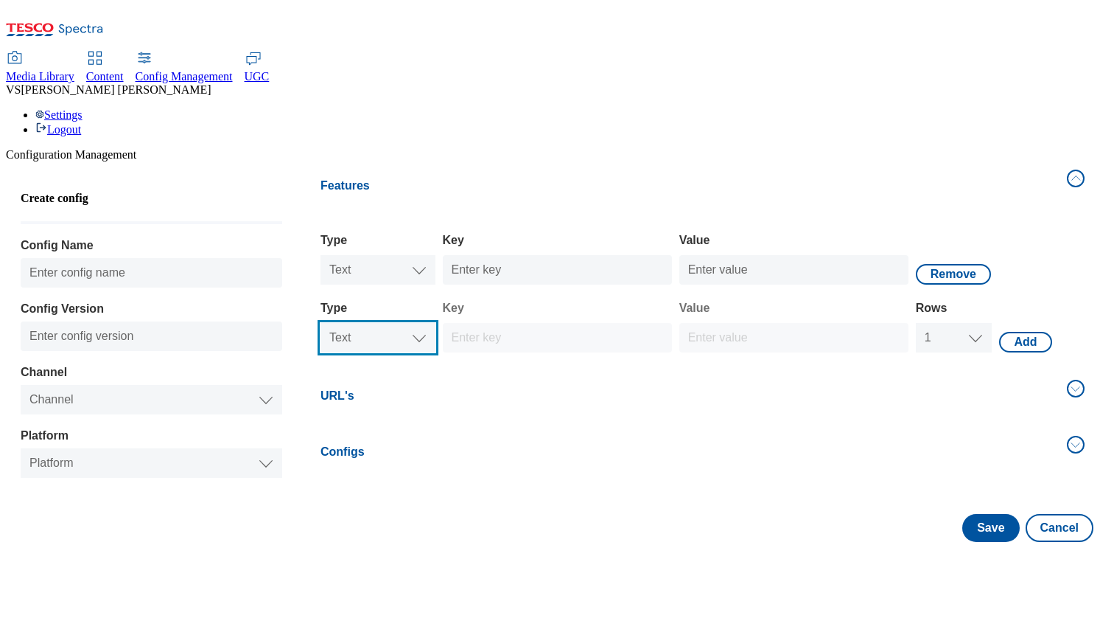
click at [394, 323] on select "Type Text Number Bool" at bounding box center [378, 337] width 115 height 29
click at [328, 323] on select "Type Text Number Bool" at bounding box center [378, 337] width 115 height 29
click at [940, 323] on select "Rows 1 2 3 4 5 6 7 8 9 10" at bounding box center [954, 337] width 77 height 29
select select "string"
select select "2"
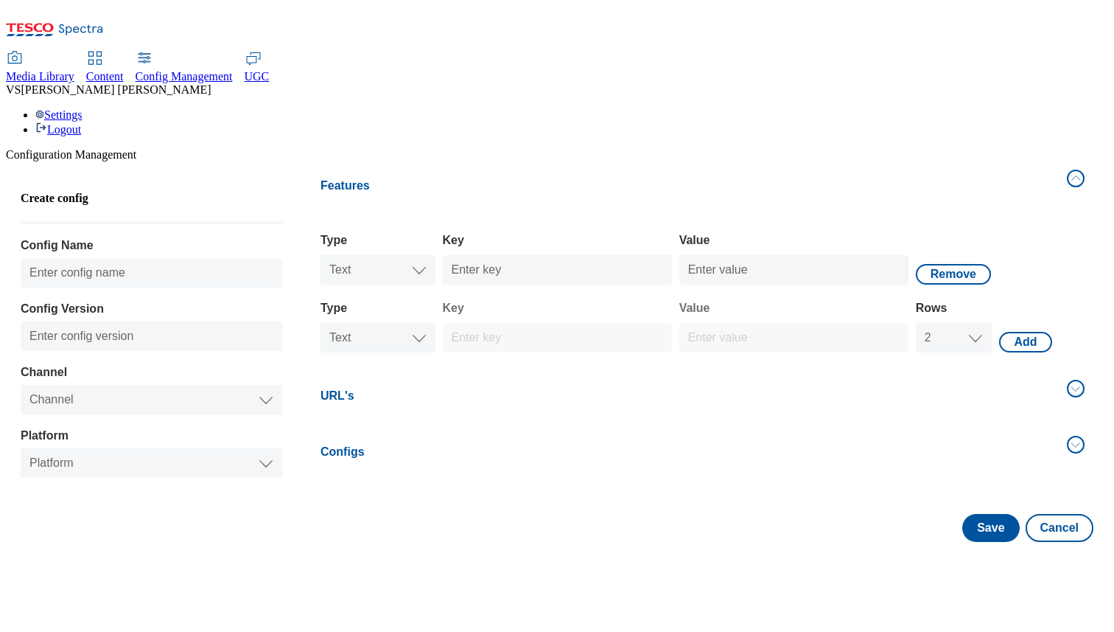
select select "string"
click at [1009, 332] on button "Add" at bounding box center [1025, 342] width 52 height 21
select select "string"
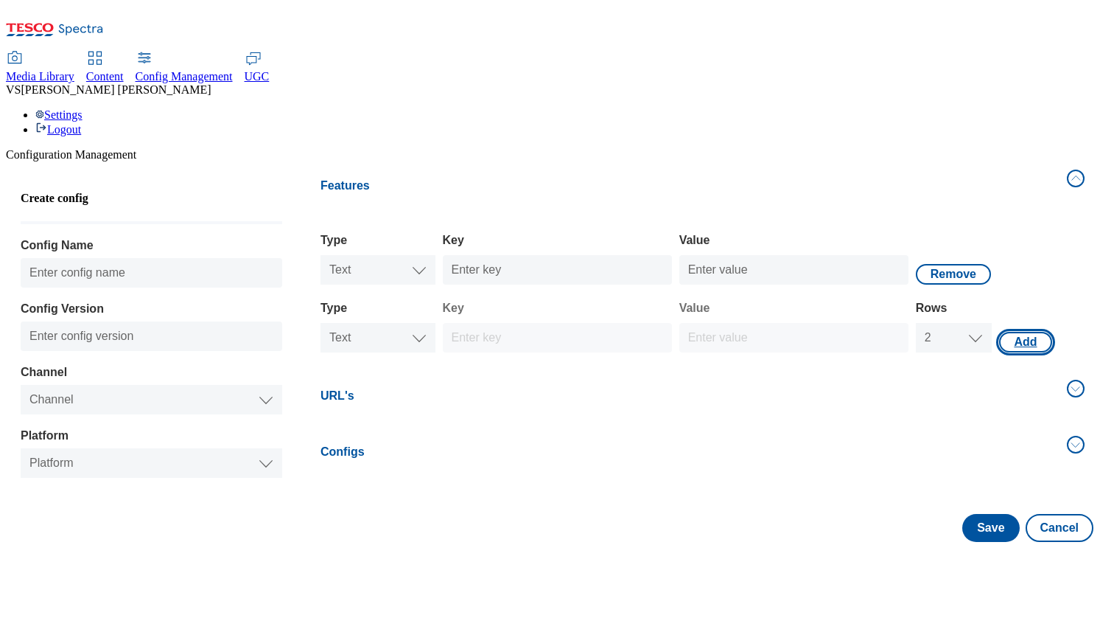
select select "2"
select select "string"
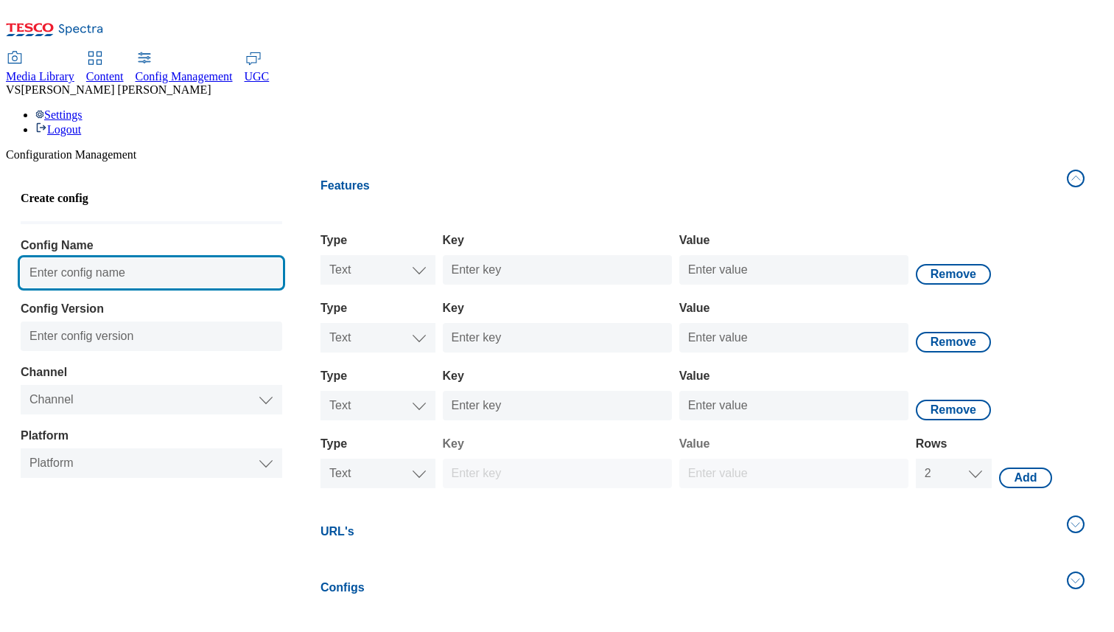
click at [237, 258] on input "Config Name" at bounding box center [152, 272] width 262 height 29
type input "test_configName"
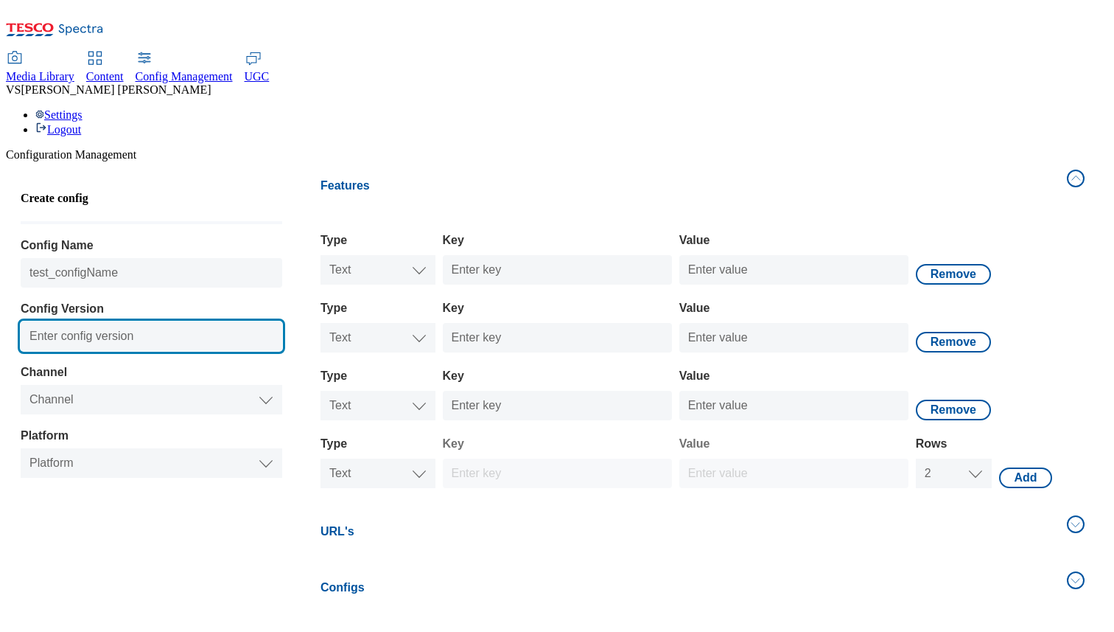
click at [179, 321] on input "Config Version" at bounding box center [152, 335] width 262 height 29
paste input "test_configName"
type input "test_configName"
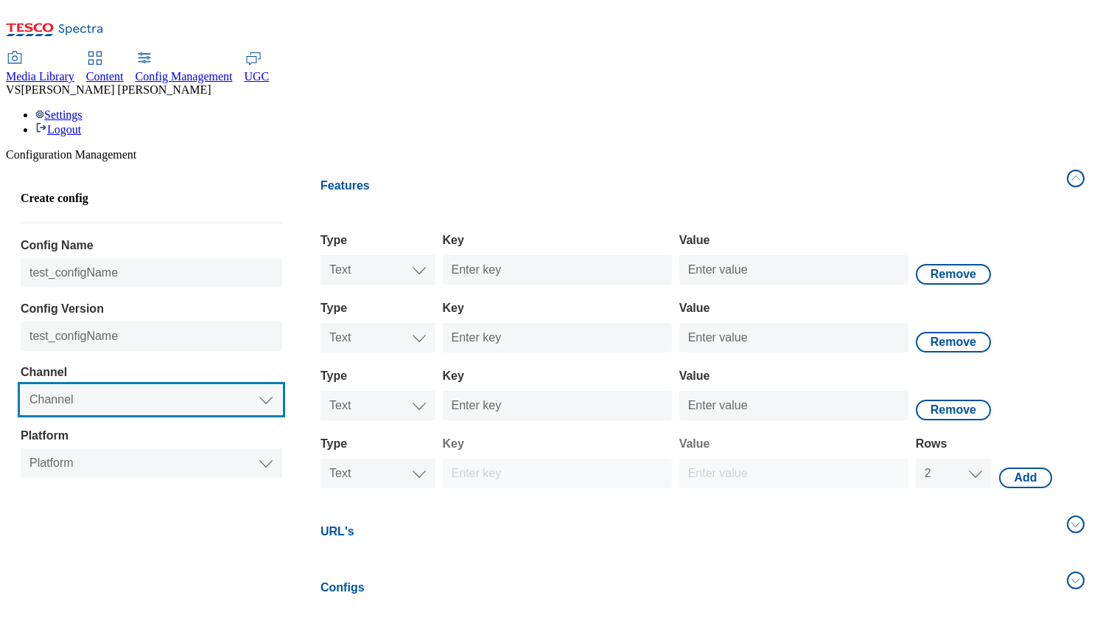
click at [146, 385] on select "Channel Web Mobile" at bounding box center [152, 399] width 262 height 29
select select "website"
click at [28, 448] on select "Platform Web" at bounding box center [152, 462] width 262 height 29
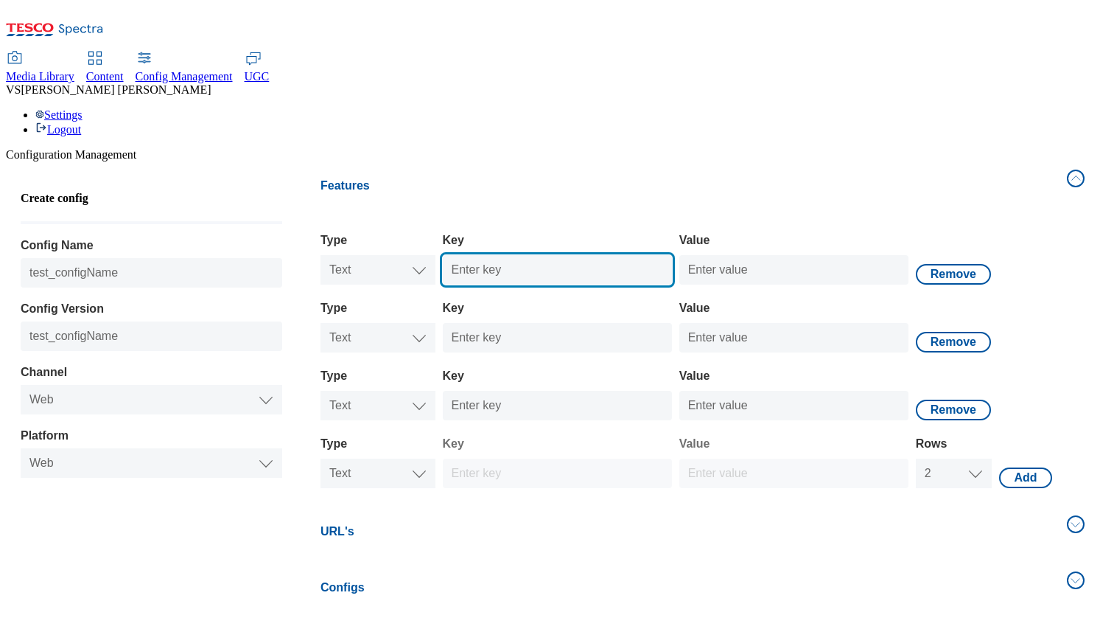
click at [528, 255] on input "Key" at bounding box center [557, 269] width 229 height 29
type input "123"
click at [471, 255] on input "123" at bounding box center [557, 269] width 229 height 29
type input "Test_Text"
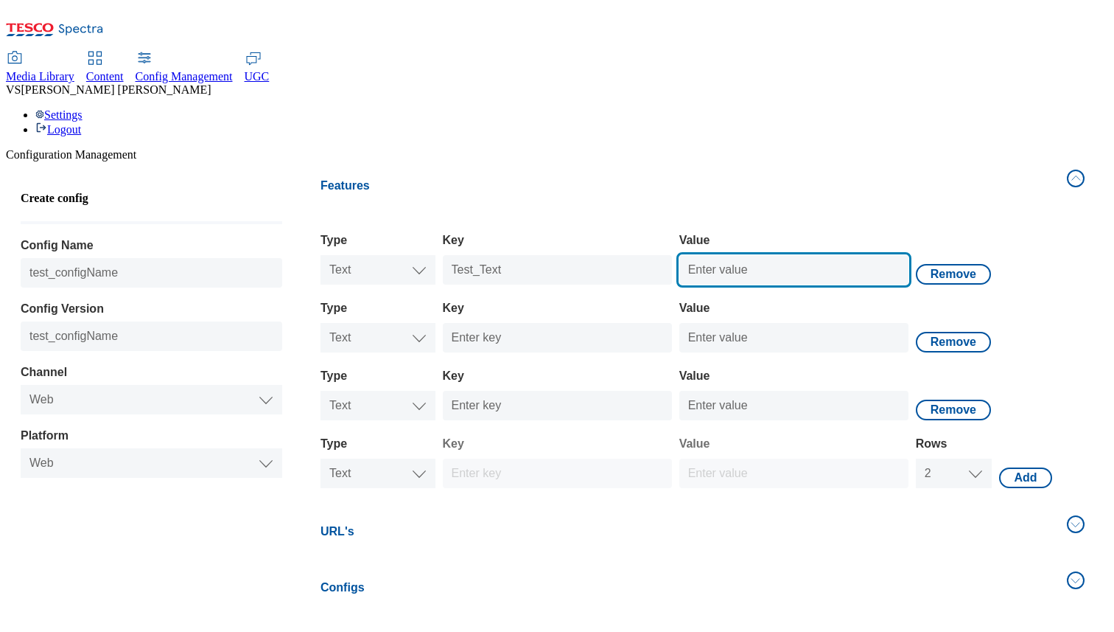
click at [753, 255] on input "Value" at bounding box center [793, 269] width 229 height 29
type input "32424"
click at [1032, 284] on div "Type Type Text Number Bool Text Key Value Remove" at bounding box center [703, 318] width 764 height 68
click at [1059, 161] on button "Features" at bounding box center [703, 185] width 782 height 49
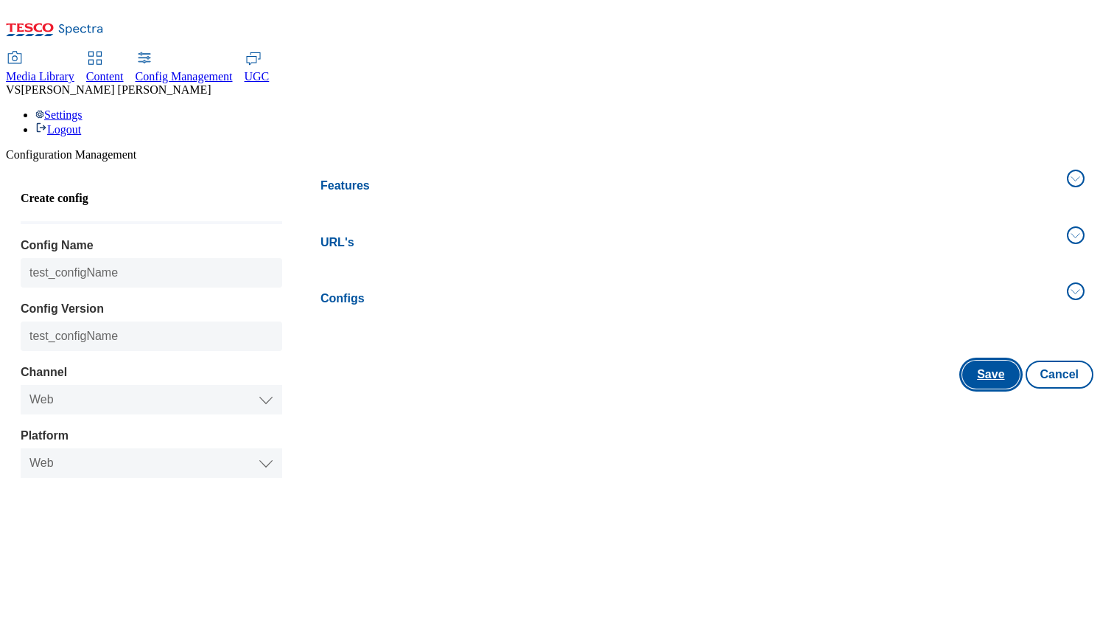
click at [976, 360] on button "Save" at bounding box center [990, 374] width 57 height 28
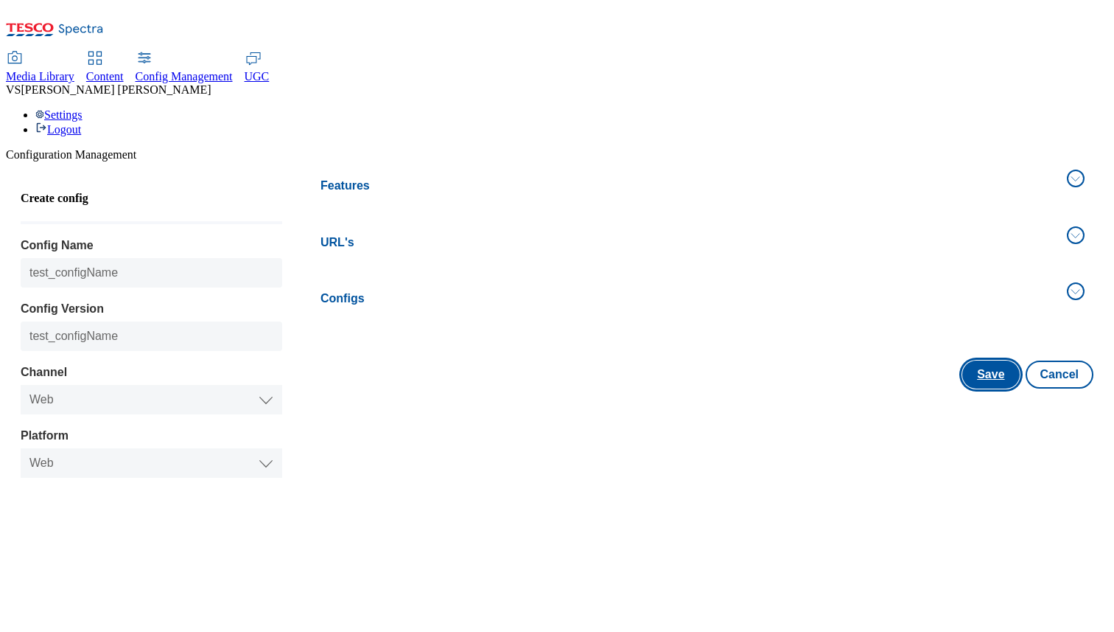
click at [976, 360] on button "Save" at bounding box center [990, 374] width 57 height 28
click at [951, 177] on h4 "Features" at bounding box center [690, 186] width 738 height 18
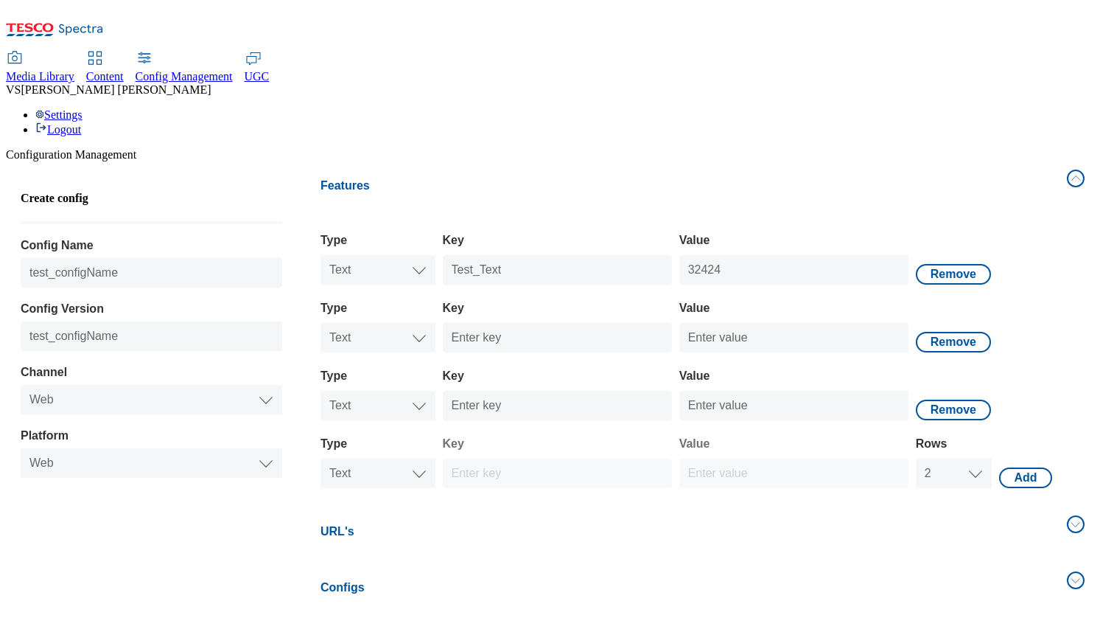
click at [1063, 161] on button "Features" at bounding box center [703, 185] width 782 height 49
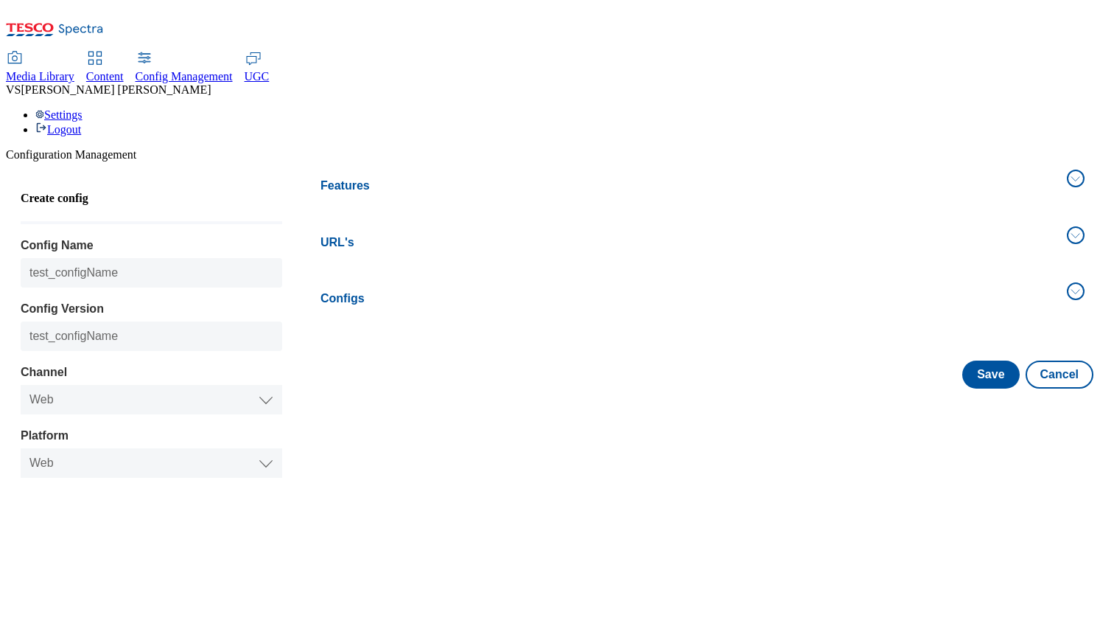
click at [124, 52] on link "Content" at bounding box center [105, 67] width 38 height 31
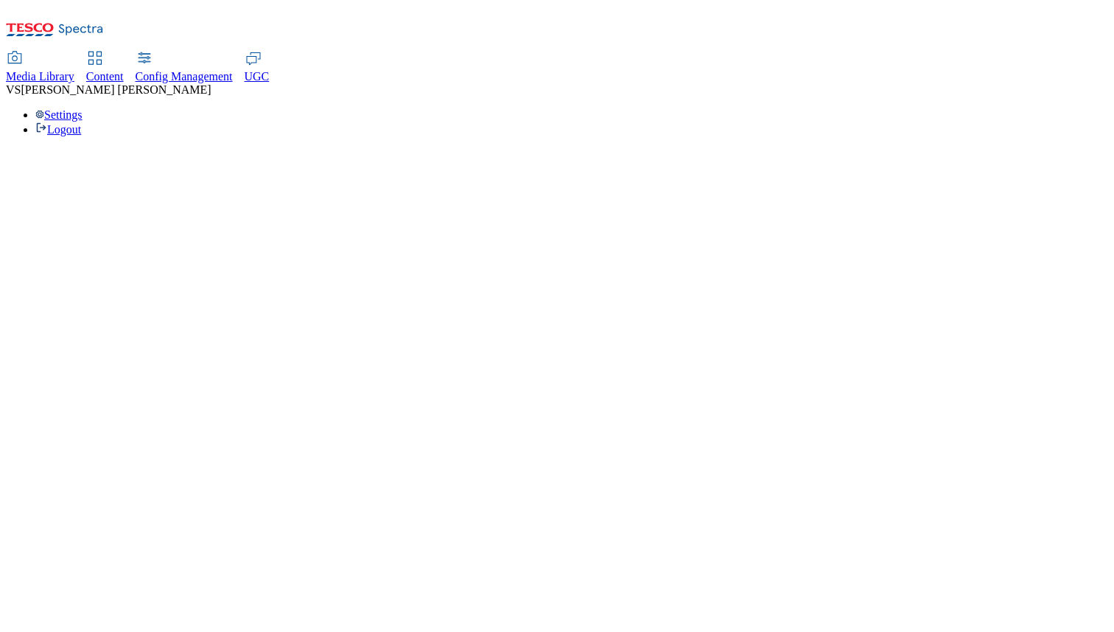
select select "group-comms"
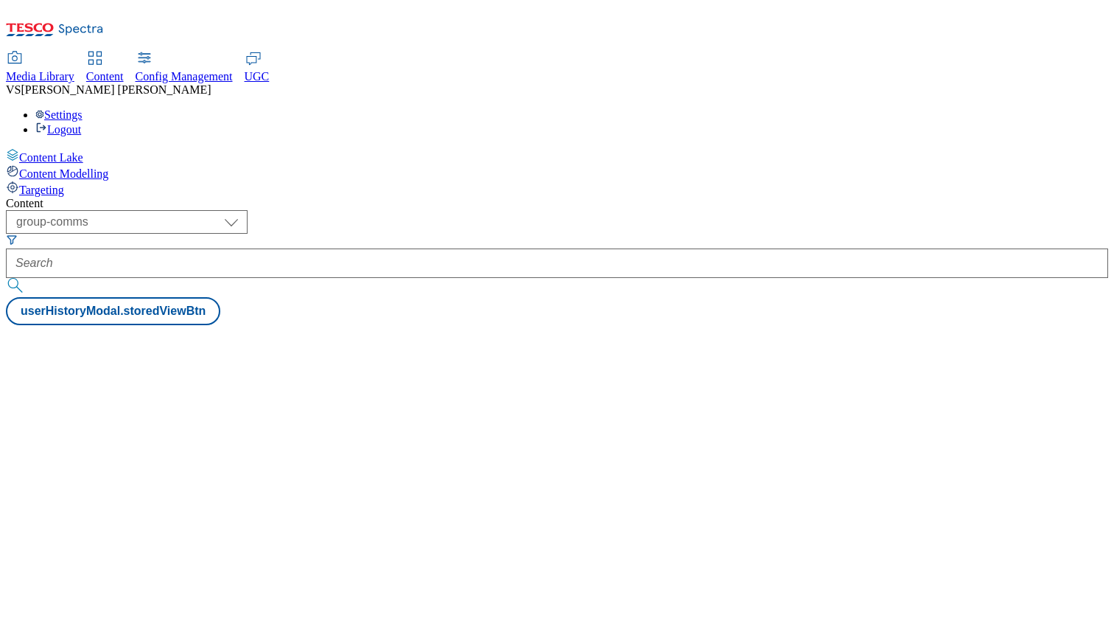
click at [233, 70] on span "Config Management" at bounding box center [184, 76] width 97 height 13
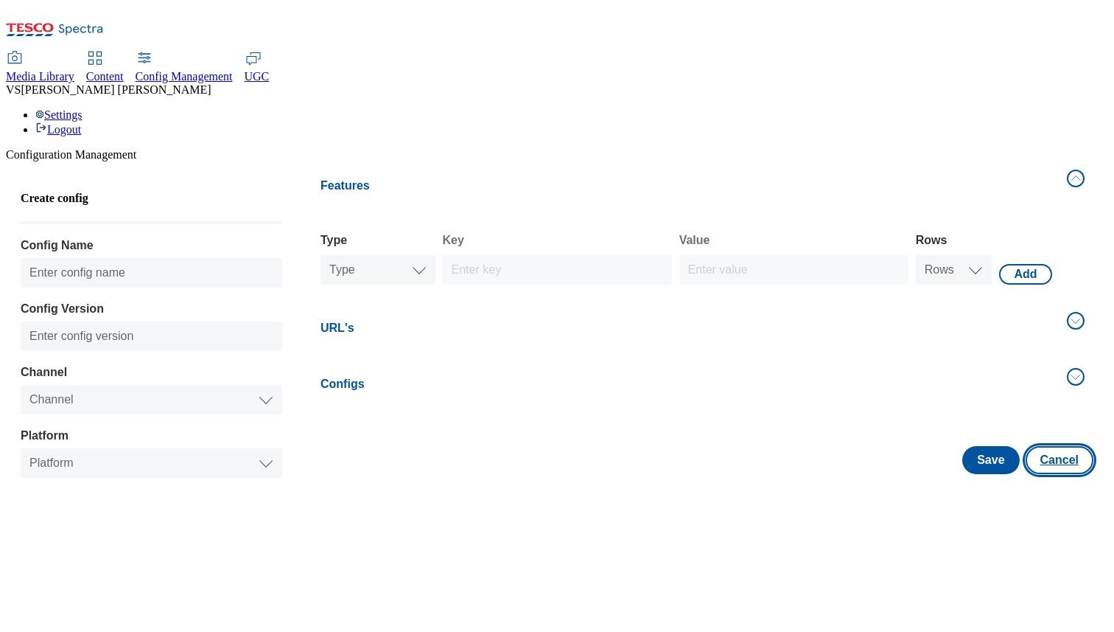
click at [1060, 446] on button "Cancel" at bounding box center [1060, 460] width 68 height 28
select select "uk"
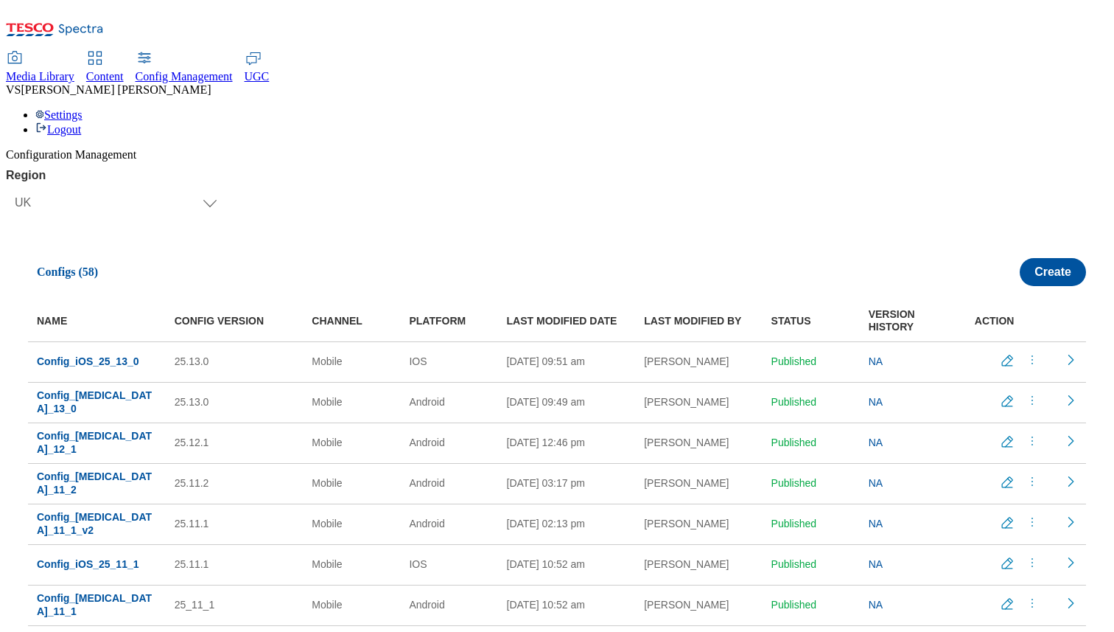
click at [124, 70] on span "Content" at bounding box center [105, 76] width 38 height 13
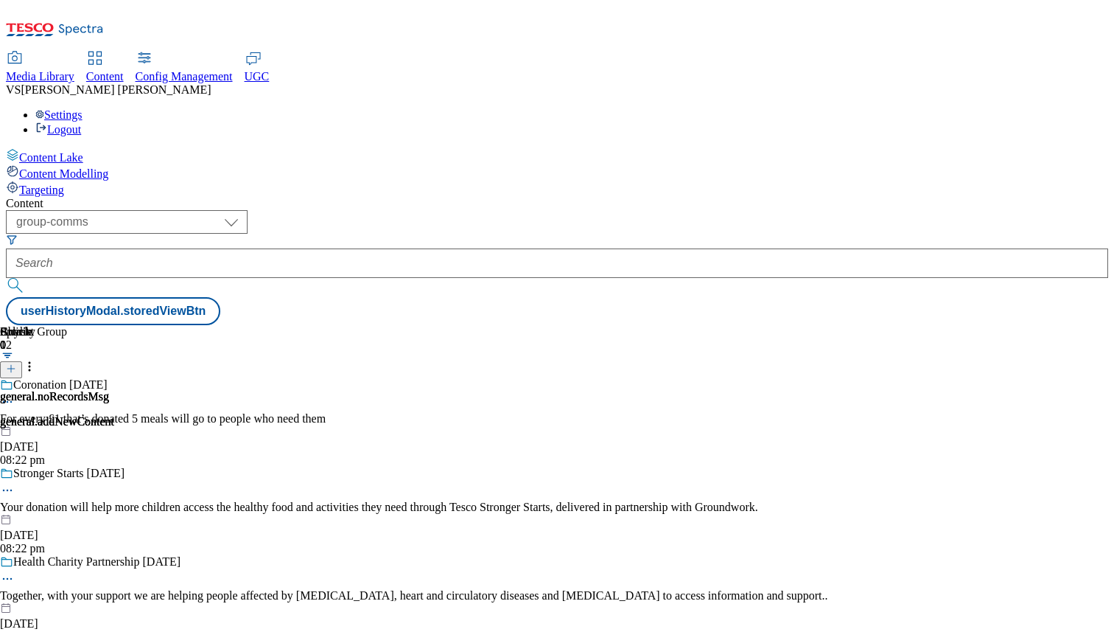
drag, startPoint x: 458, startPoint y: 139, endPoint x: 284, endPoint y: 118, distance: 175.2
click at [284, 197] on div "Content ( optional ) dotcom-cz dotcom-hu dotcom-sk fnf-uk ghs-roi ghs-uk group-…" at bounding box center [557, 261] width 1102 height 128
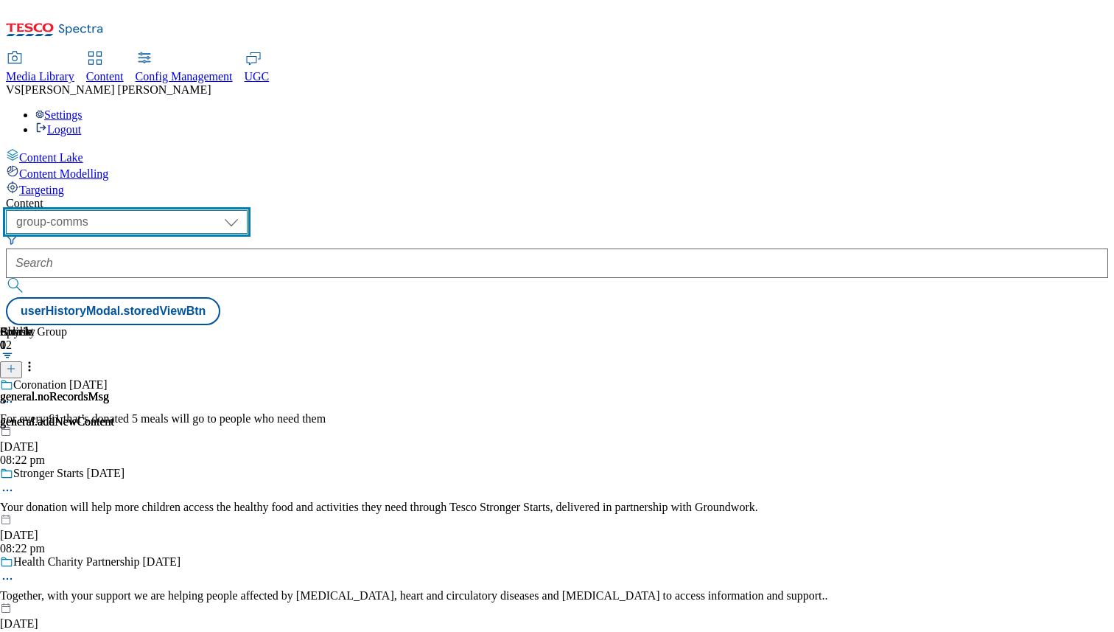
click at [248, 210] on select "dotcom-cz dotcom-hu dotcom-sk fnf-uk ghs-roi ghs-uk group-comms ighs-cz ighs-hu…" at bounding box center [127, 222] width 242 height 24
select select "flare-test"
click at [192, 210] on select "dotcom-cz dotcom-hu dotcom-sk fnf-uk ghs-roi ghs-uk group-comms ighs-cz ighs-hu…" at bounding box center [127, 222] width 242 height 24
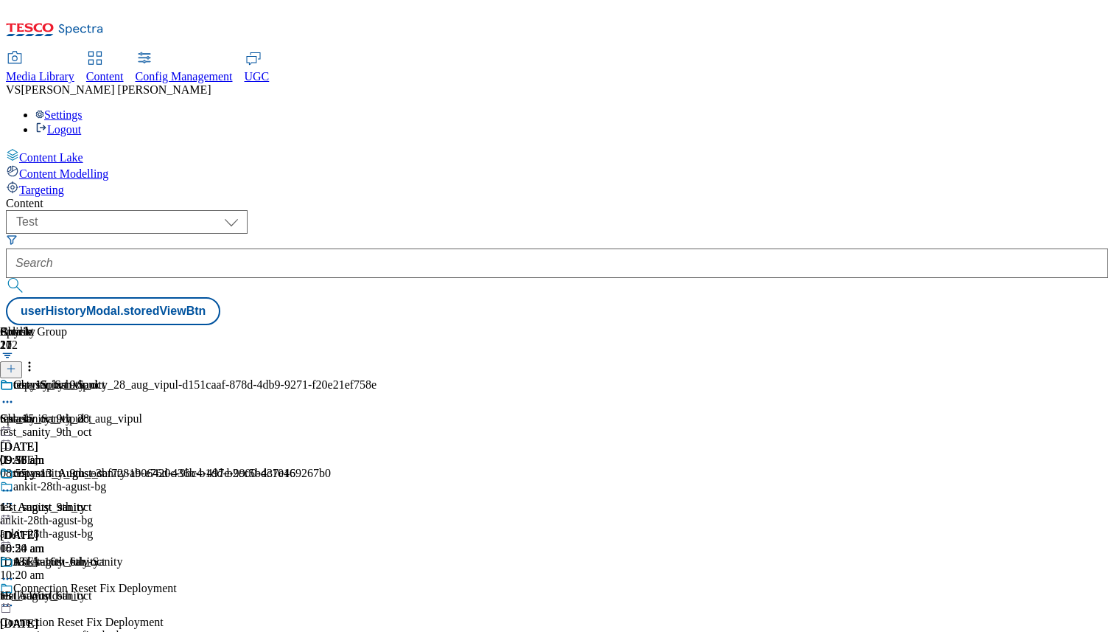
click at [162, 412] on div "test_15_oct_vipul" at bounding box center [81, 418] width 162 height 13
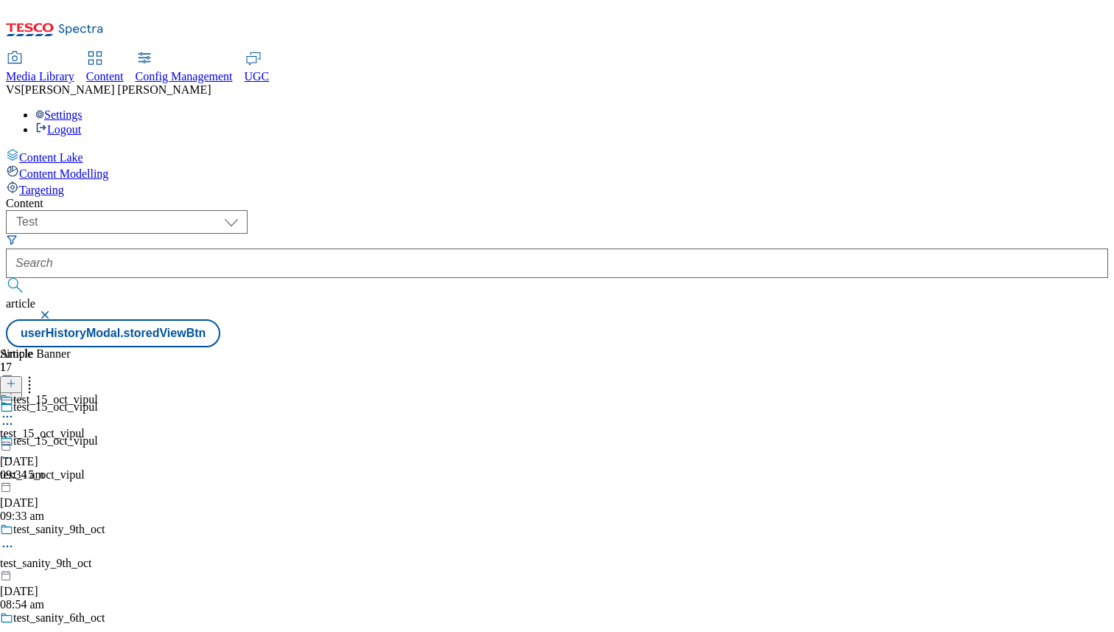
click at [98, 393] on div "test_15_oct_vipul" at bounding box center [49, 410] width 98 height 34
click at [16, 378] on icon at bounding box center [11, 383] width 10 height 10
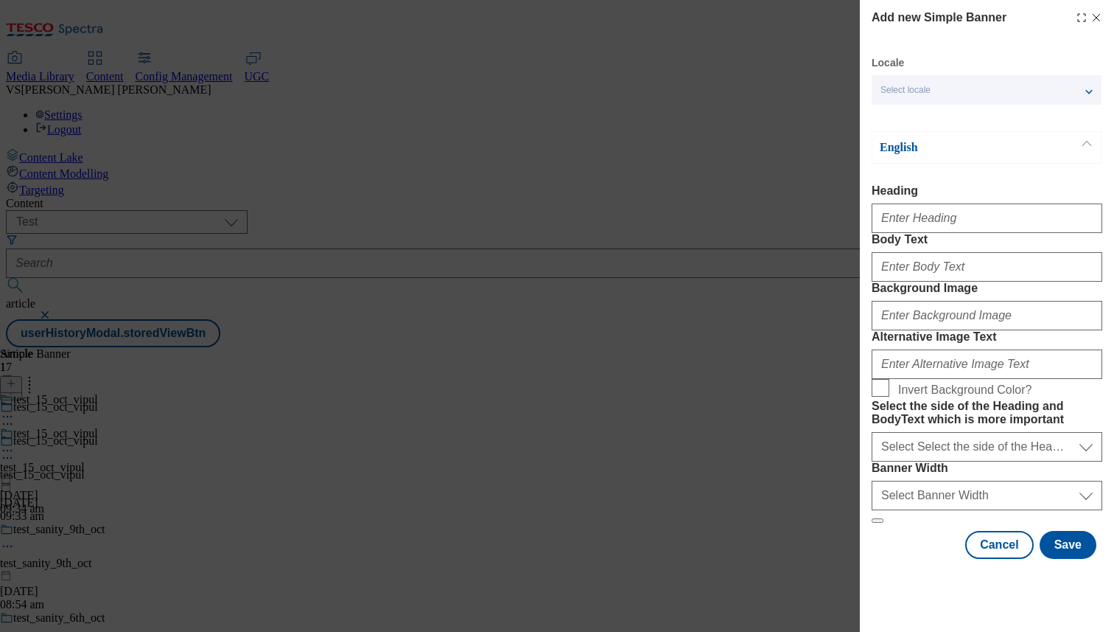
click at [1091, 15] on icon "Modal" at bounding box center [1097, 18] width 12 height 12
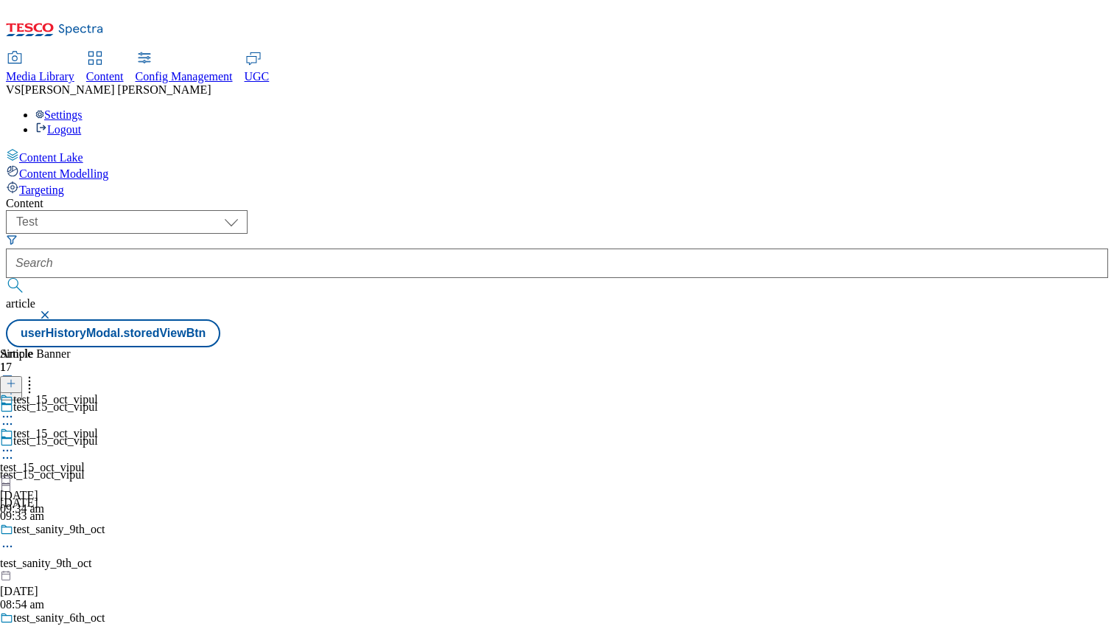
click at [54, 310] on button "button" at bounding box center [46, 314] width 15 height 9
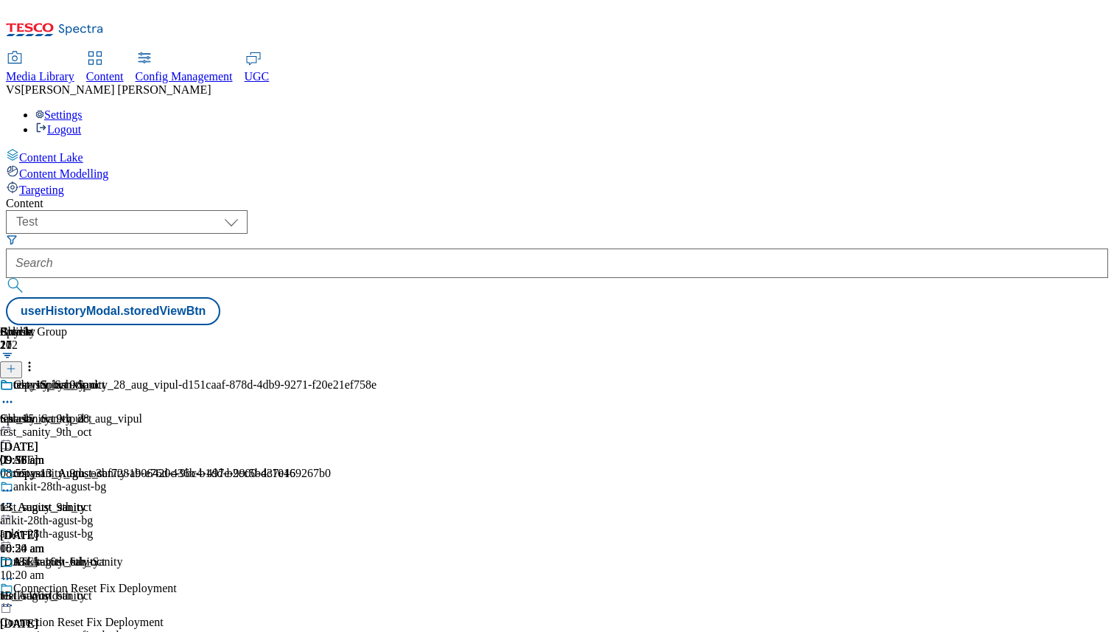
scroll to position [0, 194]
click at [402, 425] on div at bounding box center [201, 425] width 402 height 0
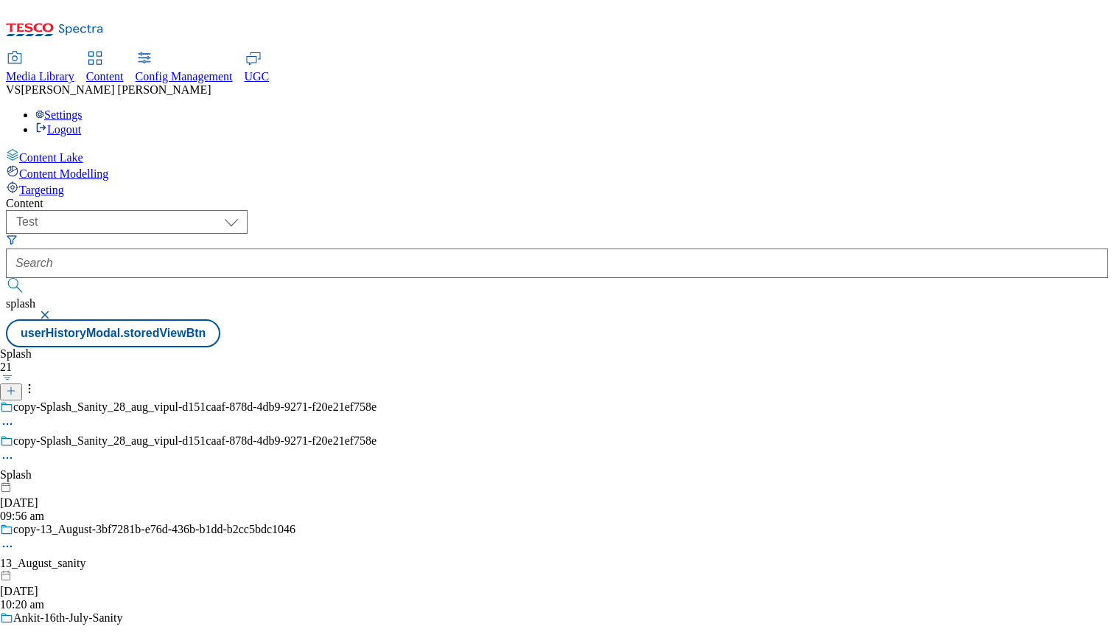
click at [22, 383] on button at bounding box center [11, 391] width 22 height 17
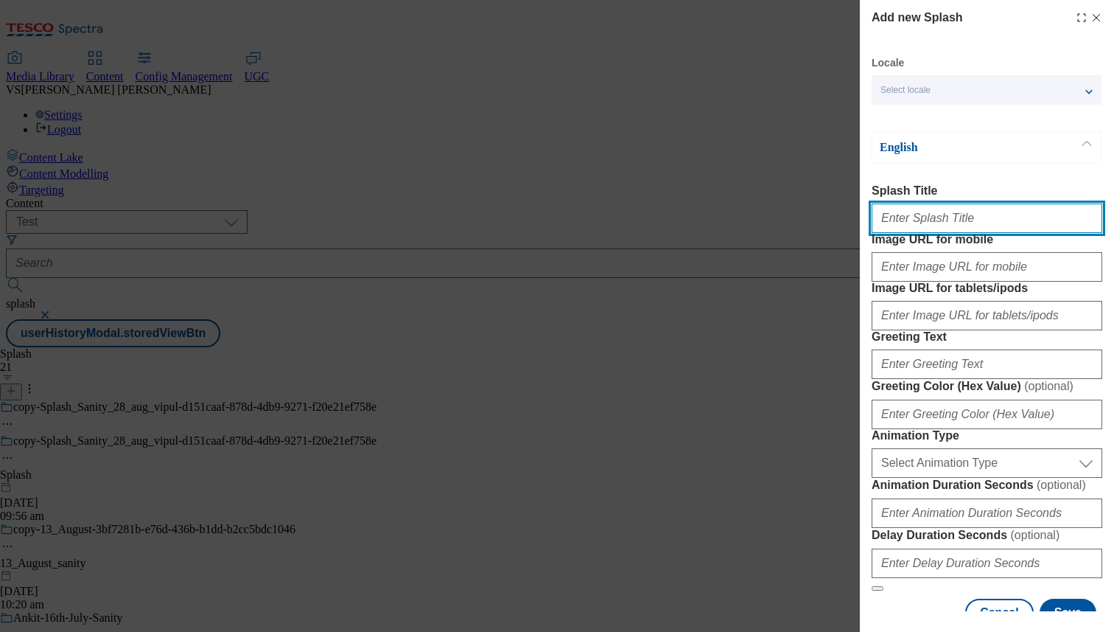
click at [924, 223] on input "Splash Title" at bounding box center [987, 217] width 231 height 29
paste input "test_configName"
type input "test_configName"
click at [872, 586] on button "Modal" at bounding box center [878, 588] width 12 height 4
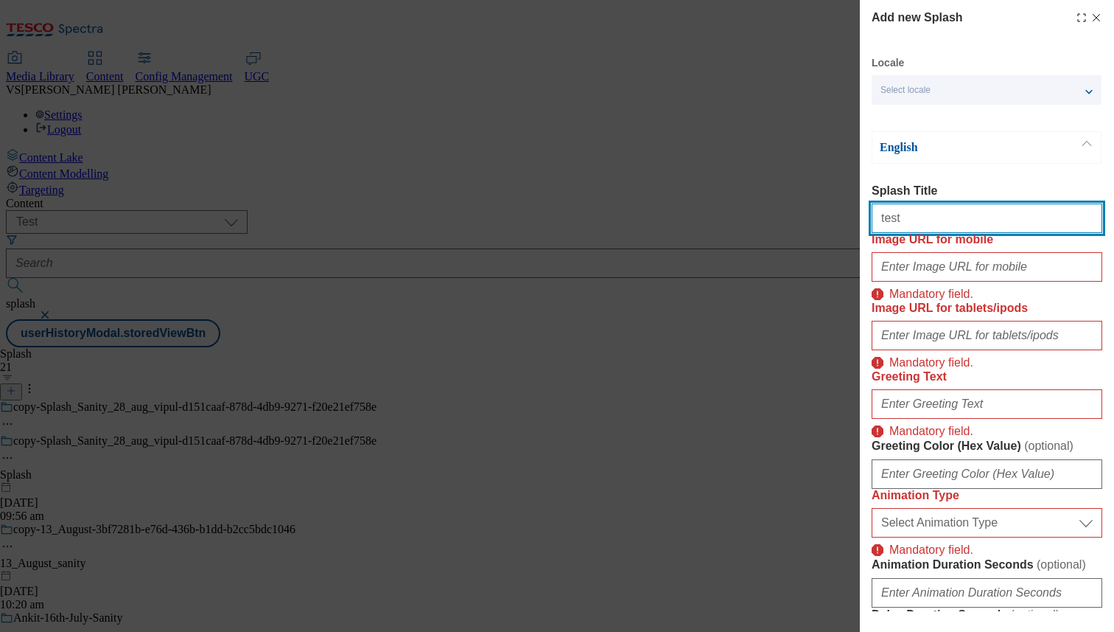
type input "test_15_oct_vipul"
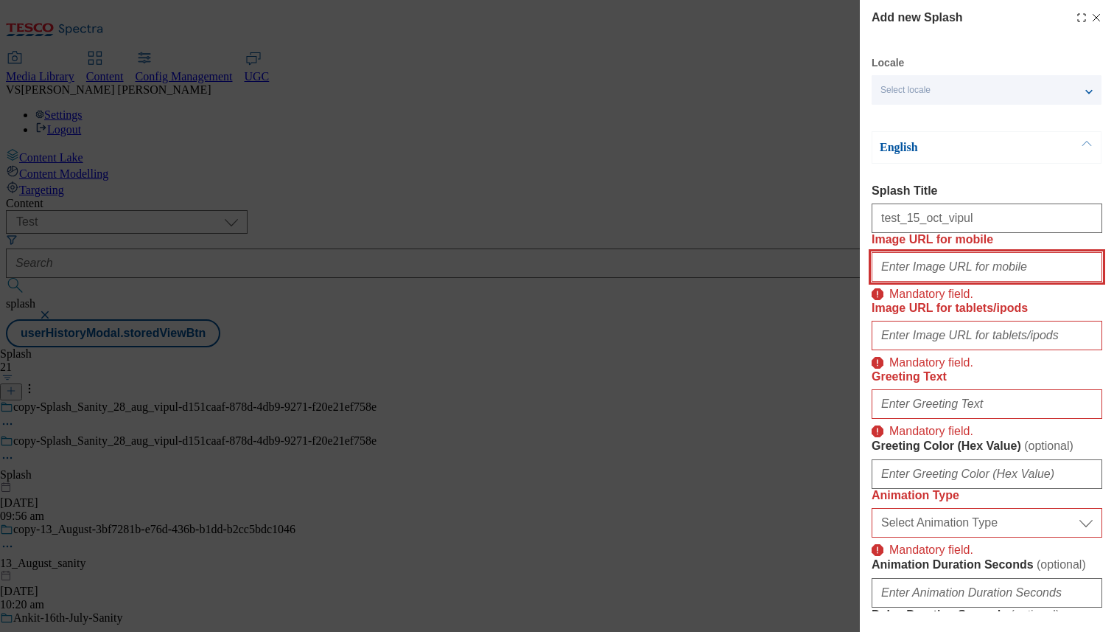
click at [925, 282] on input "Image URL for mobile" at bounding box center [987, 266] width 231 height 29
paste input "test_15_oct_vipul"
type input "test_15_oct_vipul"
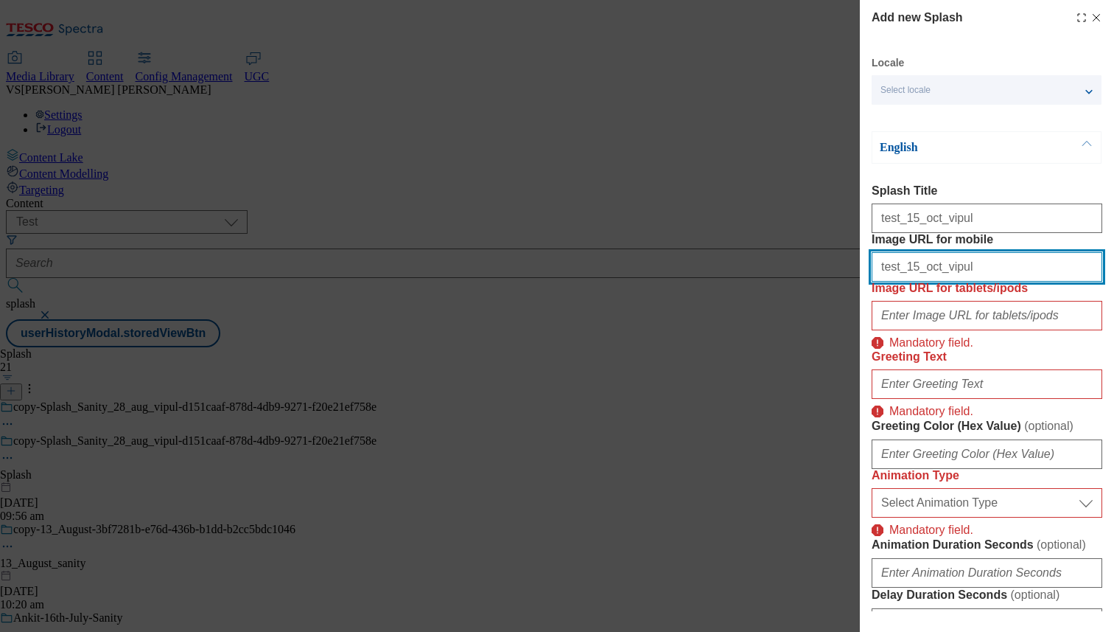
click at [920, 282] on input "test_15_oct_vipul" at bounding box center [987, 266] width 231 height 29
click at [904, 282] on input "Image URL for mobile" at bounding box center [987, 266] width 231 height 29
type input "http://dcxp-content-manager.content/v1/flare-test/contents/90a9f15c-3592-4e2d-b…"
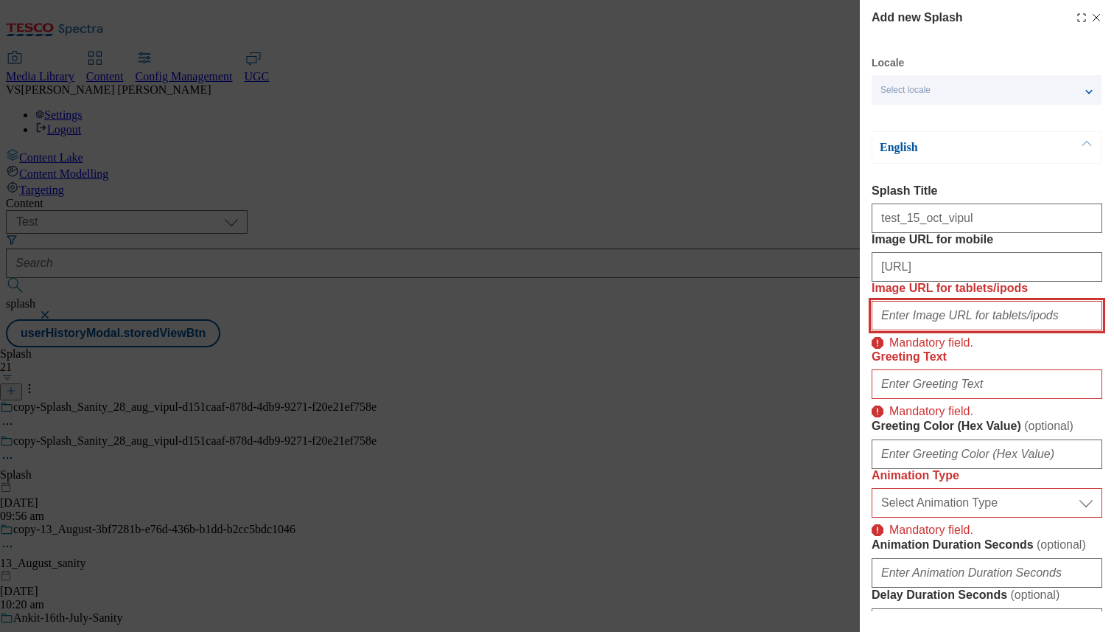
click at [937, 330] on input "Image URL for tablets/ipods" at bounding box center [987, 315] width 231 height 29
type input "http://dcxp-content-manager.content/v1/flare-test/contents/90a9f15c-3592-4e2d-b…"
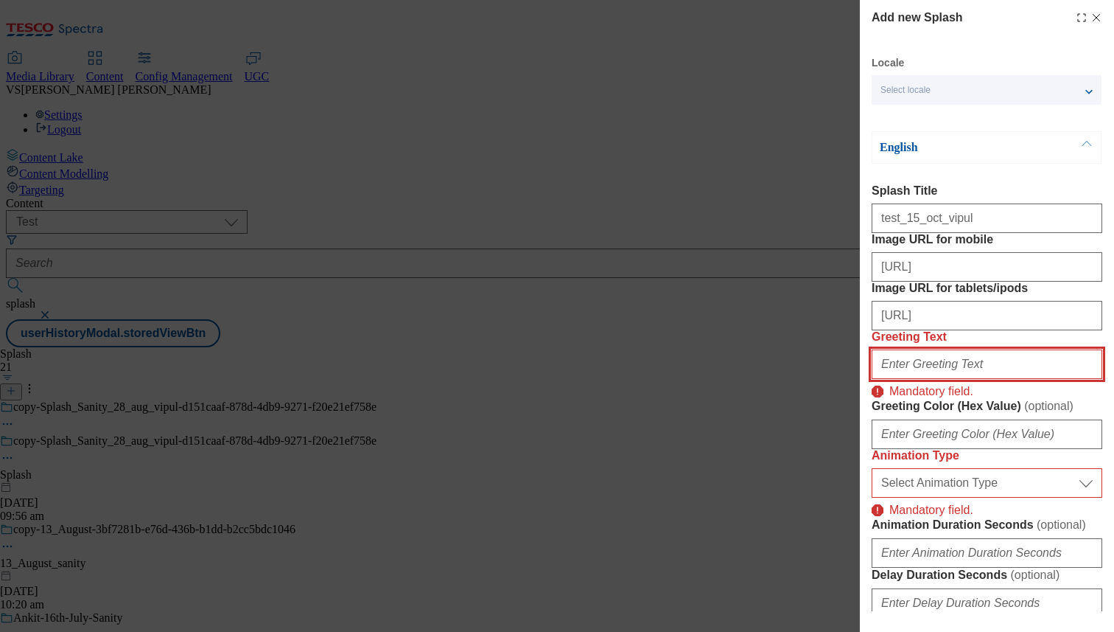
click at [934, 379] on input "Greeting Text" at bounding box center [987, 363] width 231 height 29
paste input "test_15_oct_vipul"
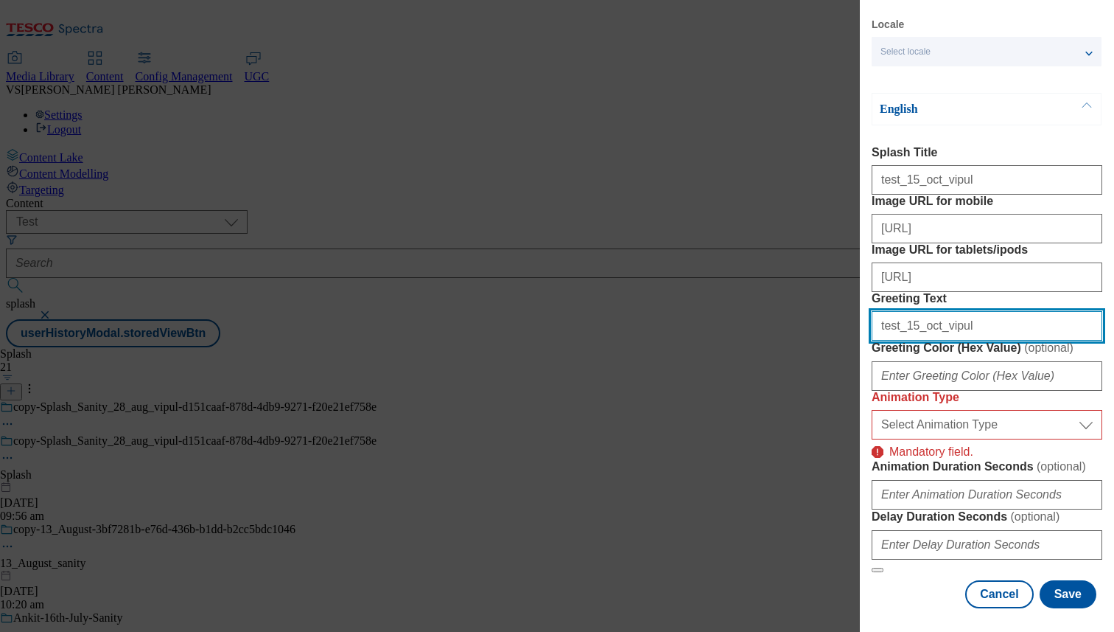
scroll to position [170, 0]
type input "test_15_oct_vipul"
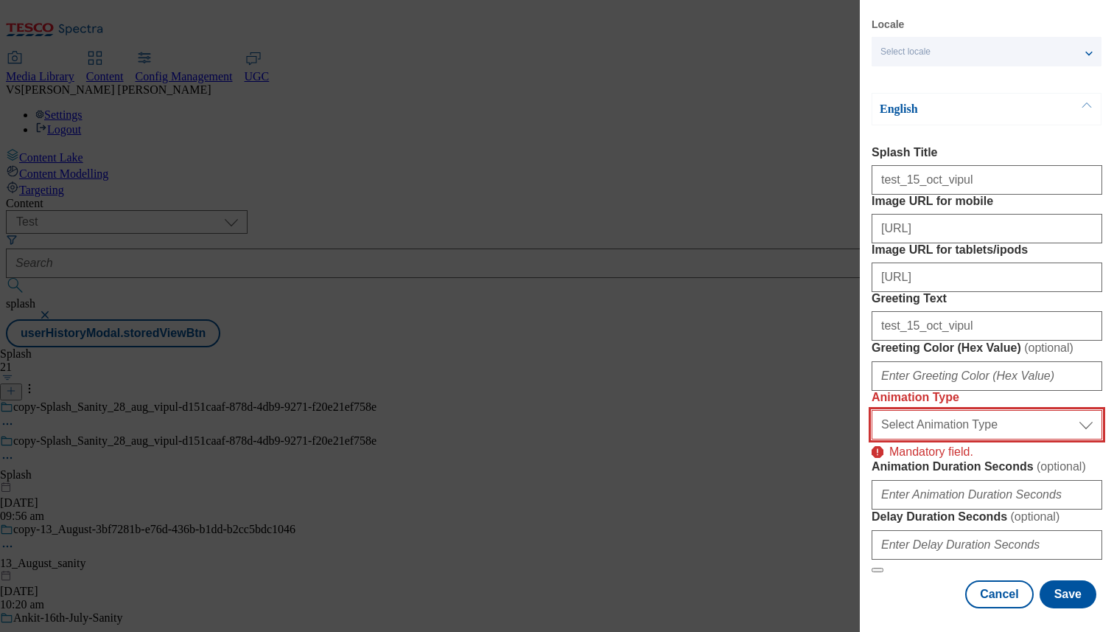
click at [930, 419] on select "Select Animation Type Spring FadeIn TopToBottom BottomToTop" at bounding box center [987, 424] width 231 height 29
select select "Spring"
click at [872, 410] on select "Select Animation Type Spring FadeIn TopToBottom BottomToTop" at bounding box center [987, 424] width 231 height 29
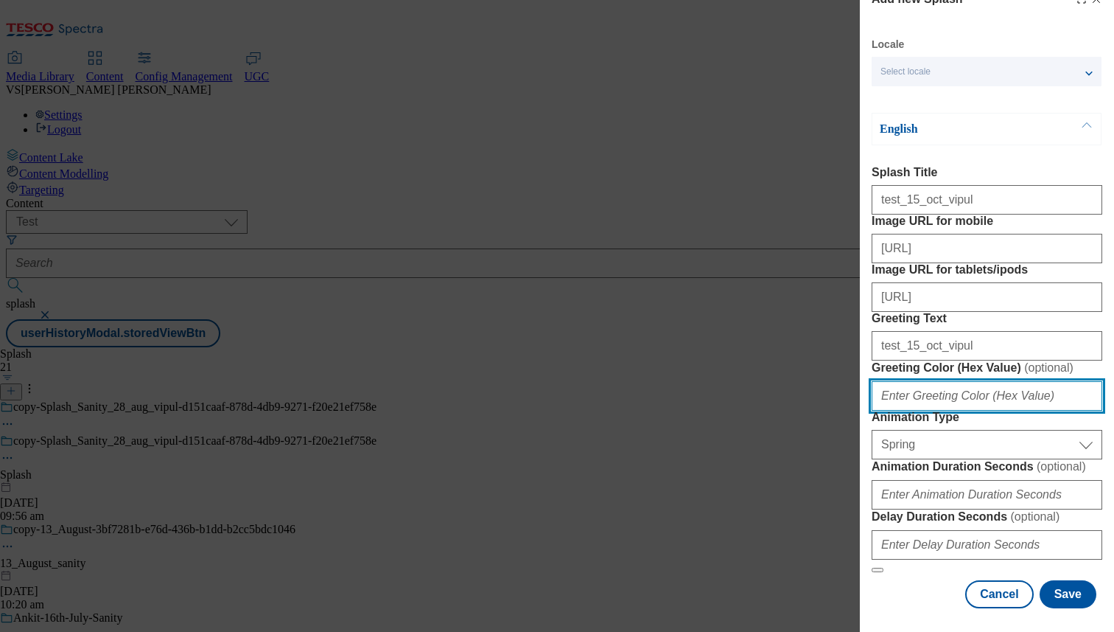
click at [951, 381] on input "Greeting Color (Hex Value) ( optional )" at bounding box center [987, 395] width 231 height 29
click at [1073, 300] on form "Splash Title test_15_oct_vipul Image URL for mobile http://dcxp-content-manager…" at bounding box center [987, 369] width 231 height 407
click at [971, 381] on input "Greeting Color (Hex Value) ( optional )" at bounding box center [987, 395] width 231 height 29
type input "#123456"
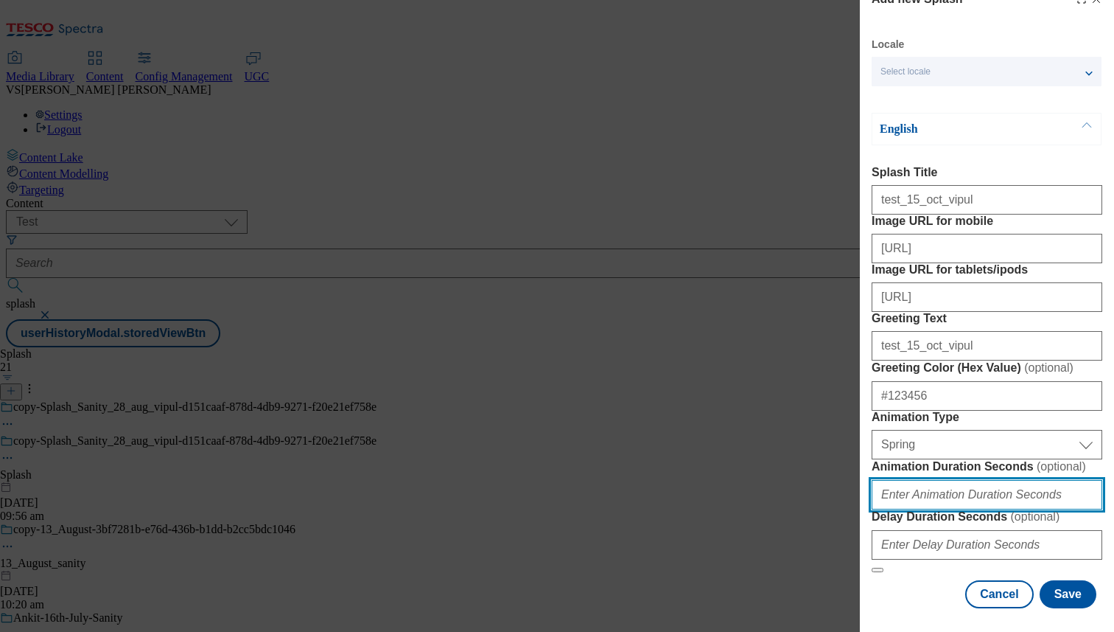
click at [962, 480] on input "Animation Duration Seconds ( optional )" at bounding box center [987, 494] width 231 height 29
type input "30"
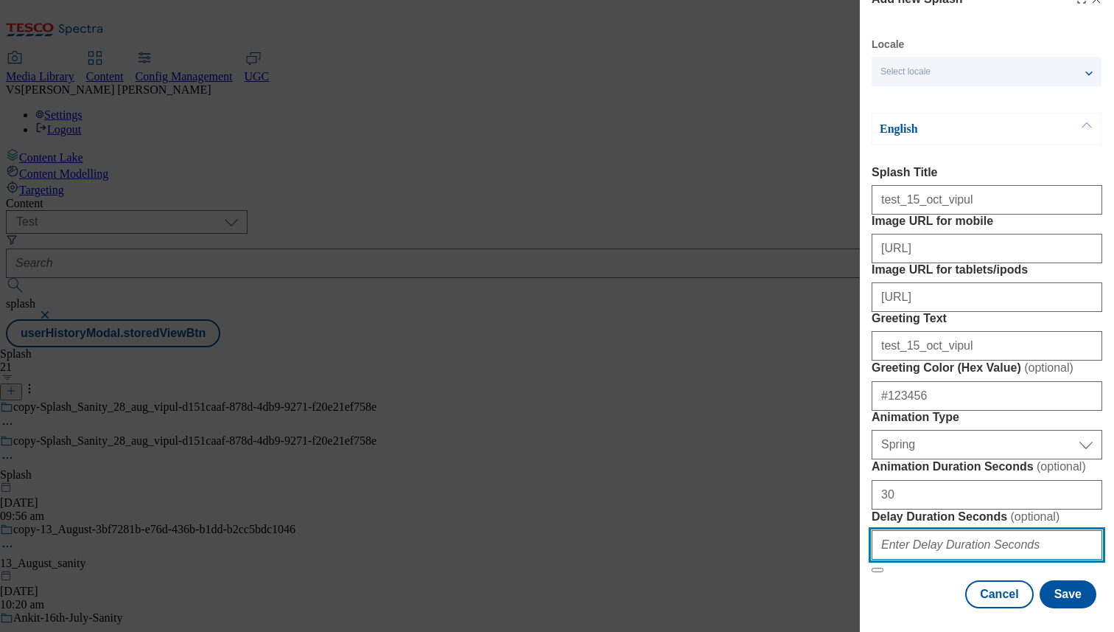
click at [937, 538] on input "Delay Duration Seconds ( optional )" at bounding box center [987, 544] width 231 height 29
type input "23"
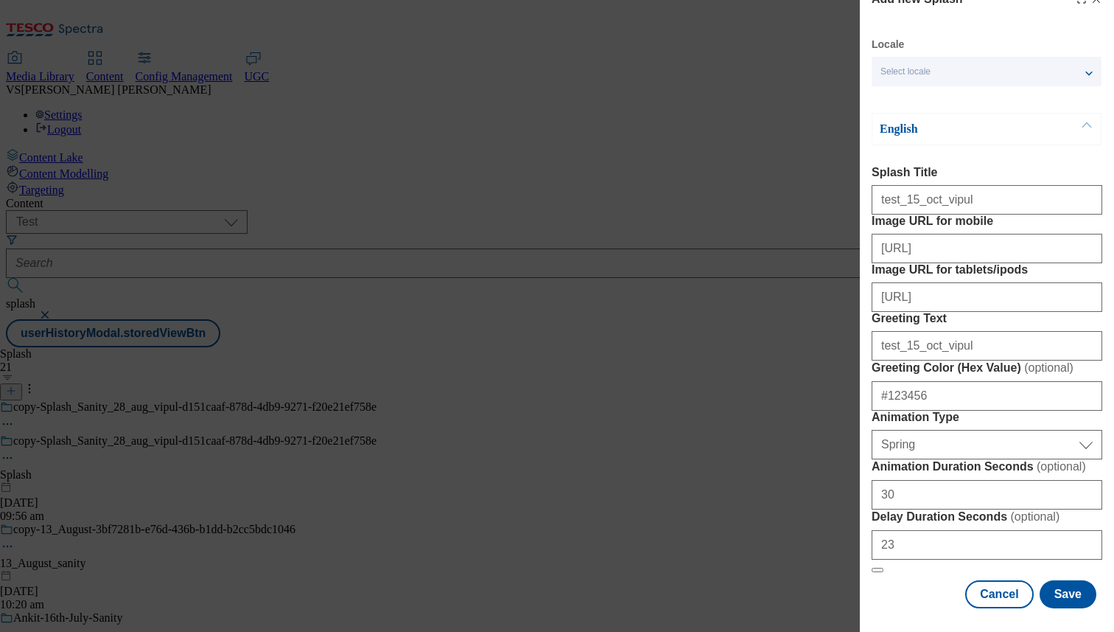
click at [951, 483] on form "Splash Title test_15_oct_vipul Image URL for mobile http://dcxp-content-manager…" at bounding box center [987, 369] width 231 height 407
click at [1052, 584] on button "Save" at bounding box center [1068, 594] width 57 height 28
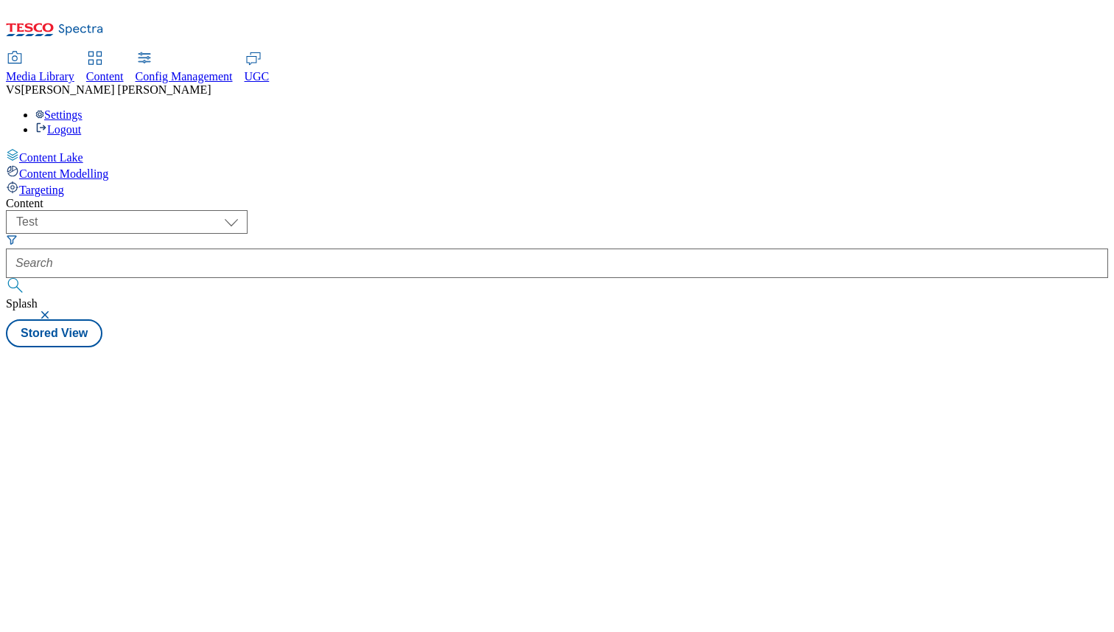
select select "flare-test"
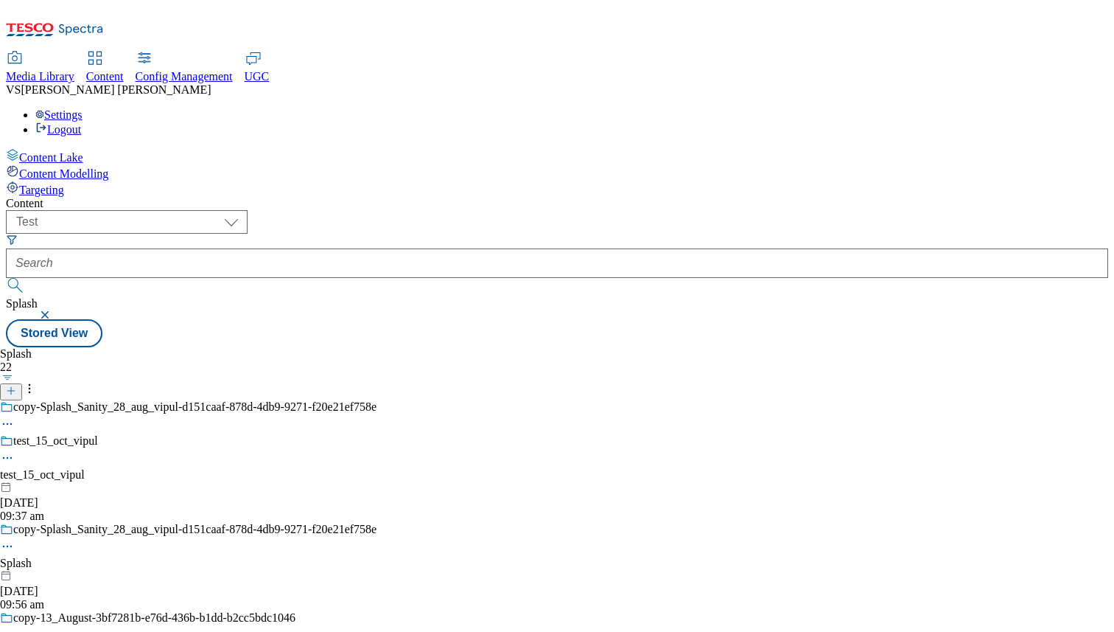
click at [54, 310] on button "button" at bounding box center [46, 314] width 15 height 9
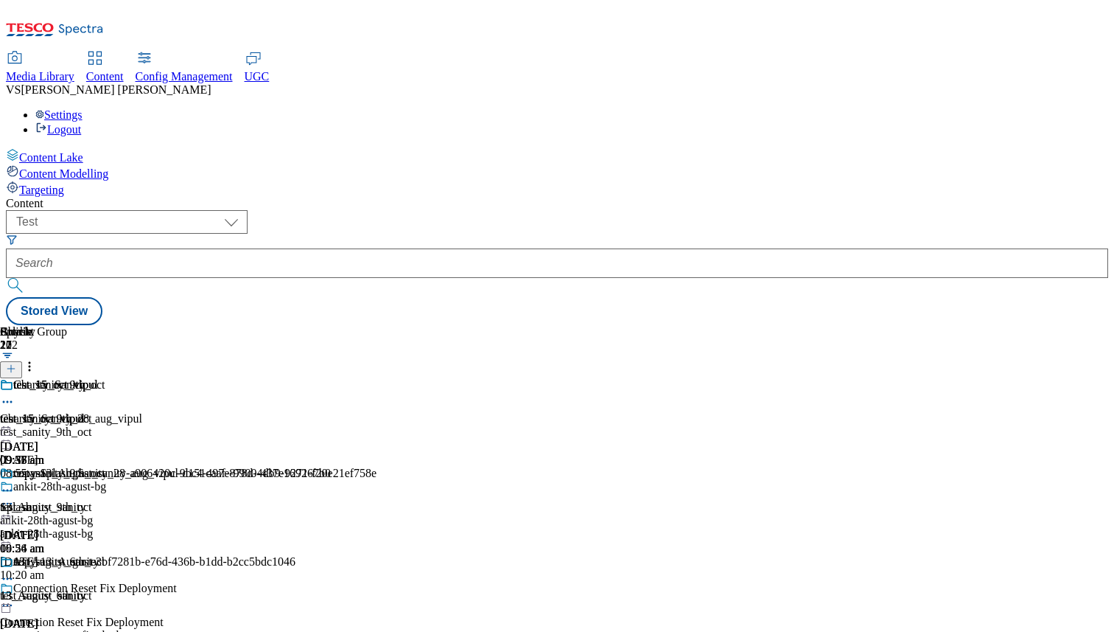
click at [233, 70] on div "Config Management" at bounding box center [184, 76] width 97 height 13
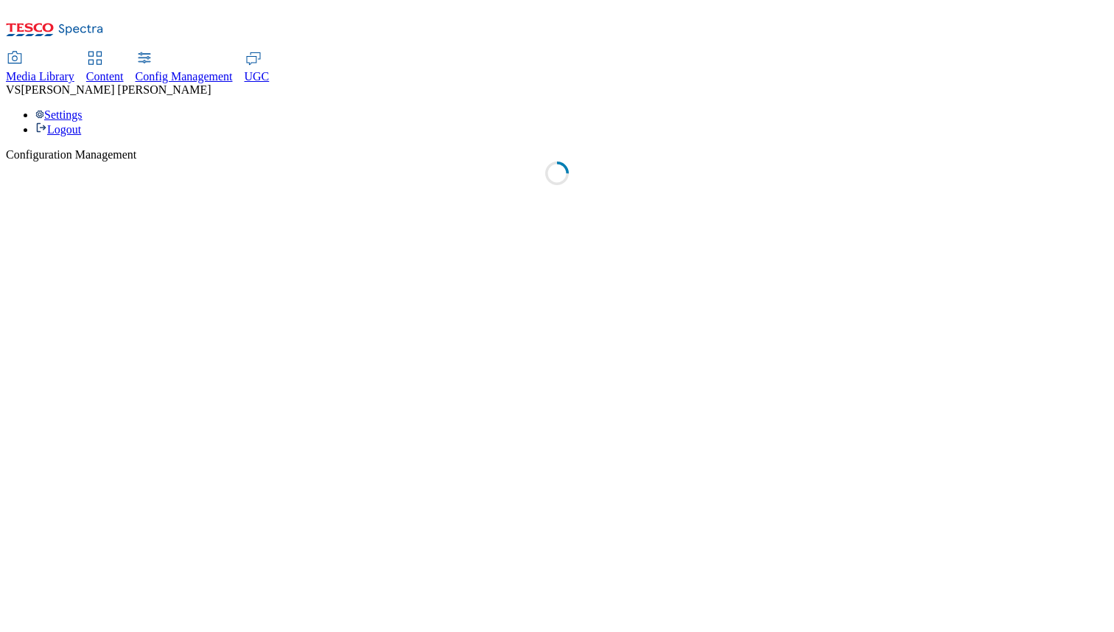
select select "uk"
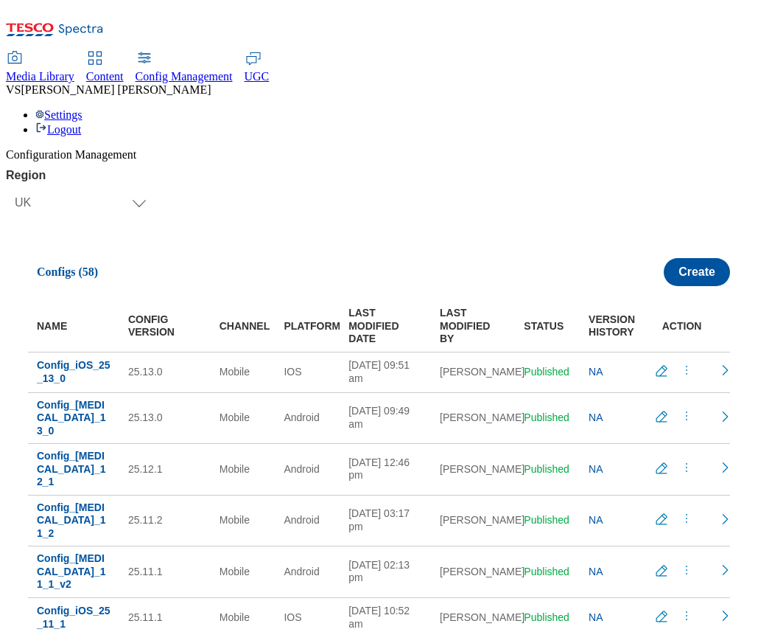
click at [270, 70] on span "UGC" at bounding box center [257, 76] width 25 height 13
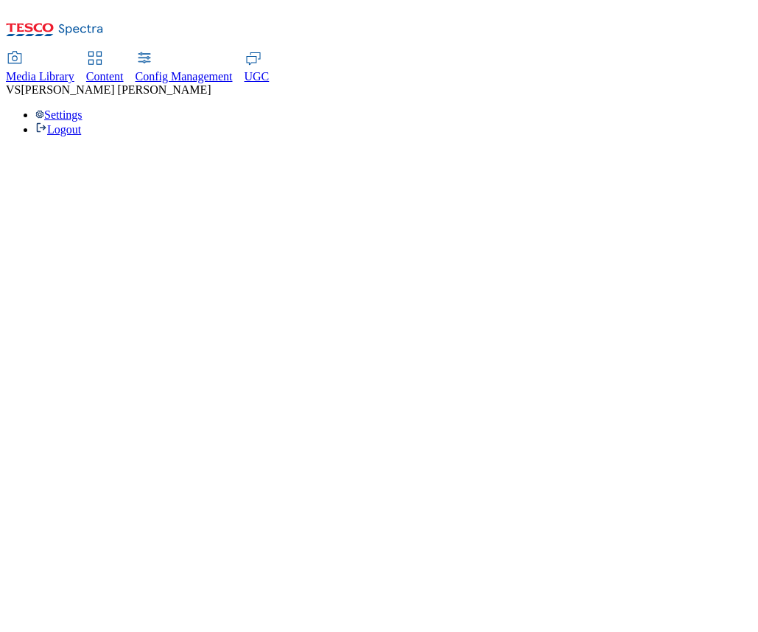
select select "All"
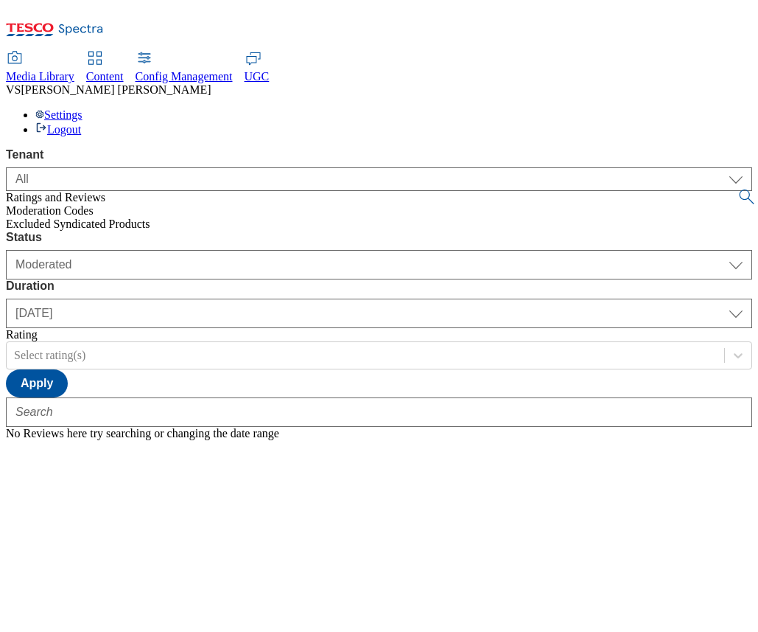
click at [124, 70] on span "Content" at bounding box center [105, 76] width 38 height 13
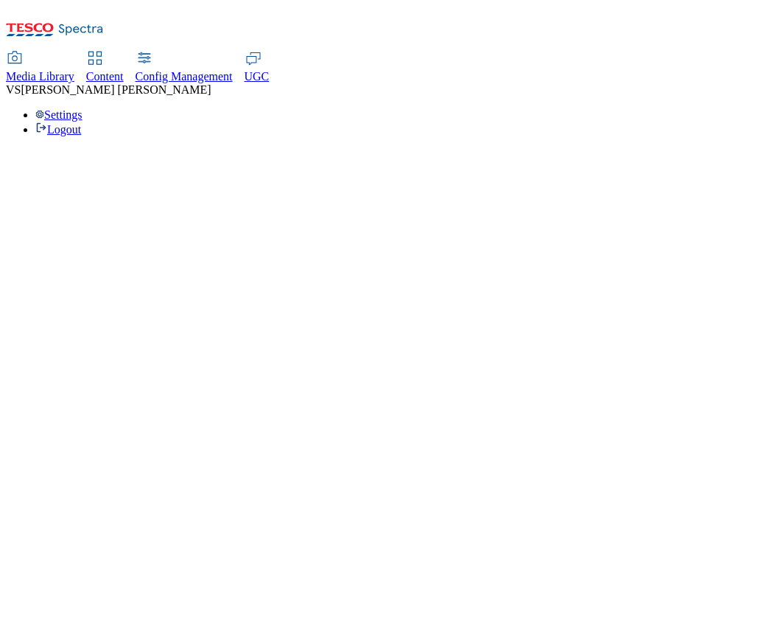
select select "group-comms"
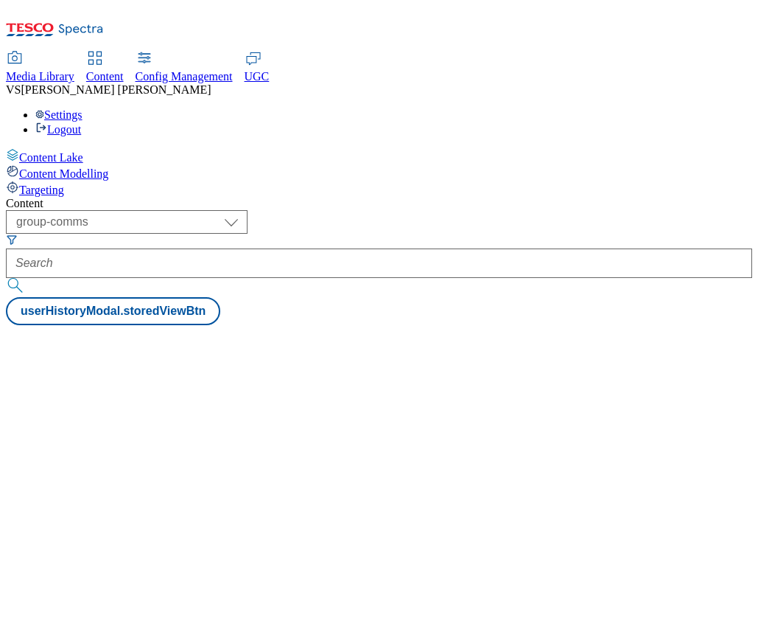
click at [262, 49] on icon at bounding box center [254, 58] width 18 height 18
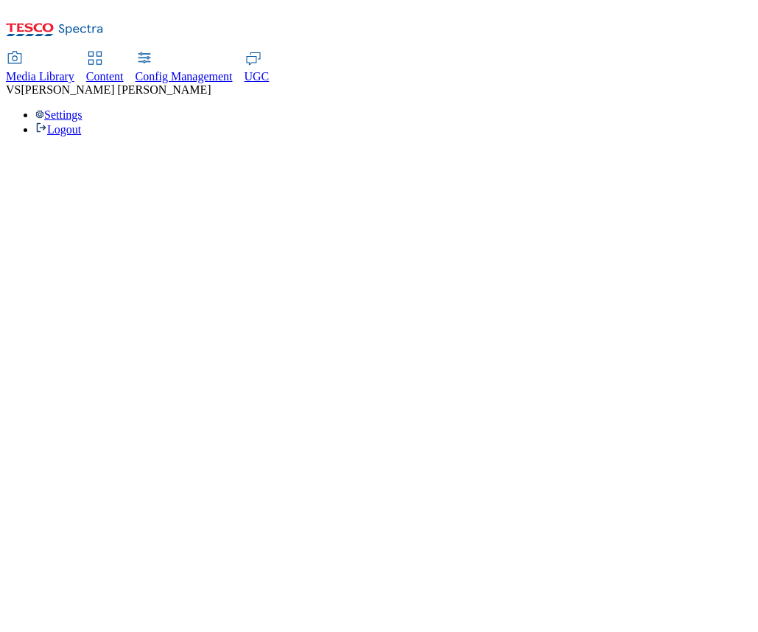
select select "All"
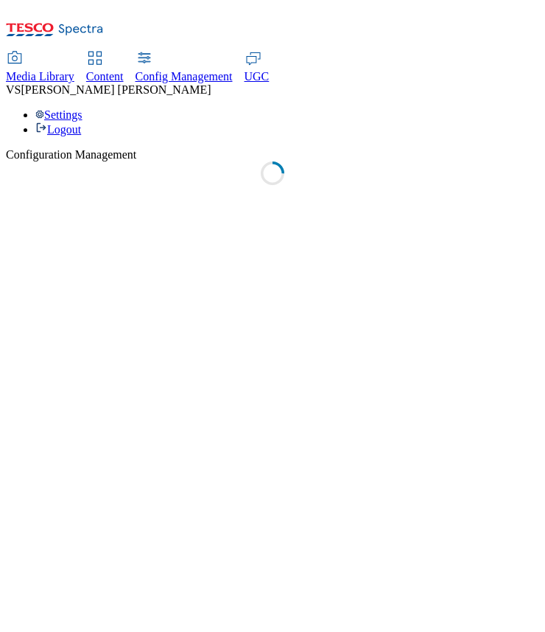
select select "uk"
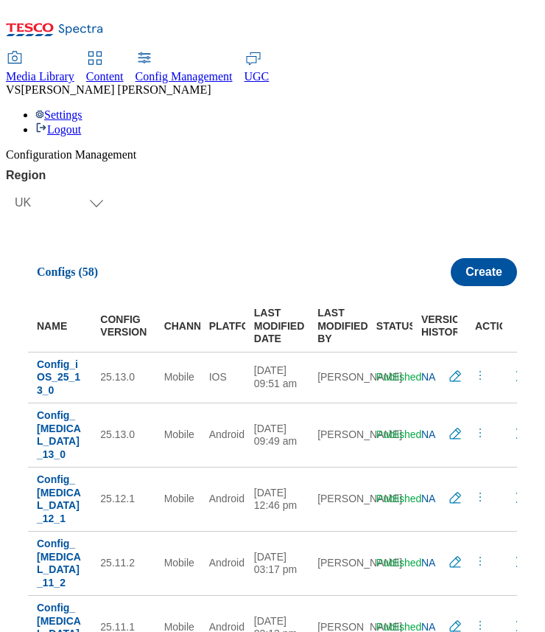
click at [512, 108] on div "Settings Logout" at bounding box center [273, 122] width 534 height 28
click at [81, 123] on link "Logout" at bounding box center [58, 129] width 46 height 13
